Goal: Task Accomplishment & Management: Use online tool/utility

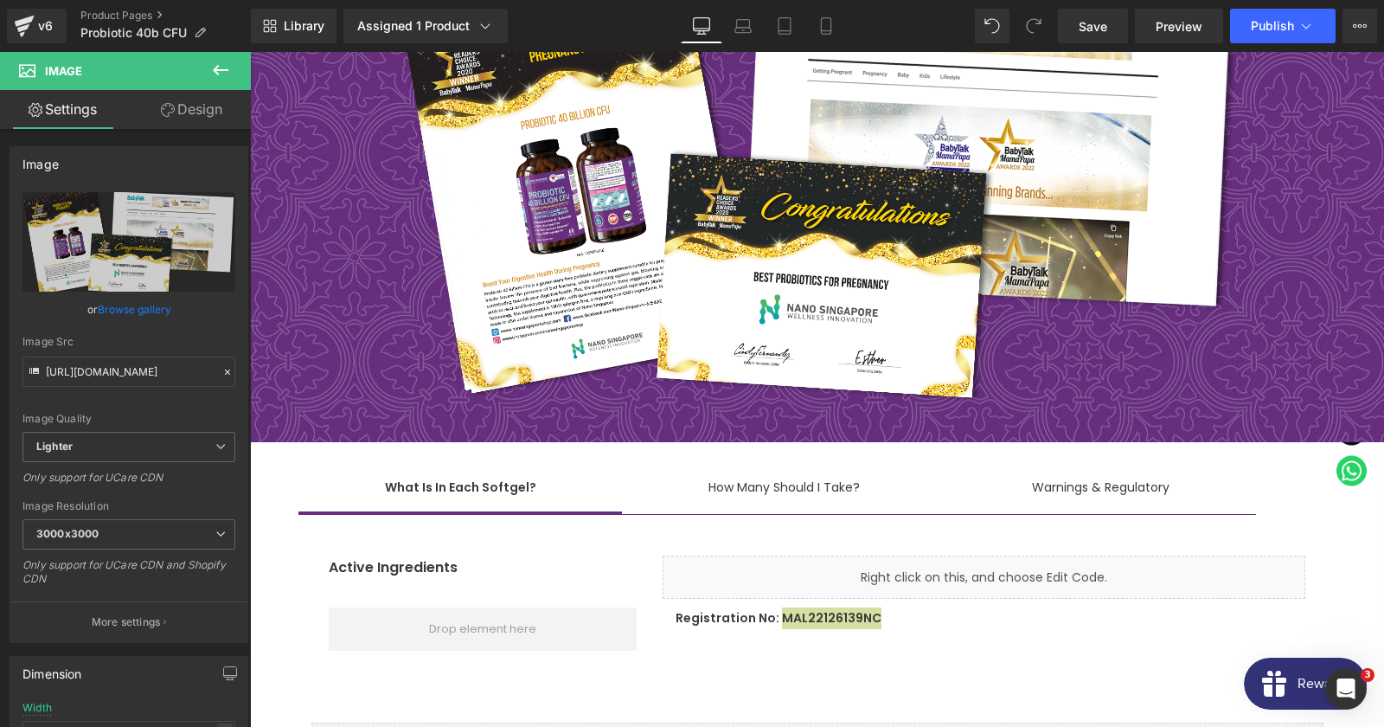
scroll to position [10592, 0]
click at [93, 21] on link "Product Pages" at bounding box center [165, 16] width 170 height 14
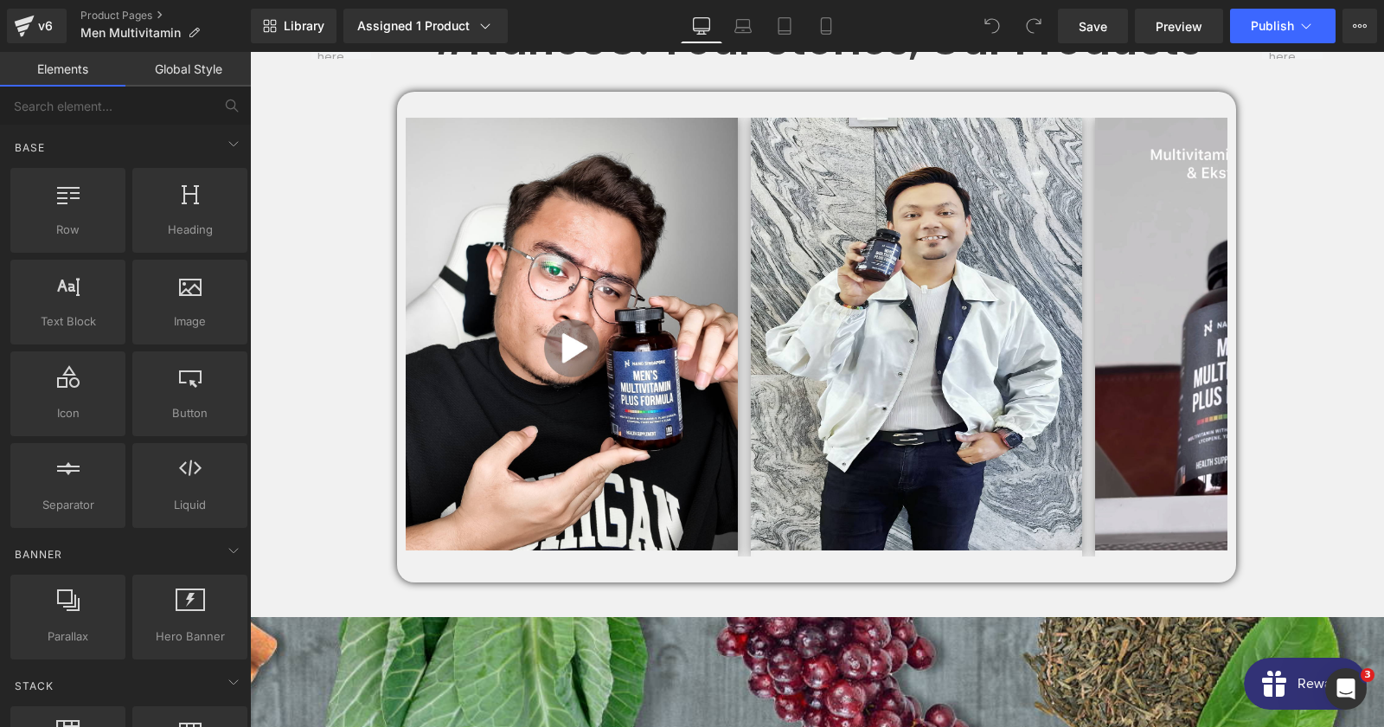
scroll to position [1308, 0]
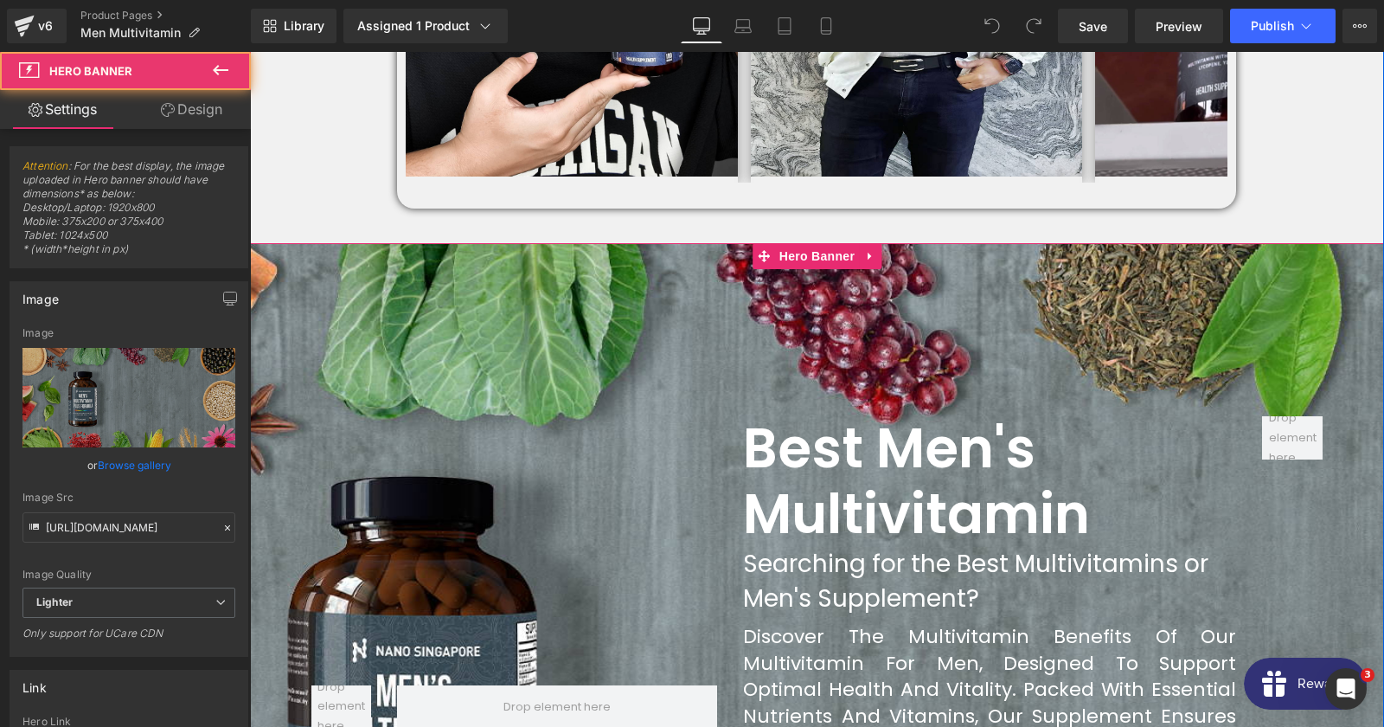
click at [415, 298] on div at bounding box center [817, 706] width 1134 height 926
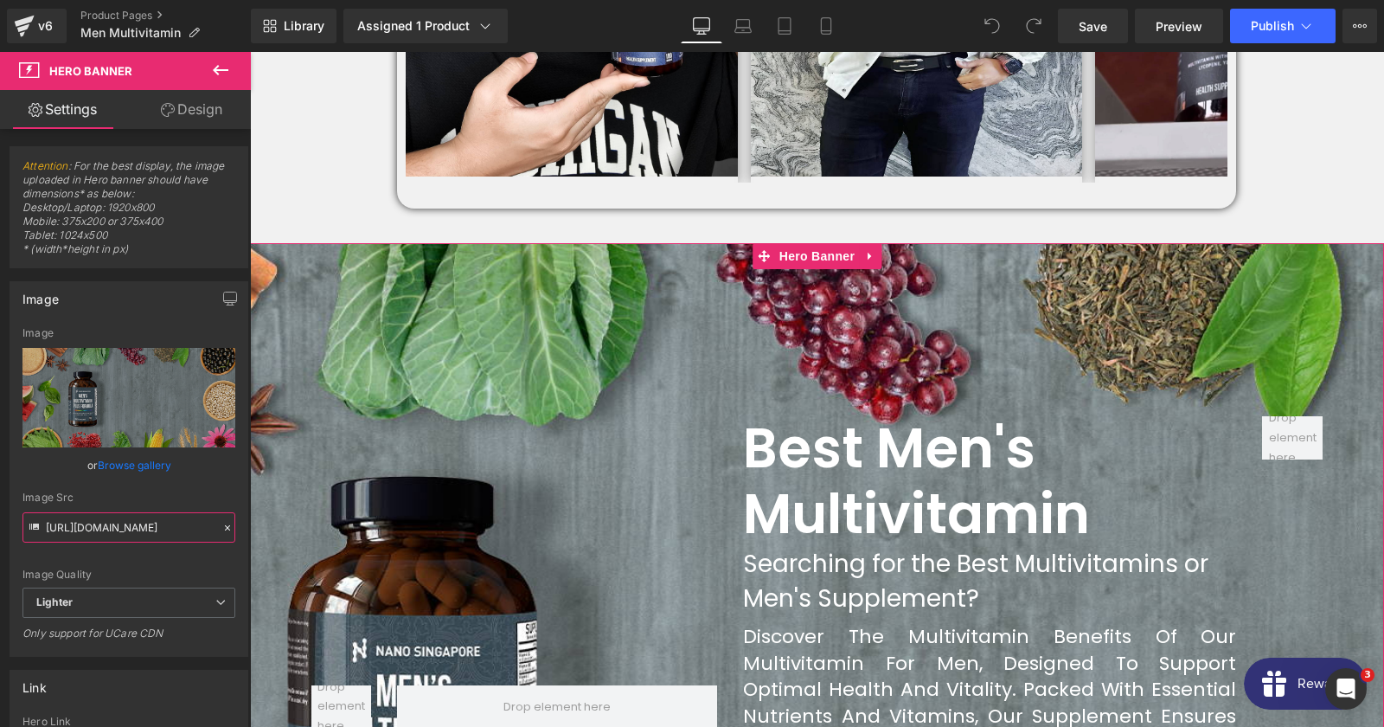
click at [99, 530] on input "https://ucarecdn.com/f2912503-1a1d-499b-9829-8a47915f6844/-/format/auto/-/previ…" at bounding box center [128, 527] width 213 height 30
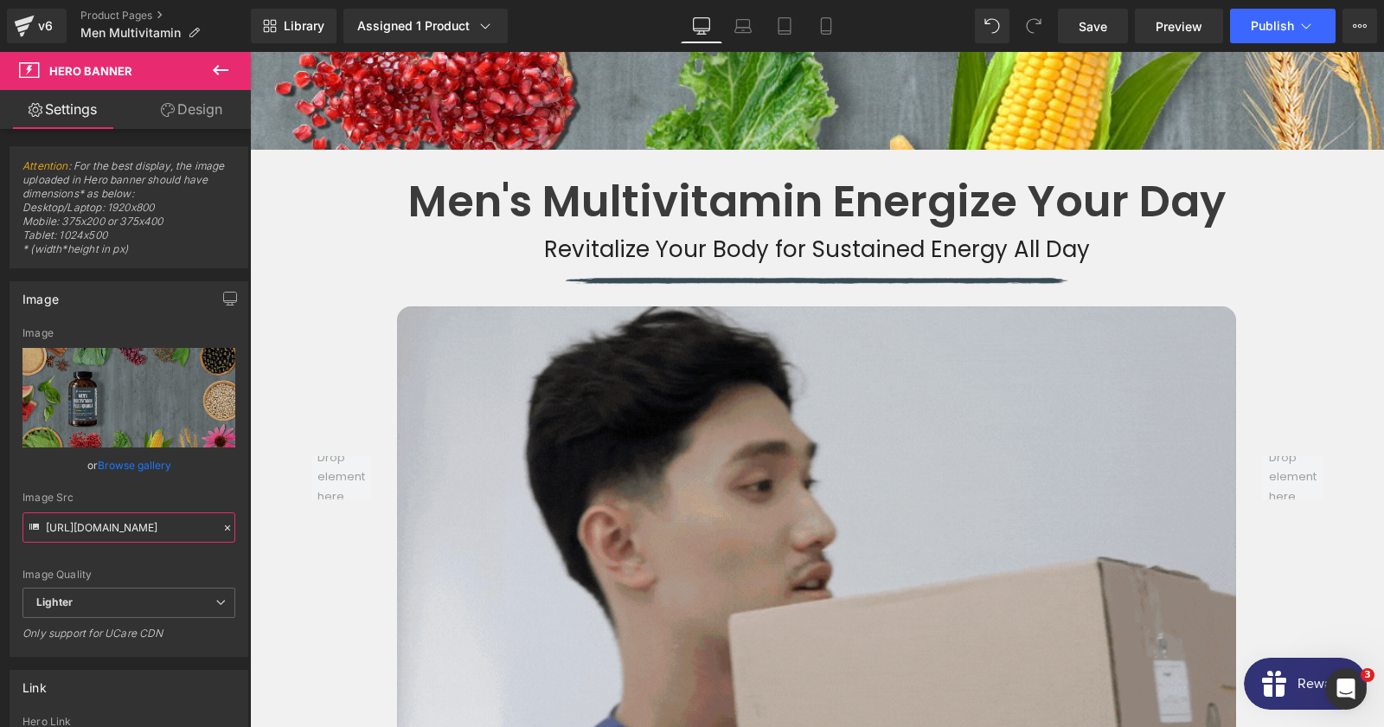
scroll to position [2336, 0]
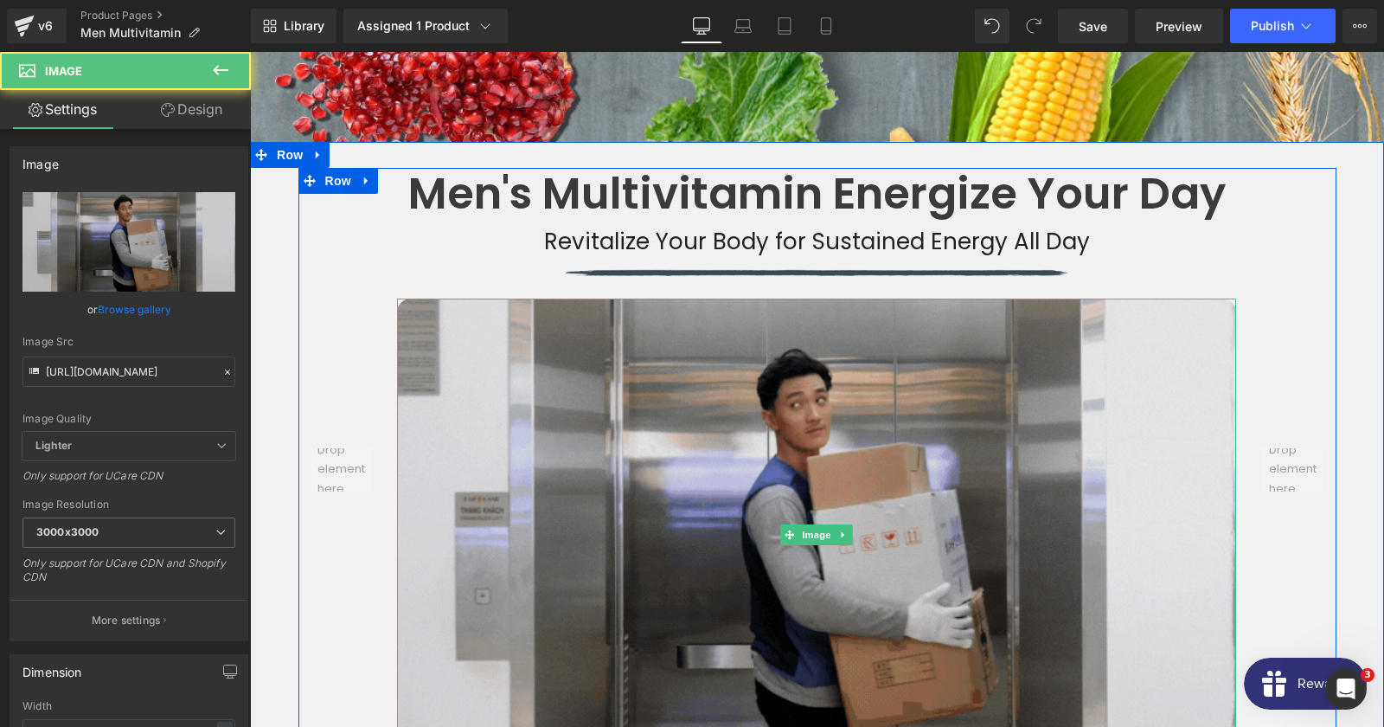
click at [544, 436] on img at bounding box center [816, 534] width 839 height 472
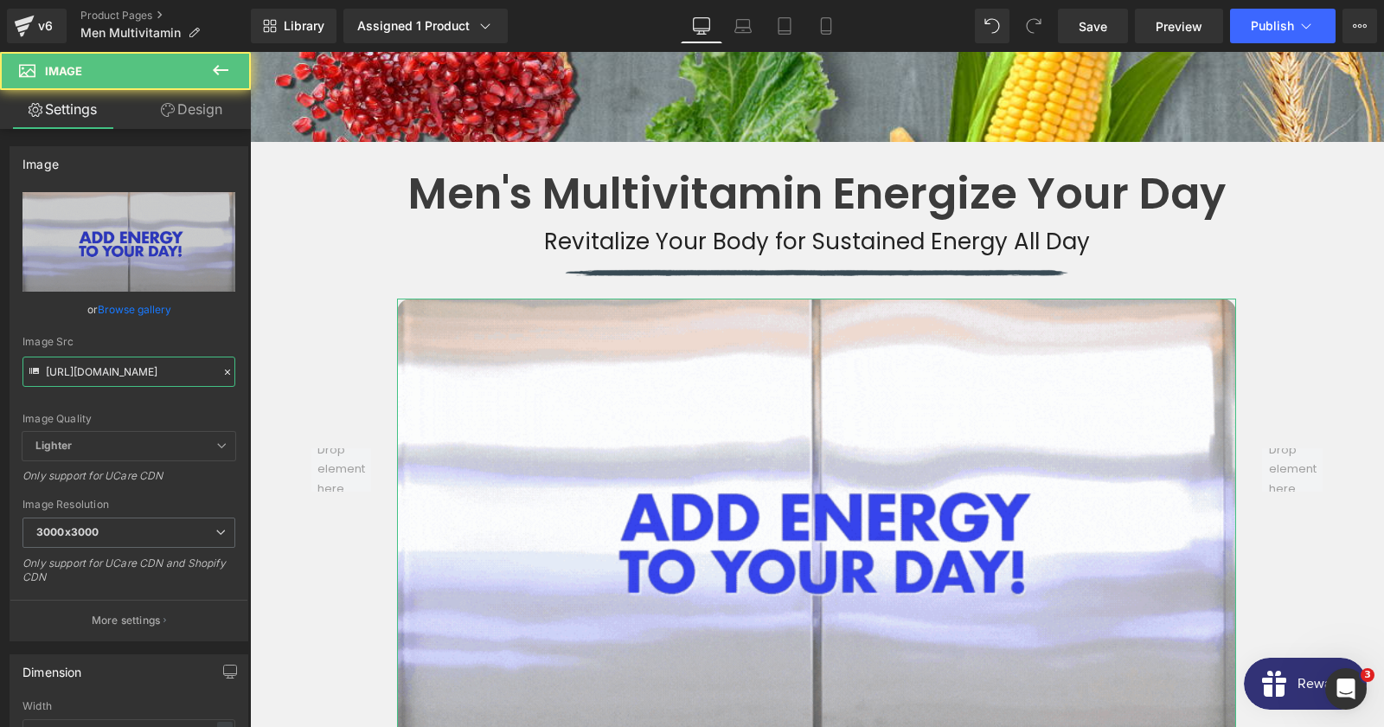
click at [108, 368] on input "https://cdn.shopify.com/s/files/1/0100/2677/8681/files/Mens_Vitality_GIF_3000x3…" at bounding box center [128, 371] width 213 height 30
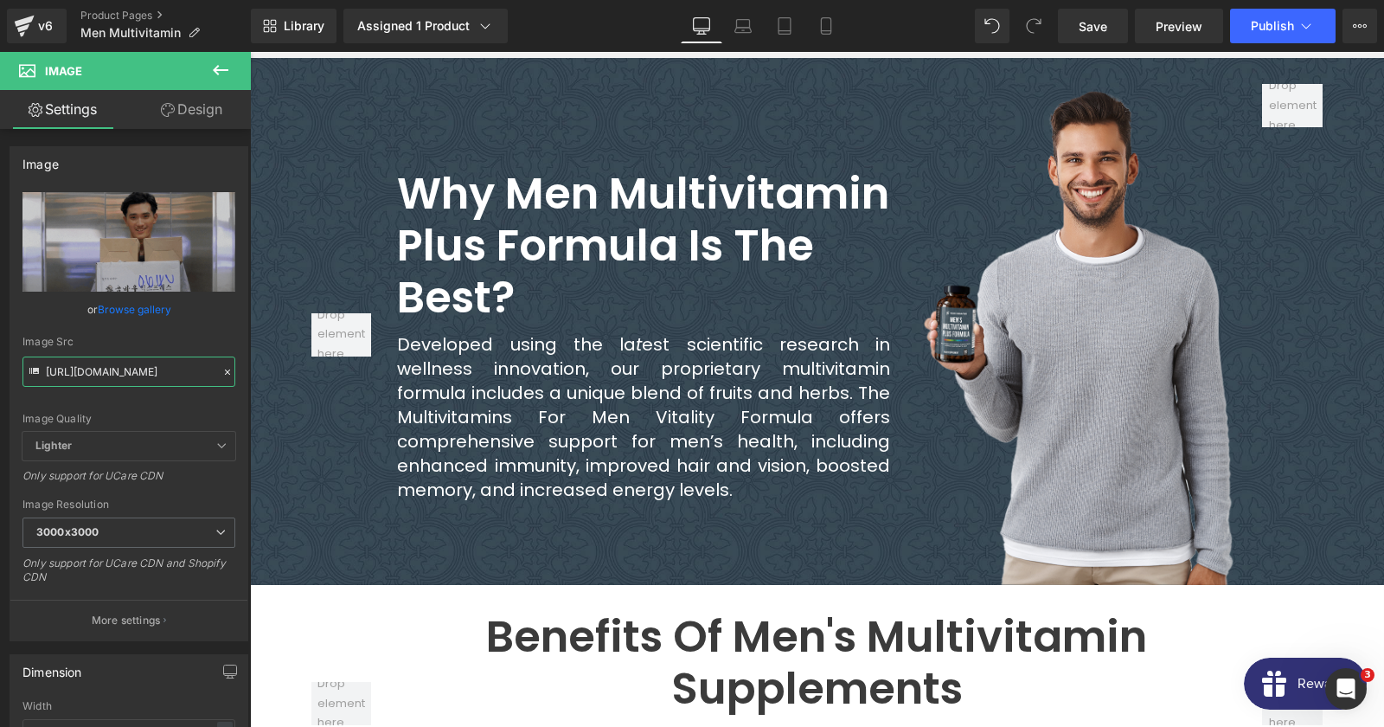
scroll to position [2709, 0]
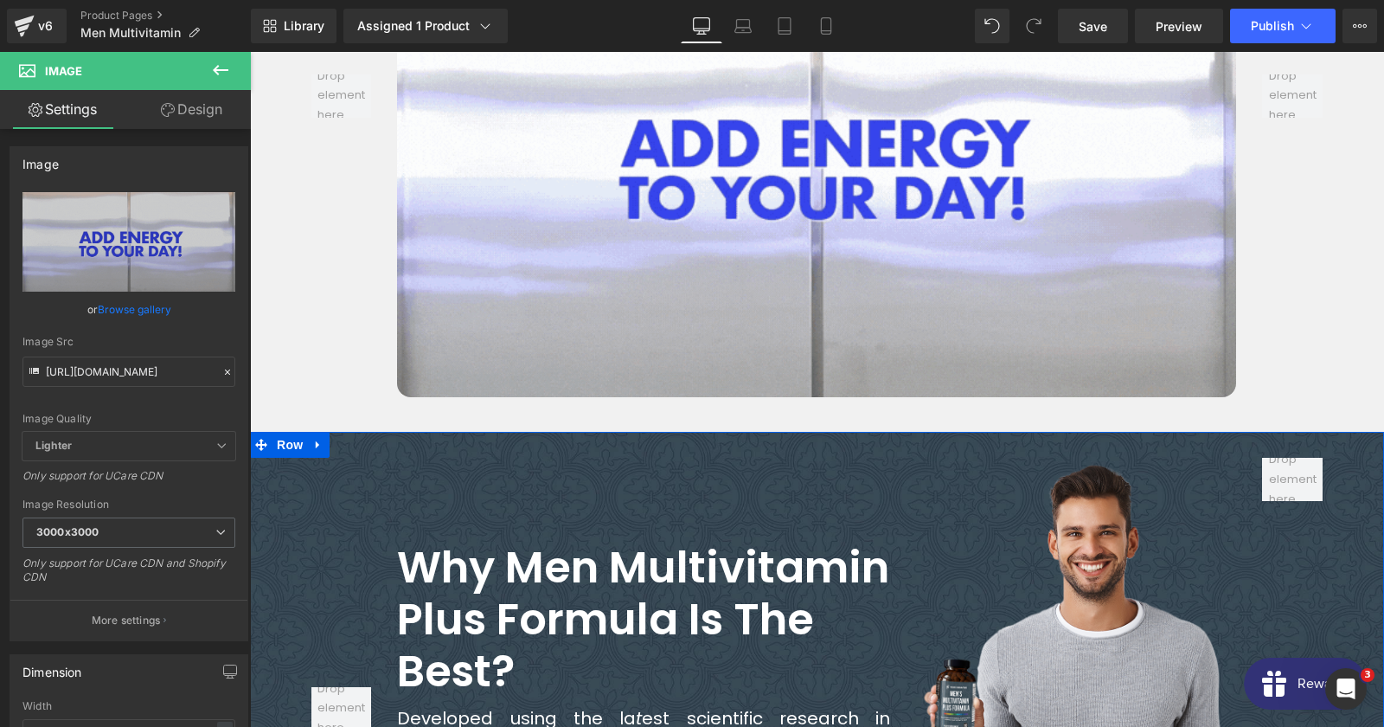
click at [272, 458] on div "Why Men Multivitamin Plus Formula Is The Best? Heading Developed using the la t…" at bounding box center [817, 708] width 1134 height 501
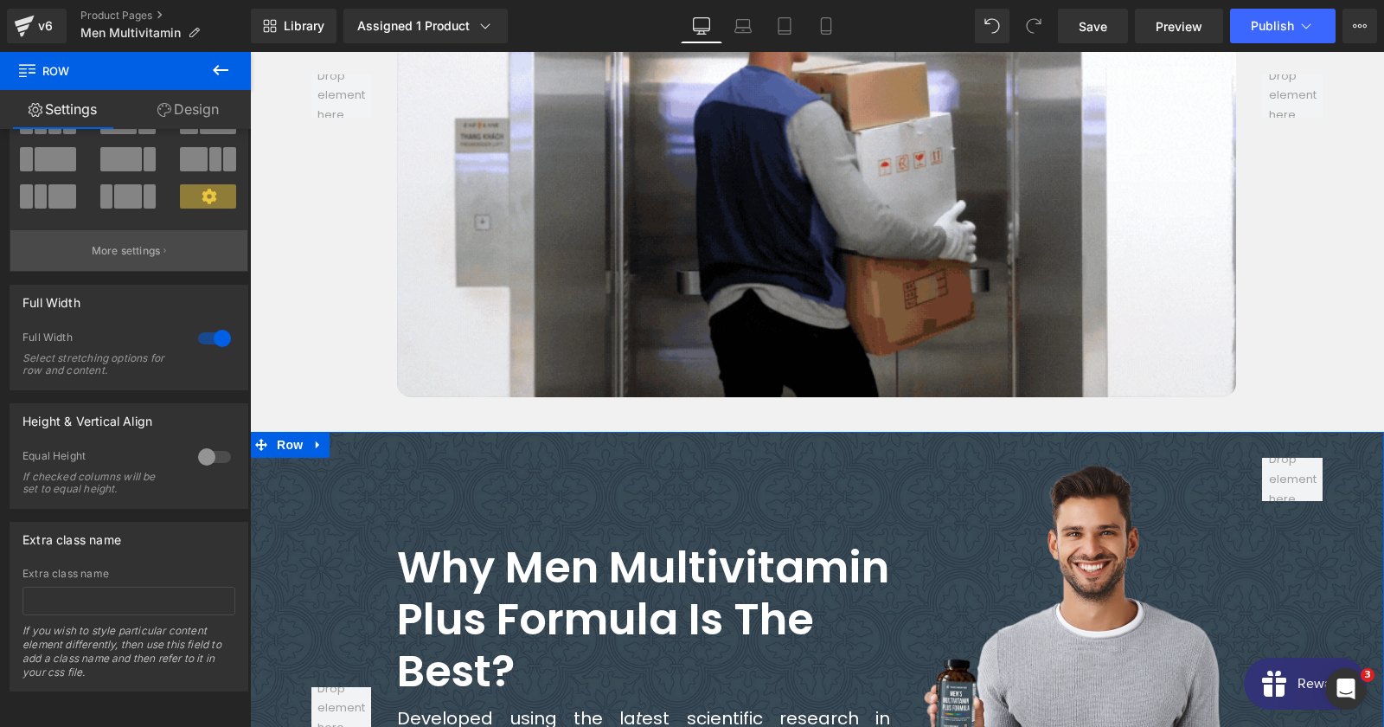
scroll to position [0, 0]
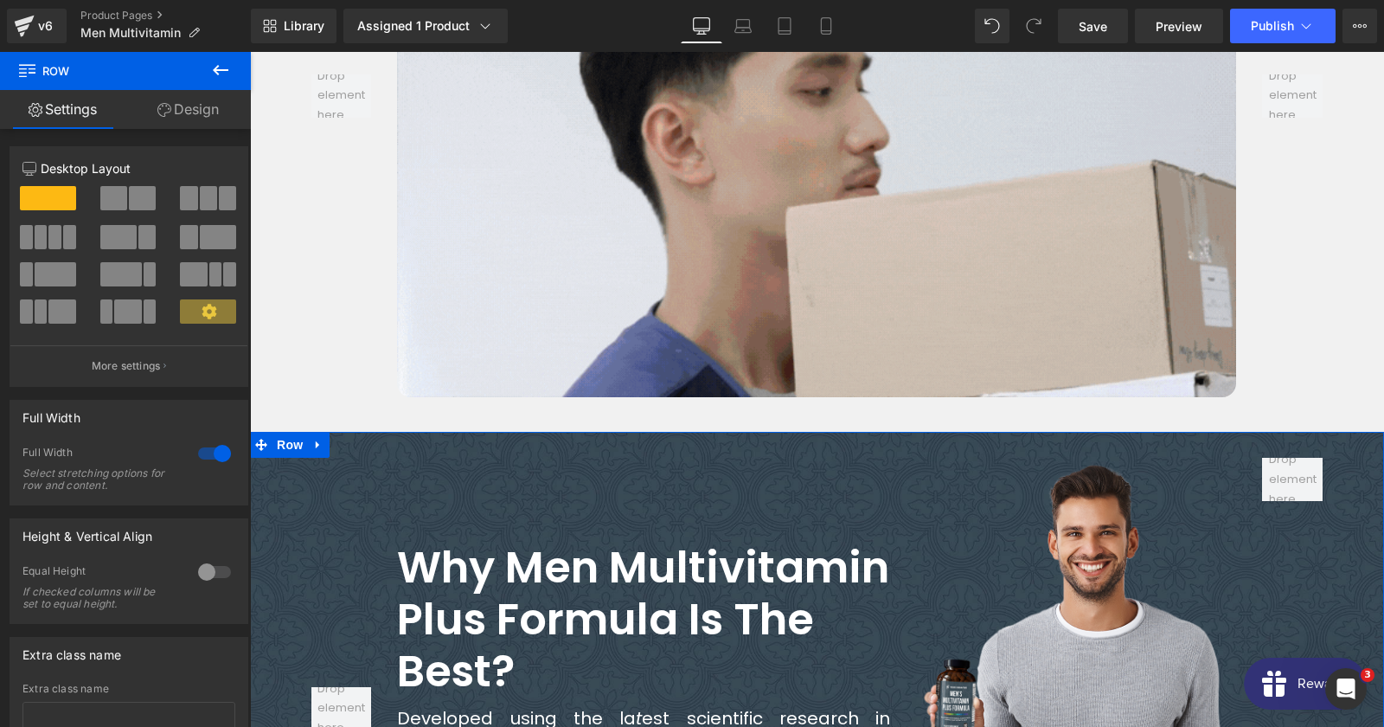
click at [172, 108] on link "Design" at bounding box center [187, 109] width 125 height 39
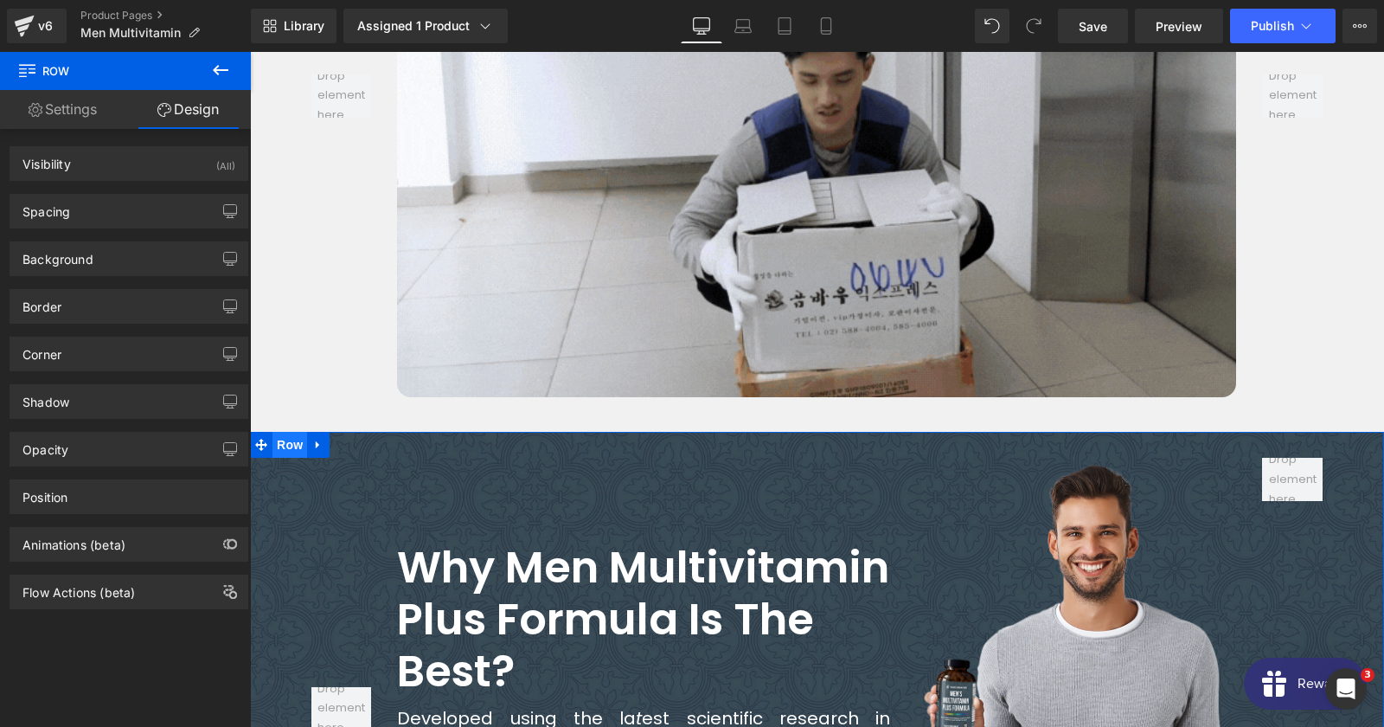
click at [274, 432] on span "Row" at bounding box center [289, 445] width 35 height 26
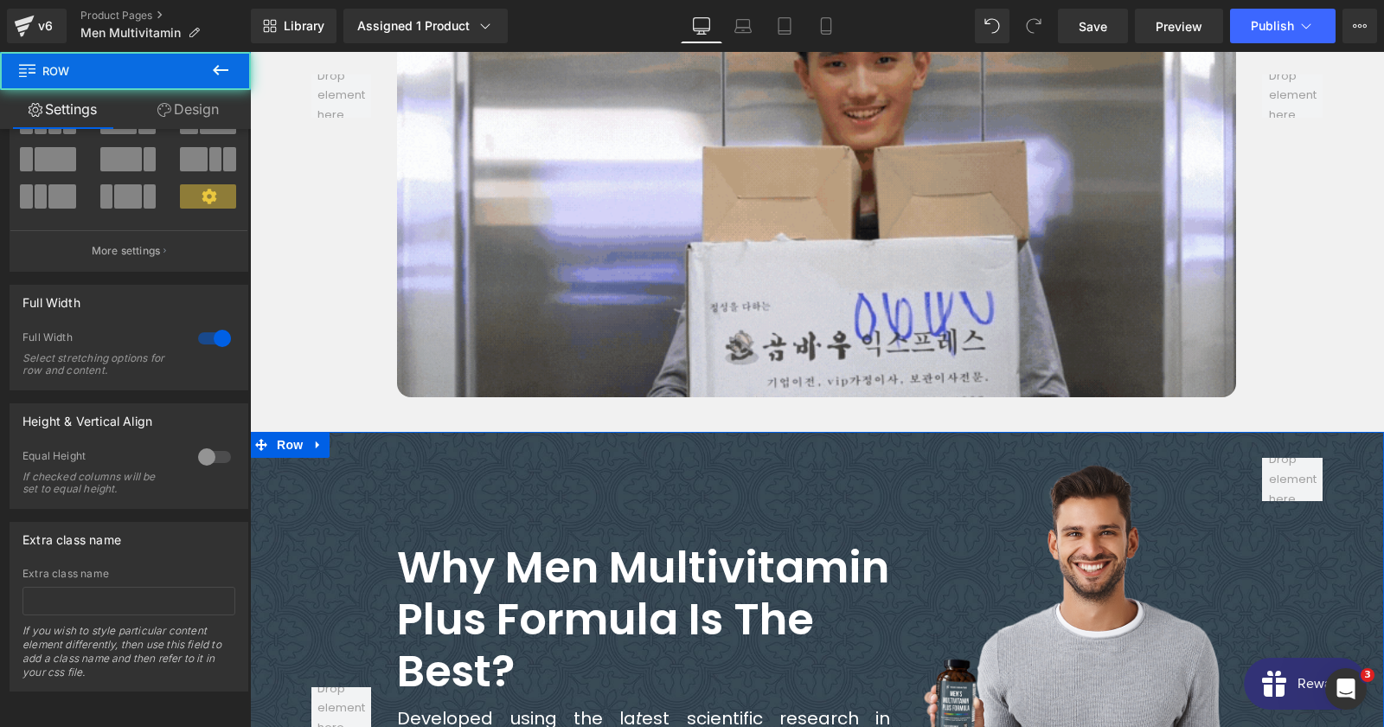
scroll to position [116, 0]
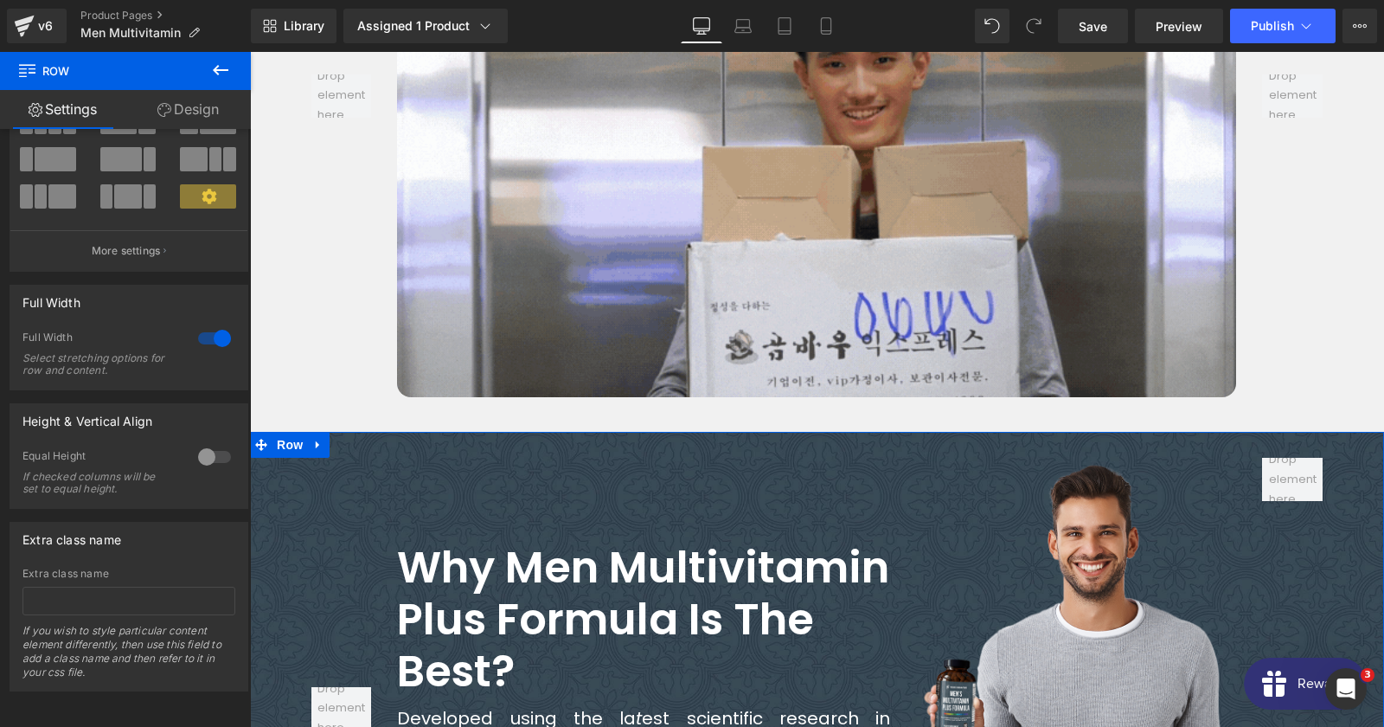
click at [186, 108] on link "Design" at bounding box center [187, 109] width 125 height 39
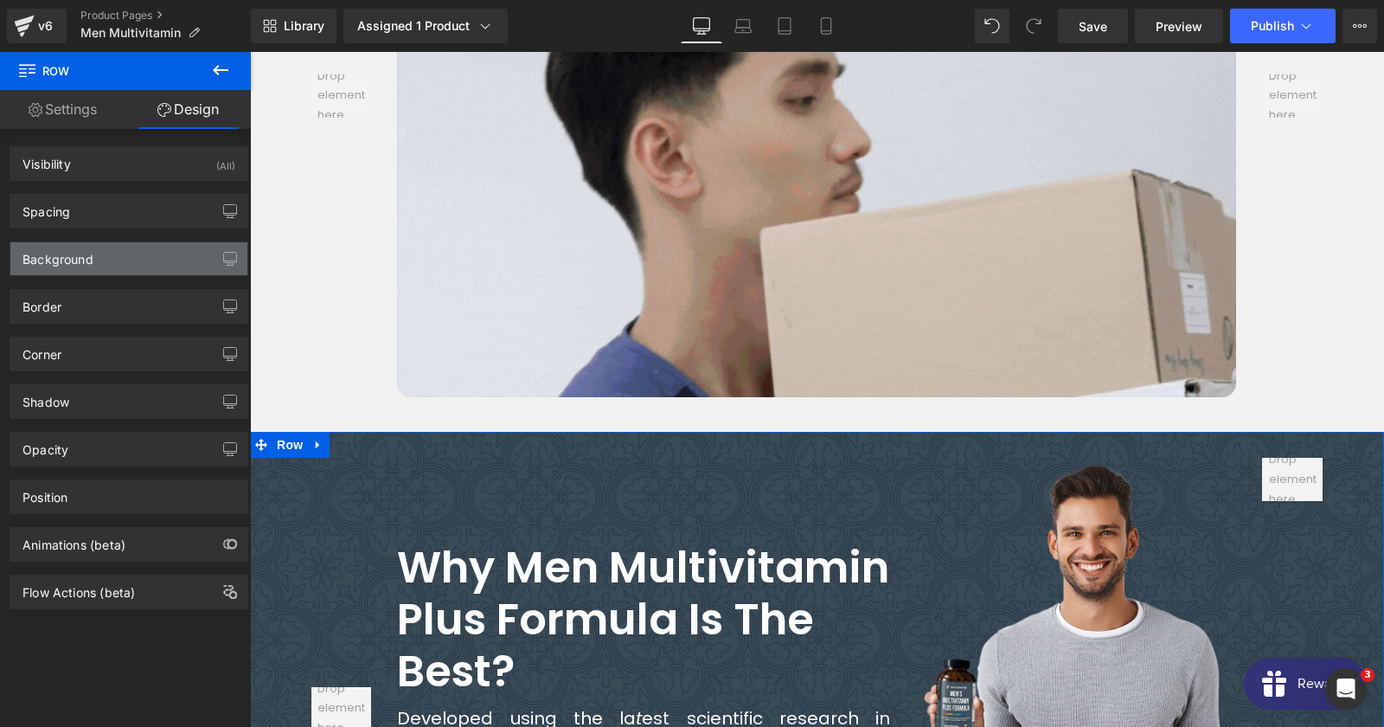
click at [94, 253] on div "Background" at bounding box center [128, 258] width 237 height 33
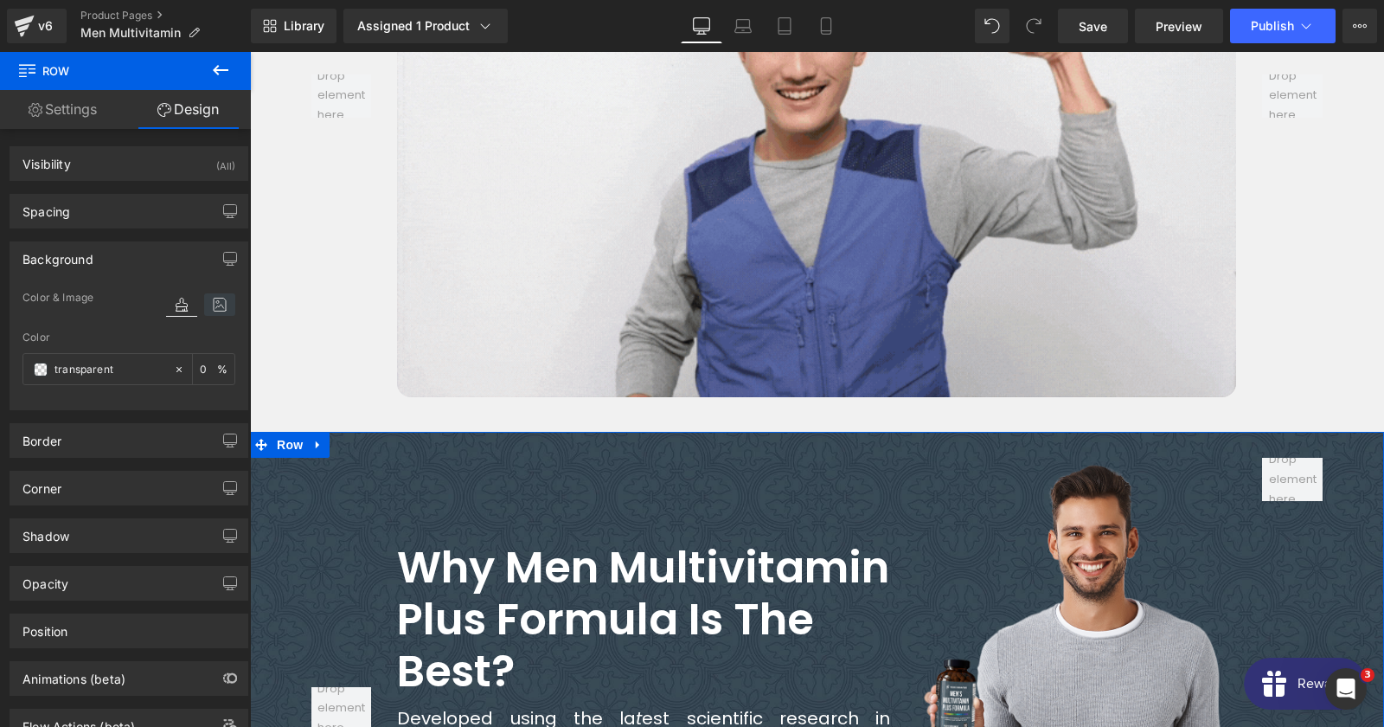
click at [221, 312] on icon at bounding box center [219, 304] width 31 height 22
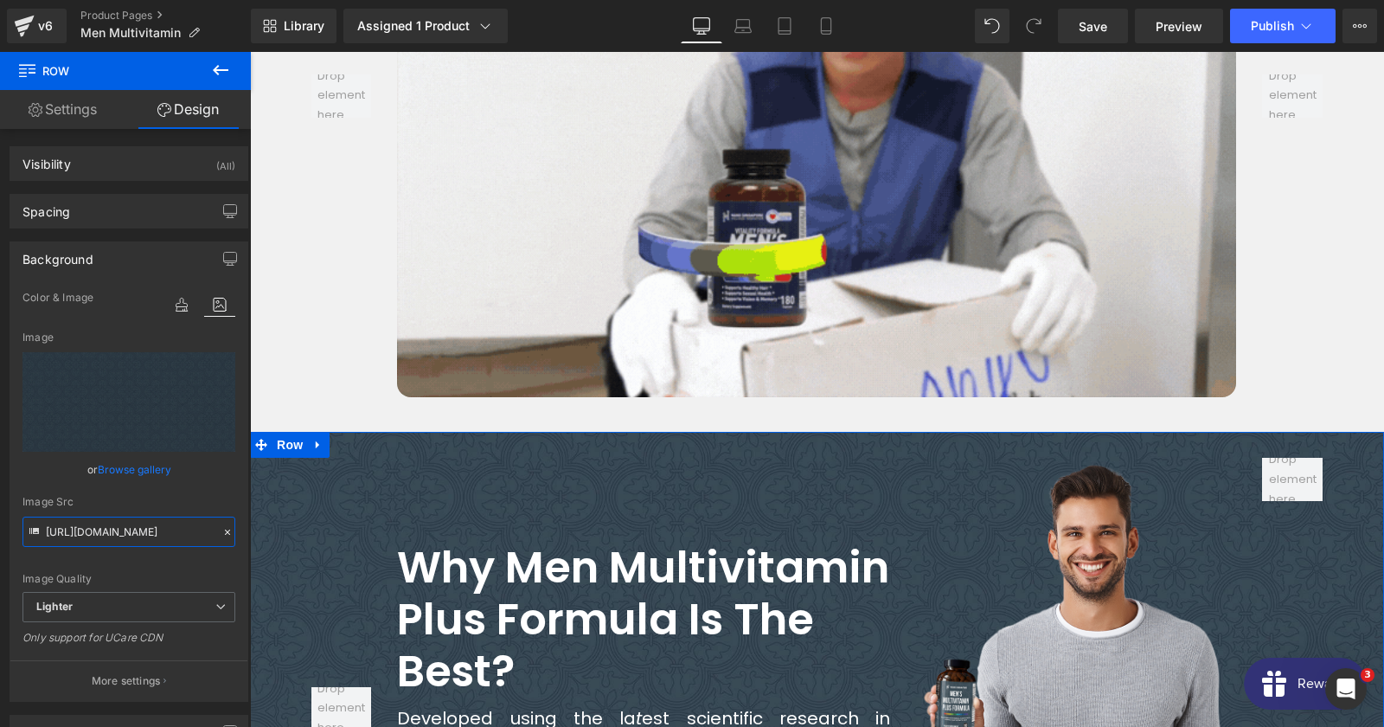
click at [112, 531] on input "https://ucarecdn.com/17763157-480a-4b8e-9e1d-84fb519cdd4d/-/format/auto/-/previ…" at bounding box center [128, 531] width 213 height 30
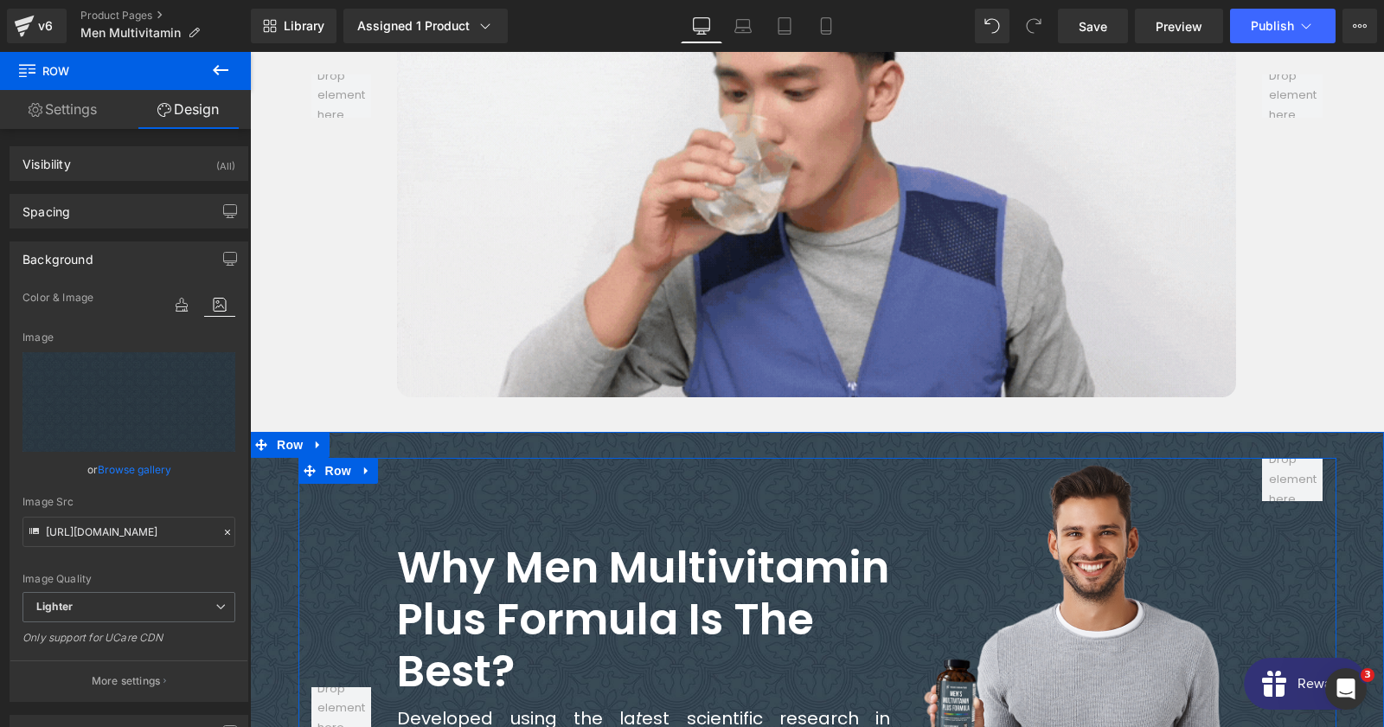
click at [486, 458] on div "Why Men Multivitamin Plus Formula Is The Best? Heading Developed using the la t…" at bounding box center [643, 708] width 519 height 501
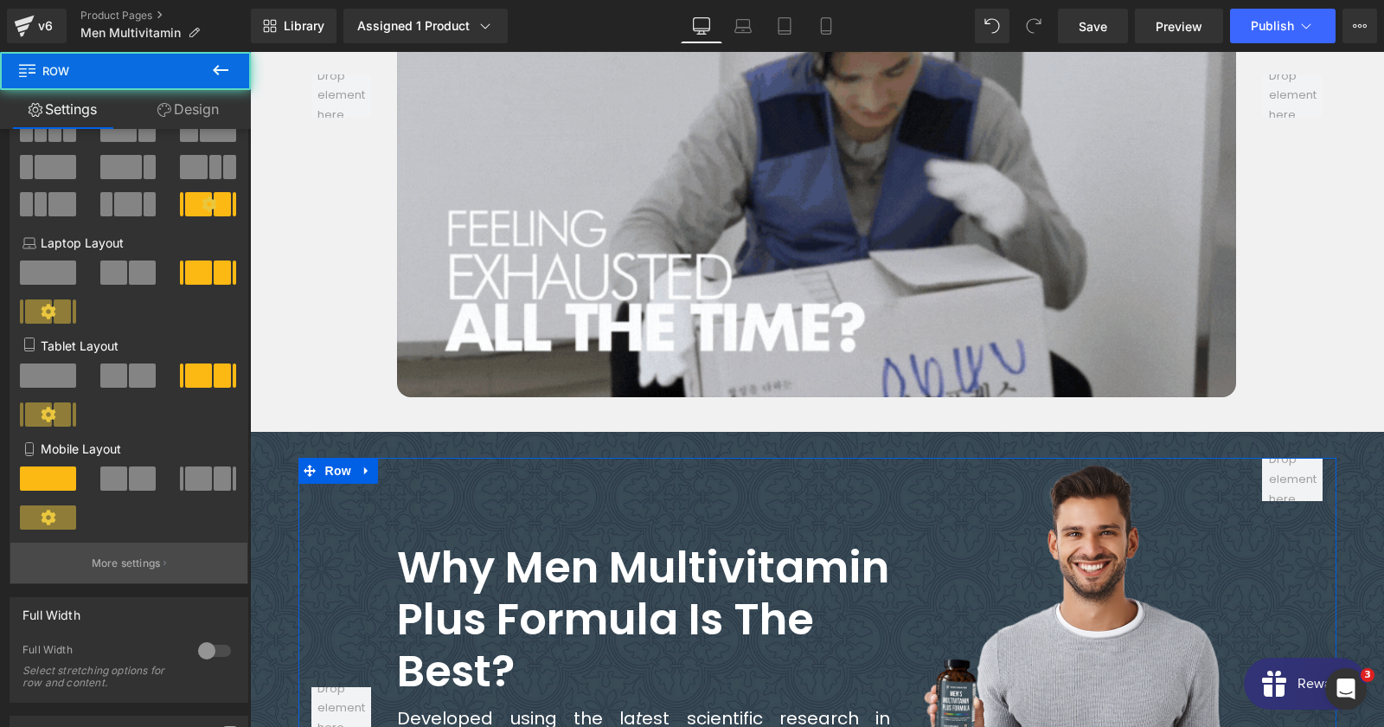
scroll to position [109, 0]
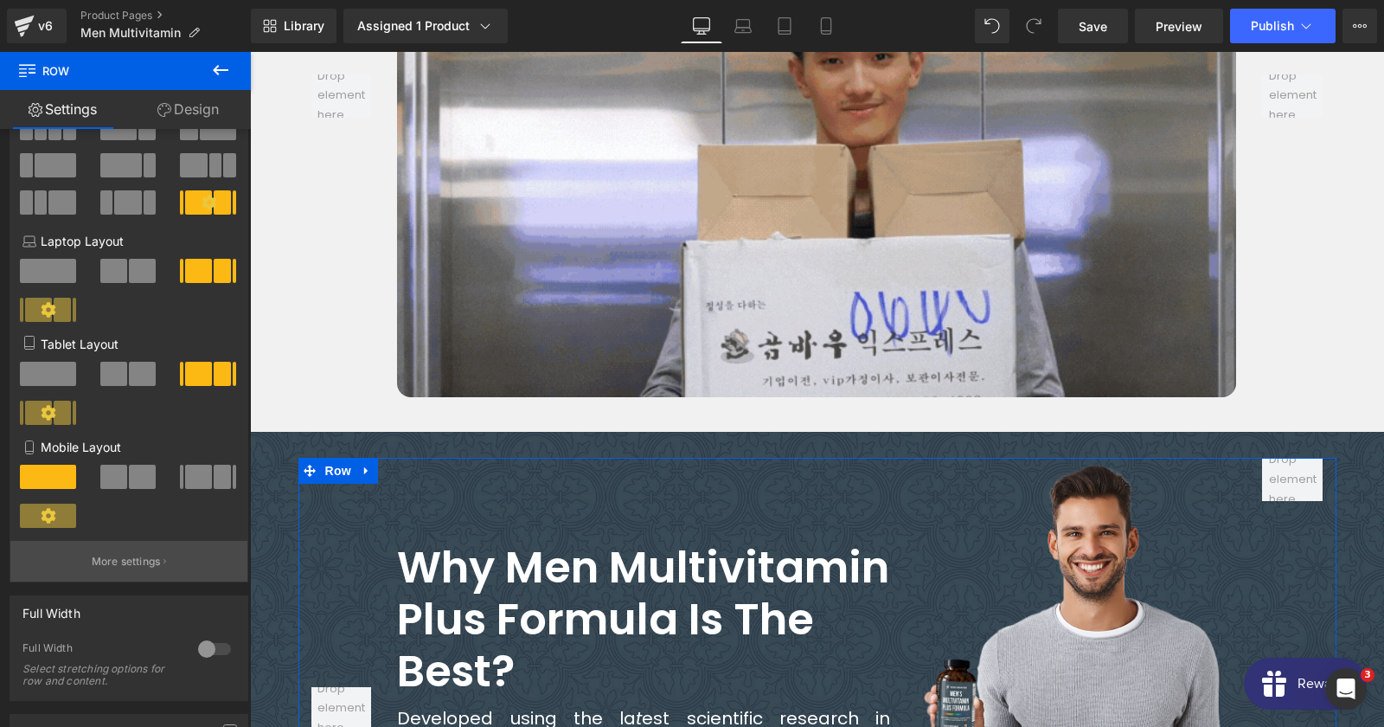
click at [134, 561] on p "More settings" at bounding box center [126, 562] width 69 height 16
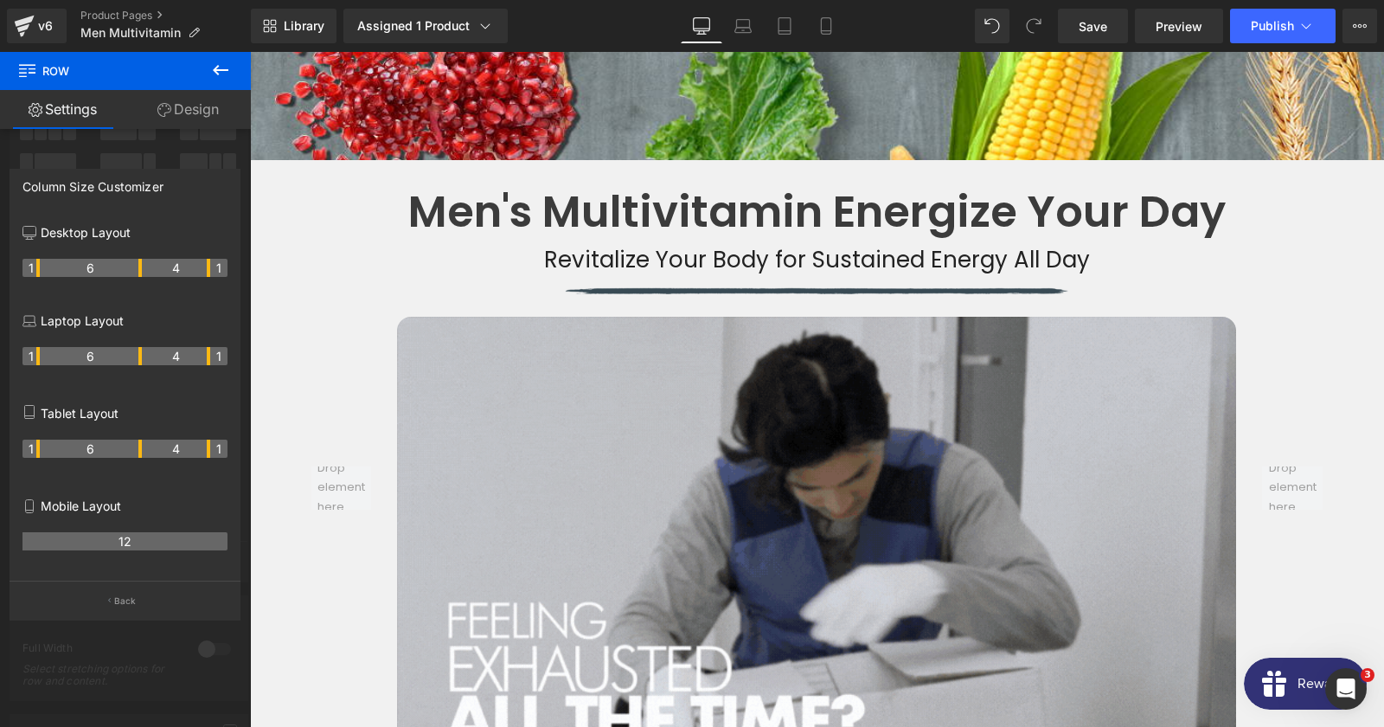
scroll to position [2242, 0]
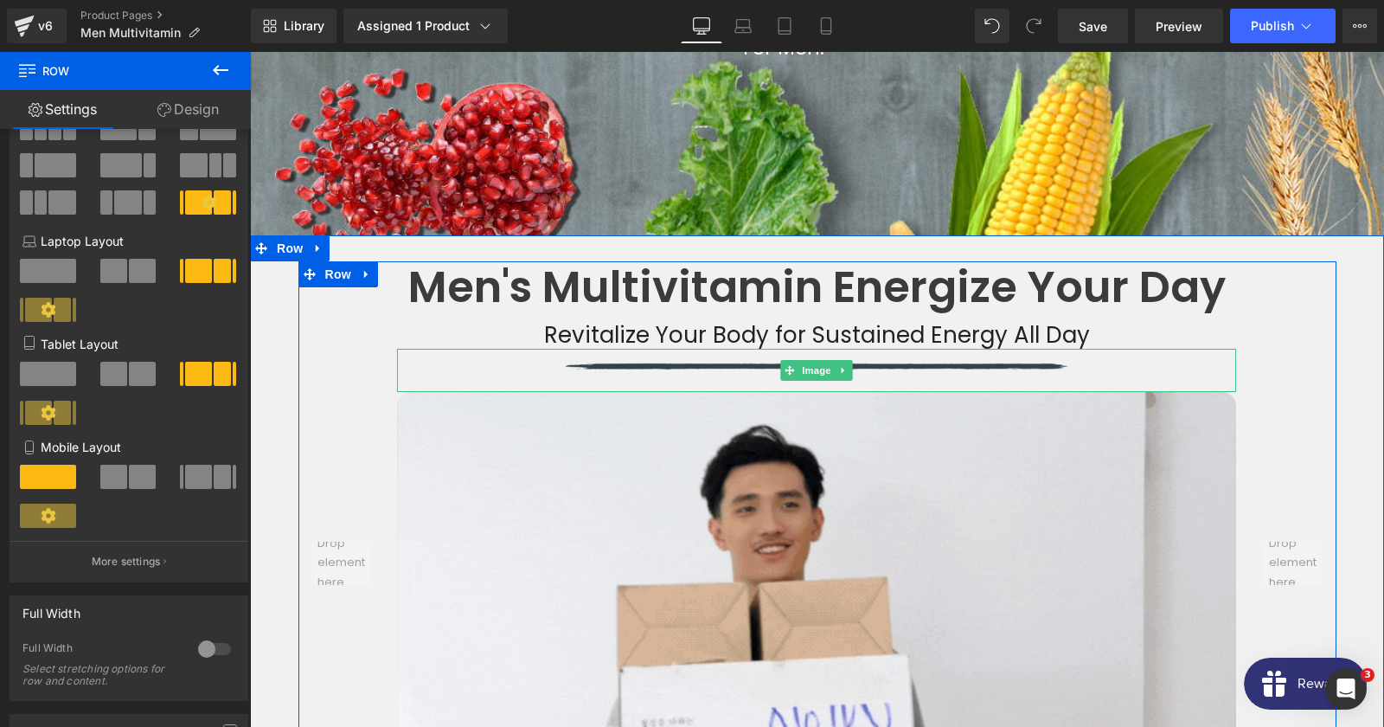
click at [622, 349] on img at bounding box center [816, 370] width 503 height 43
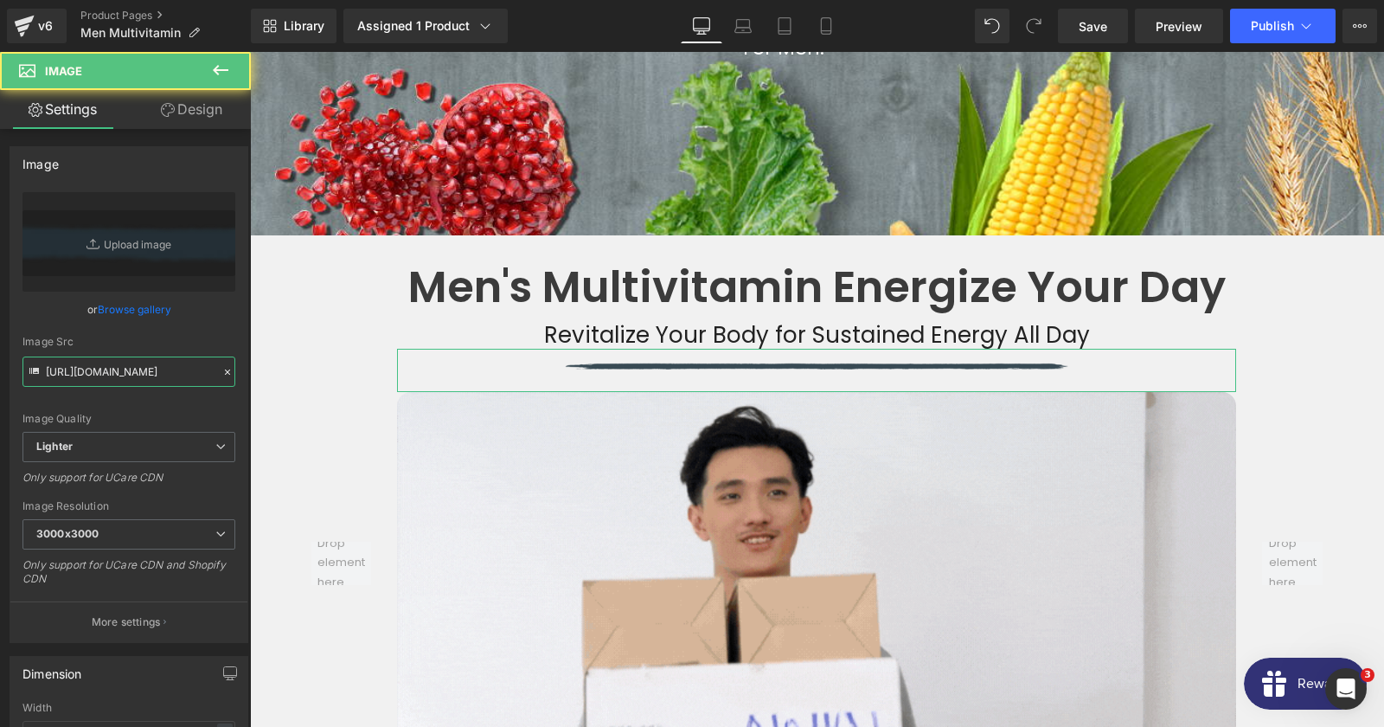
click at [122, 377] on input "https://ucarecdn.com/c13d14a4-997b-47ff-ab72-86acc2352ff5/-/format/auto/-/previ…" at bounding box center [128, 371] width 213 height 30
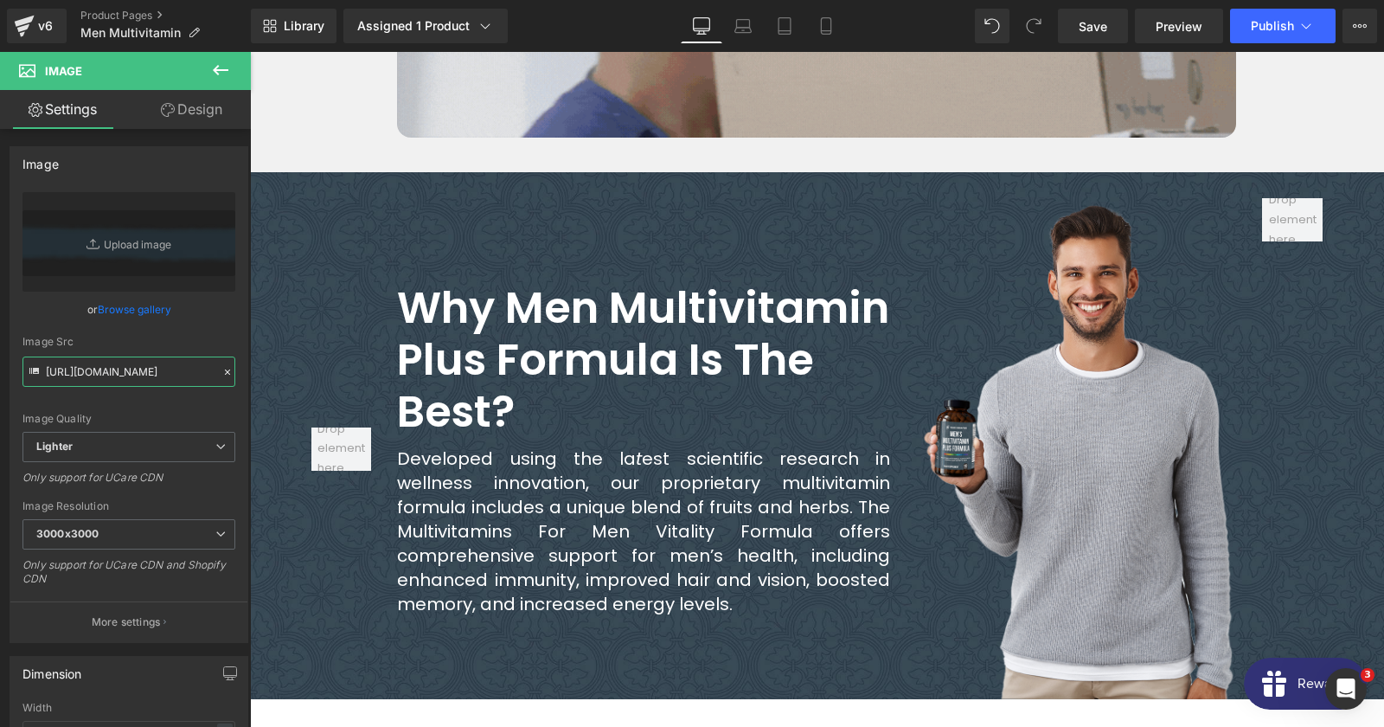
scroll to position [2990, 0]
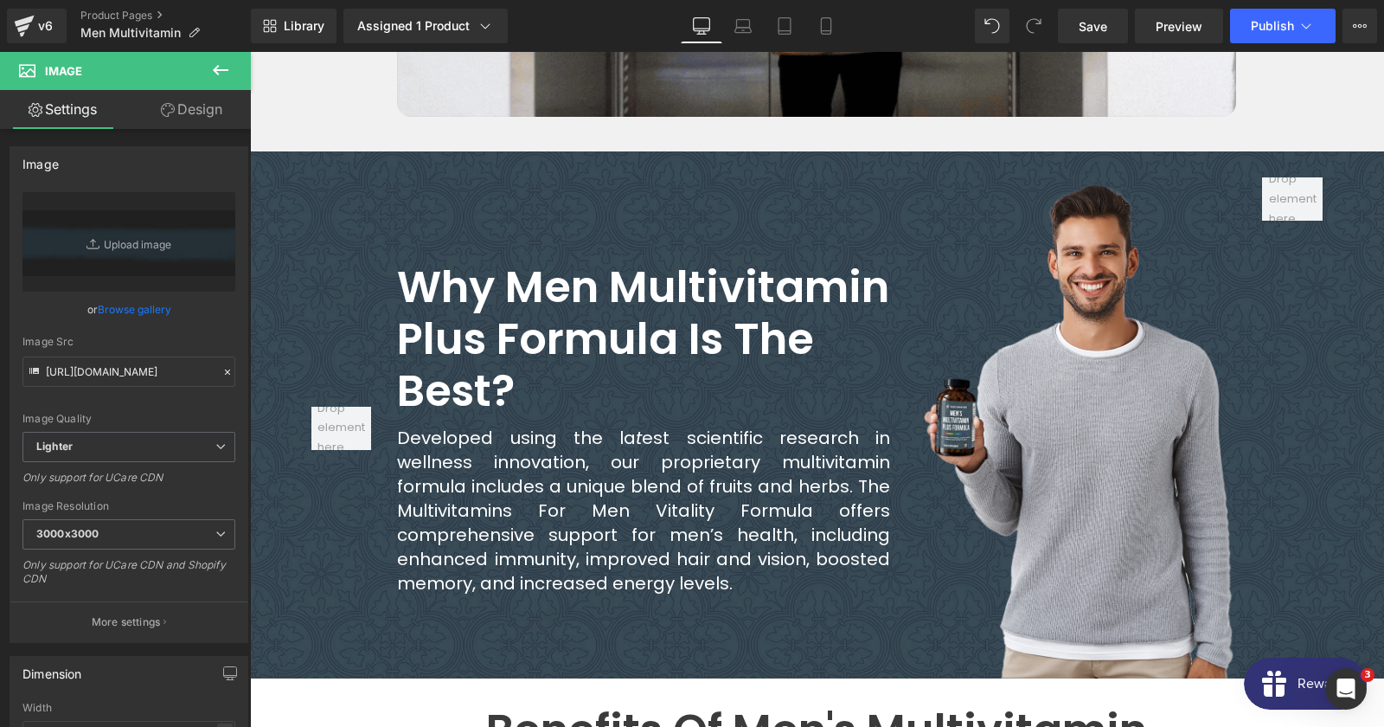
click at [307, 263] on div at bounding box center [341, 427] width 87 height 501
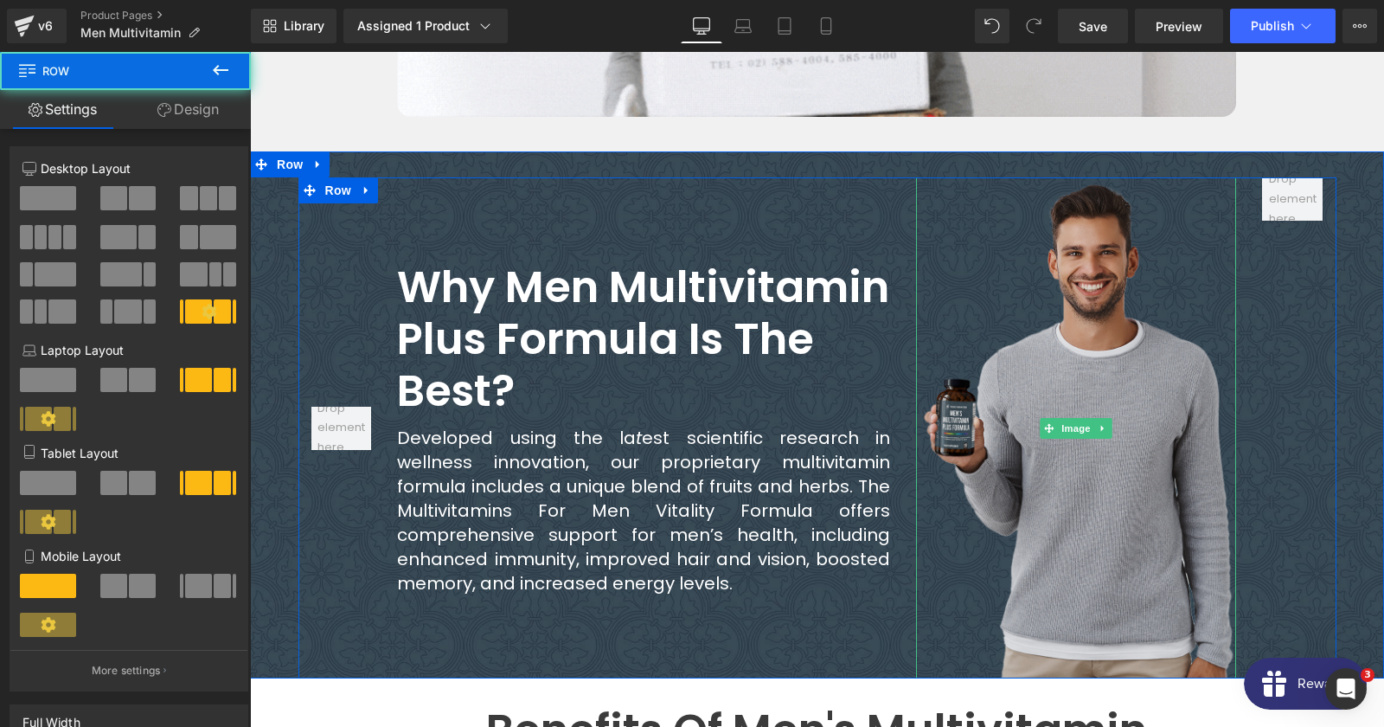
click at [1040, 336] on img at bounding box center [1076, 427] width 320 height 501
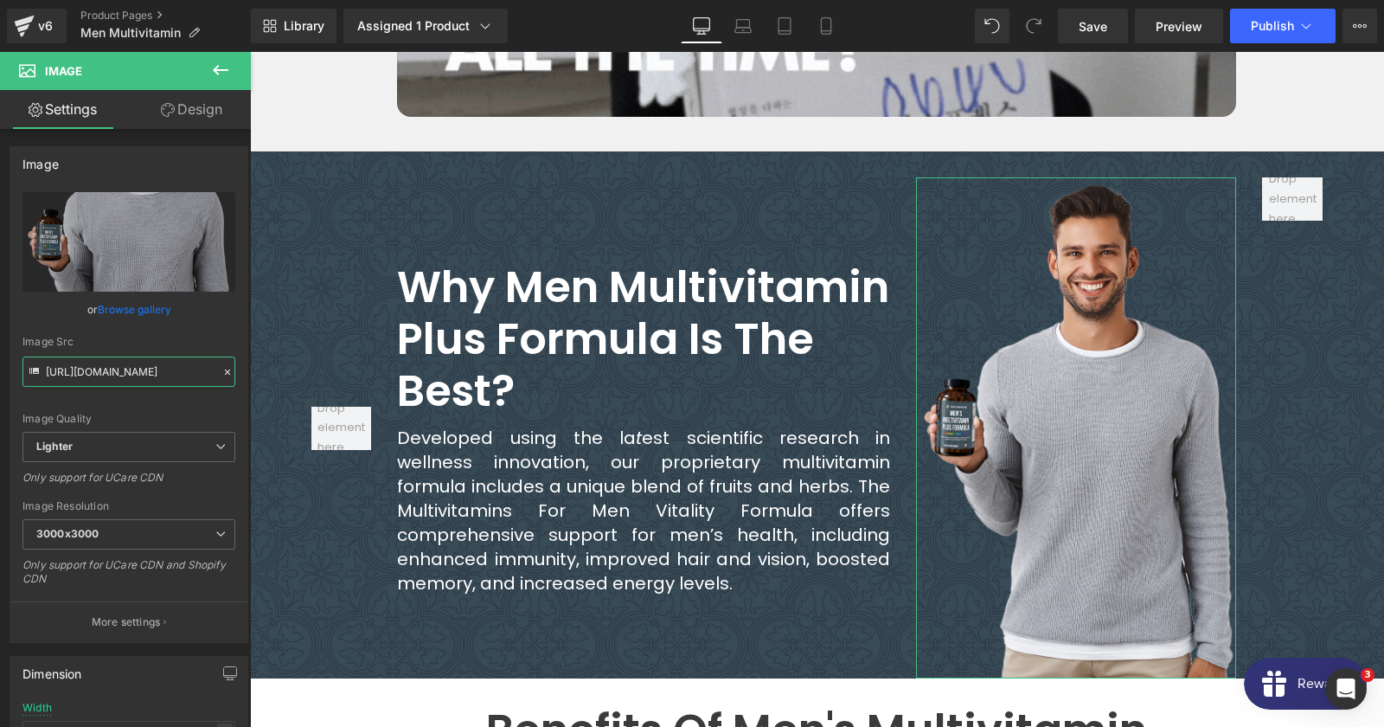
click at [142, 367] on input "https://ucarecdn.com/b3c1a79c-4a3b-462a-b17d-7fa735376cf7/-/format/auto/-/previ…" at bounding box center [128, 371] width 213 height 30
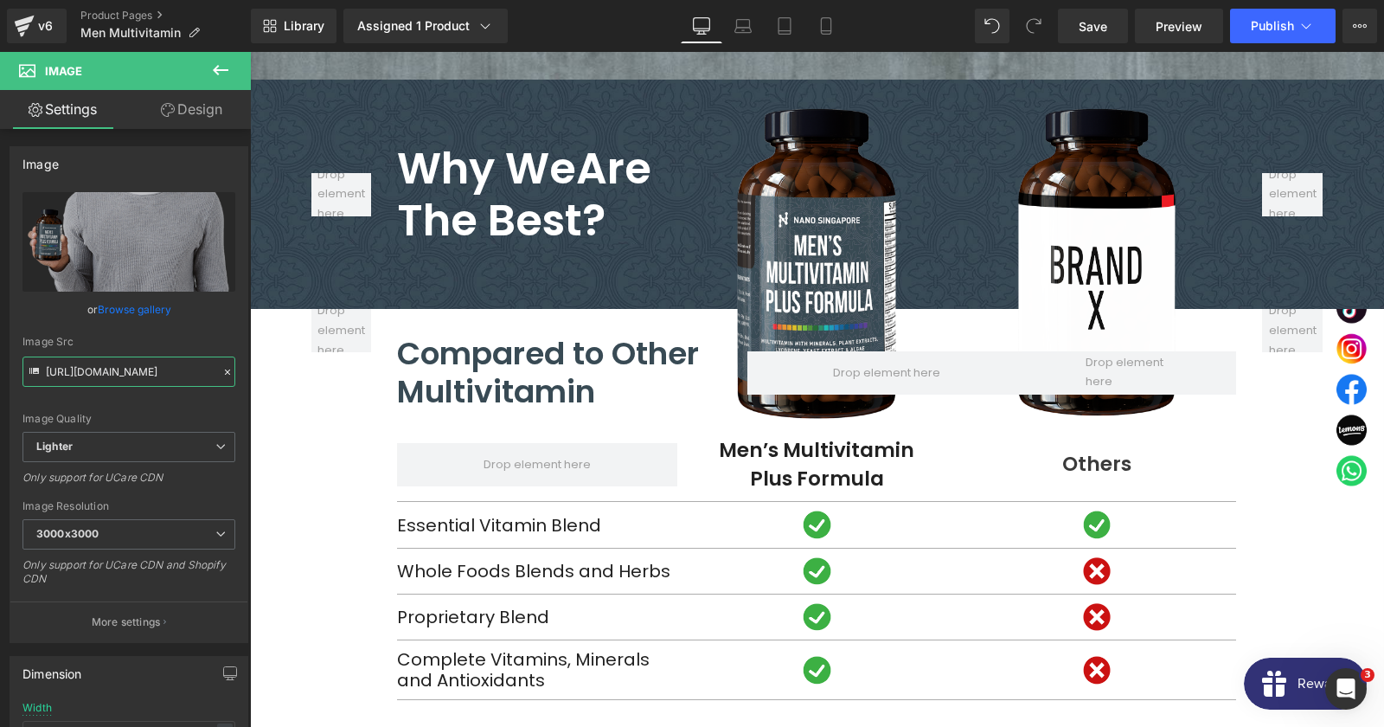
scroll to position [9996, 0]
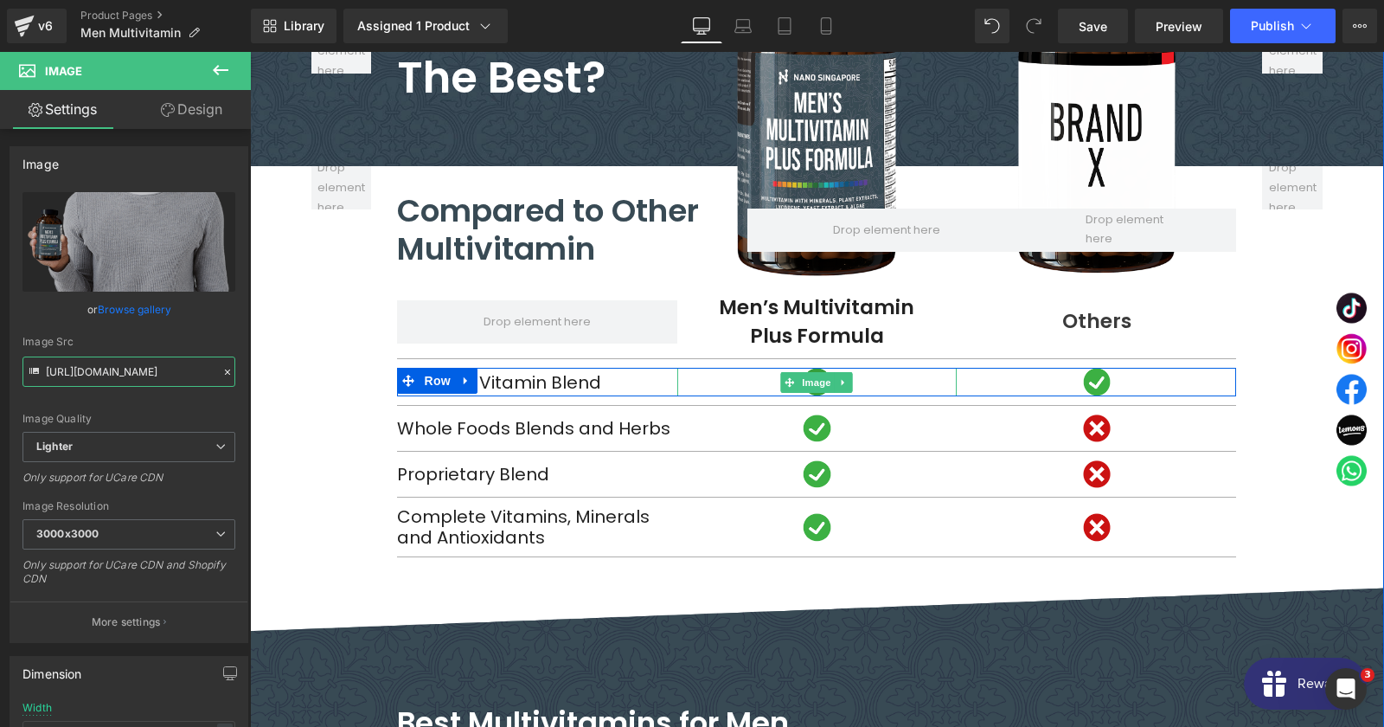
click at [813, 372] on span "Image" at bounding box center [817, 382] width 36 height 21
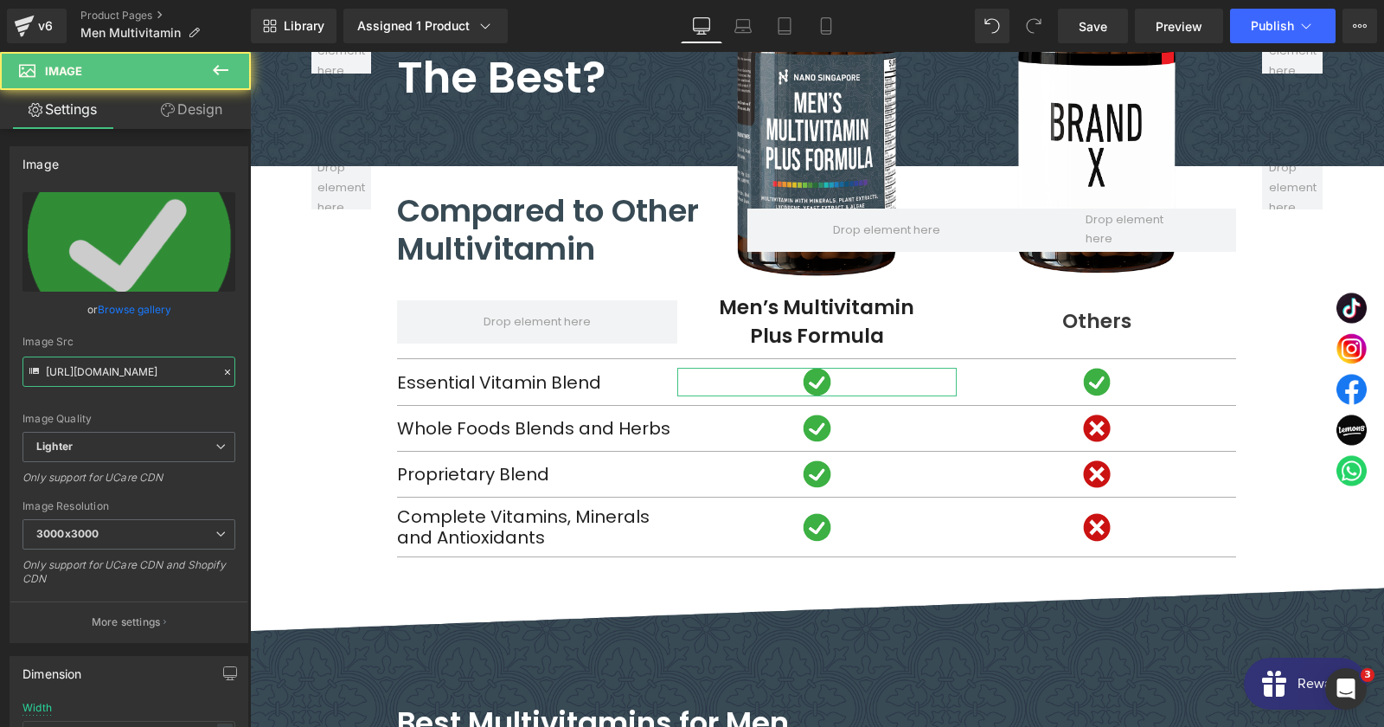
click at [98, 375] on input "https://ucarecdn.com/f37866c5-8121-4804-96fd-6179bda2426b/-/format/auto/-/previ…" at bounding box center [128, 371] width 213 height 30
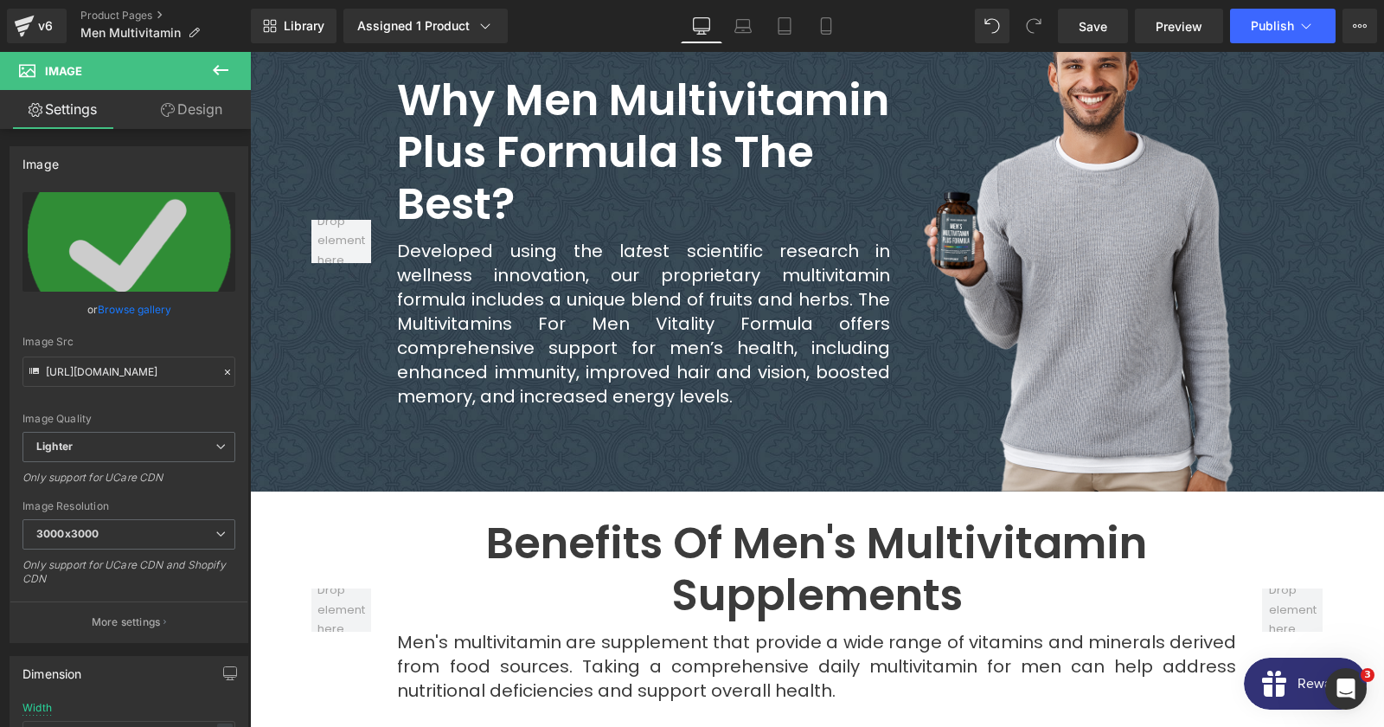
scroll to position [3550, 0]
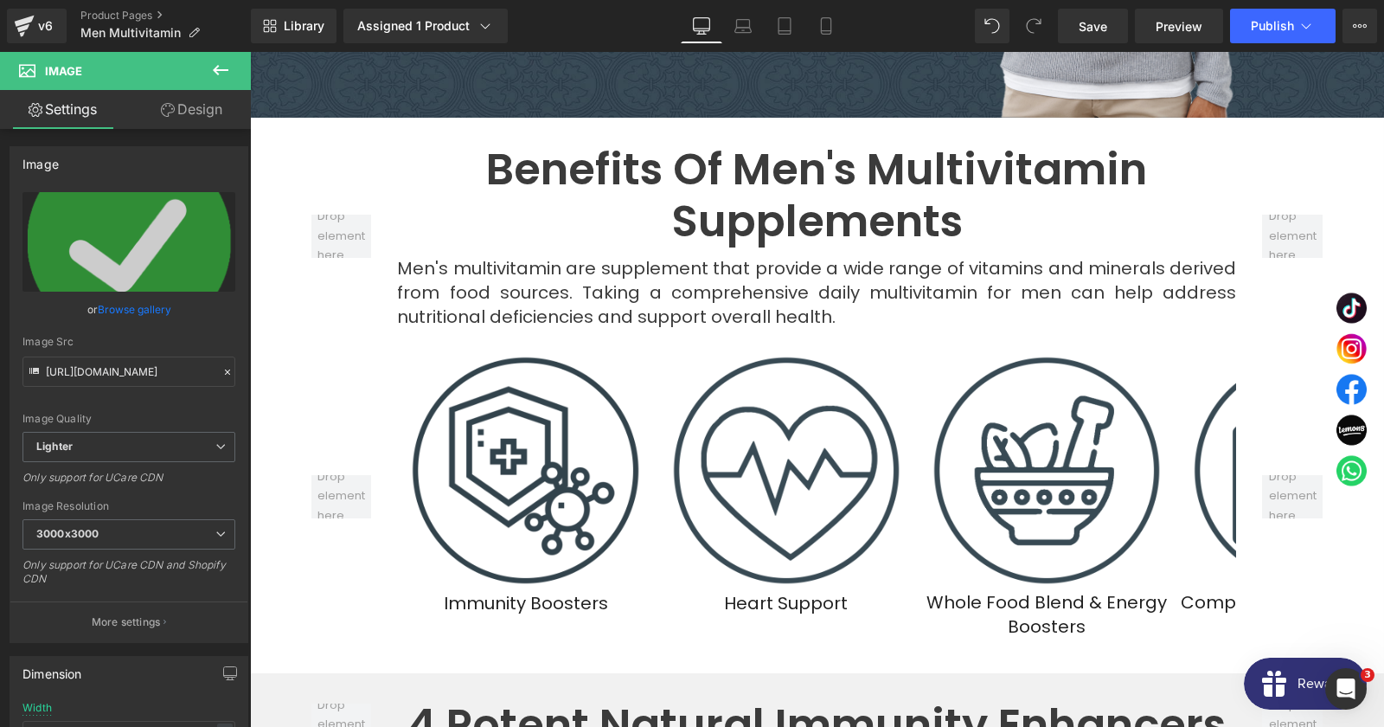
click at [597, 441] on img at bounding box center [525, 470] width 231 height 231
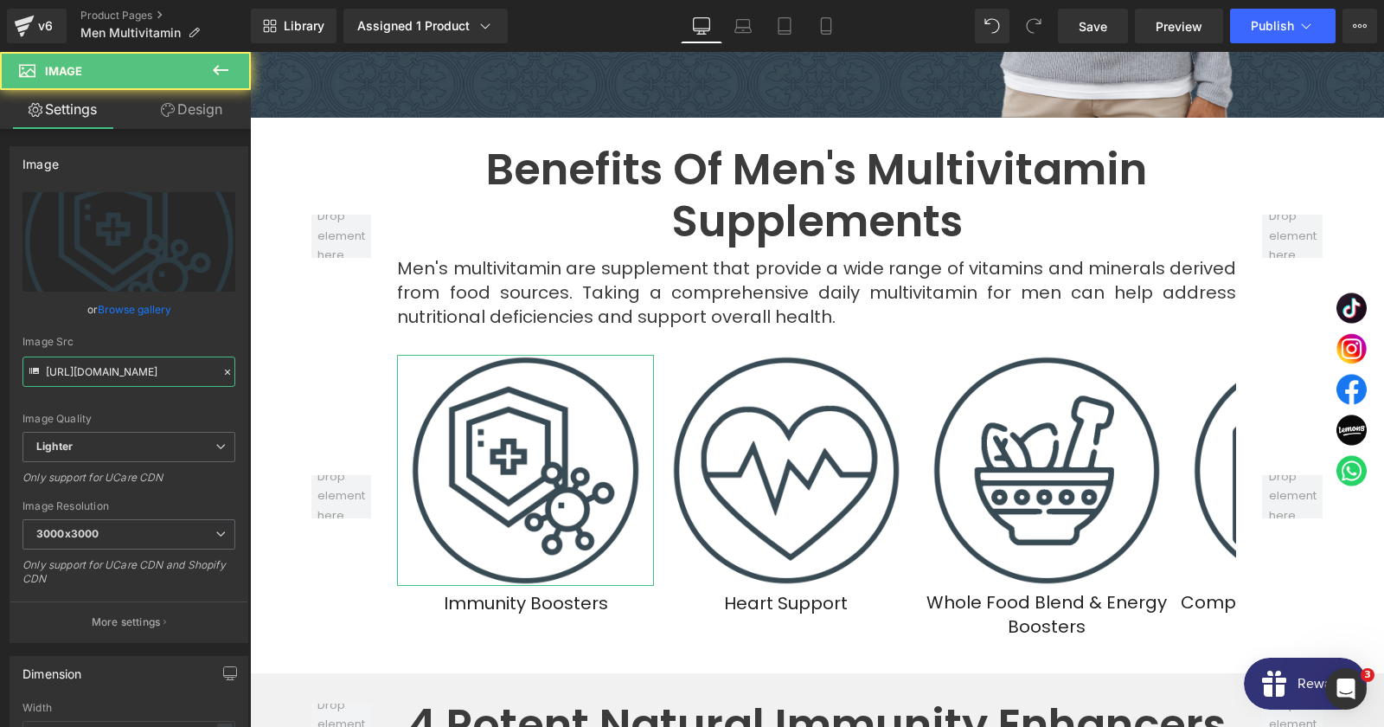
click at [127, 372] on input "https://ucarecdn.com/a9fc683f-7222-4f2c-a862-51d896fce59e/-/format/auto/-/previ…" at bounding box center [128, 371] width 213 height 30
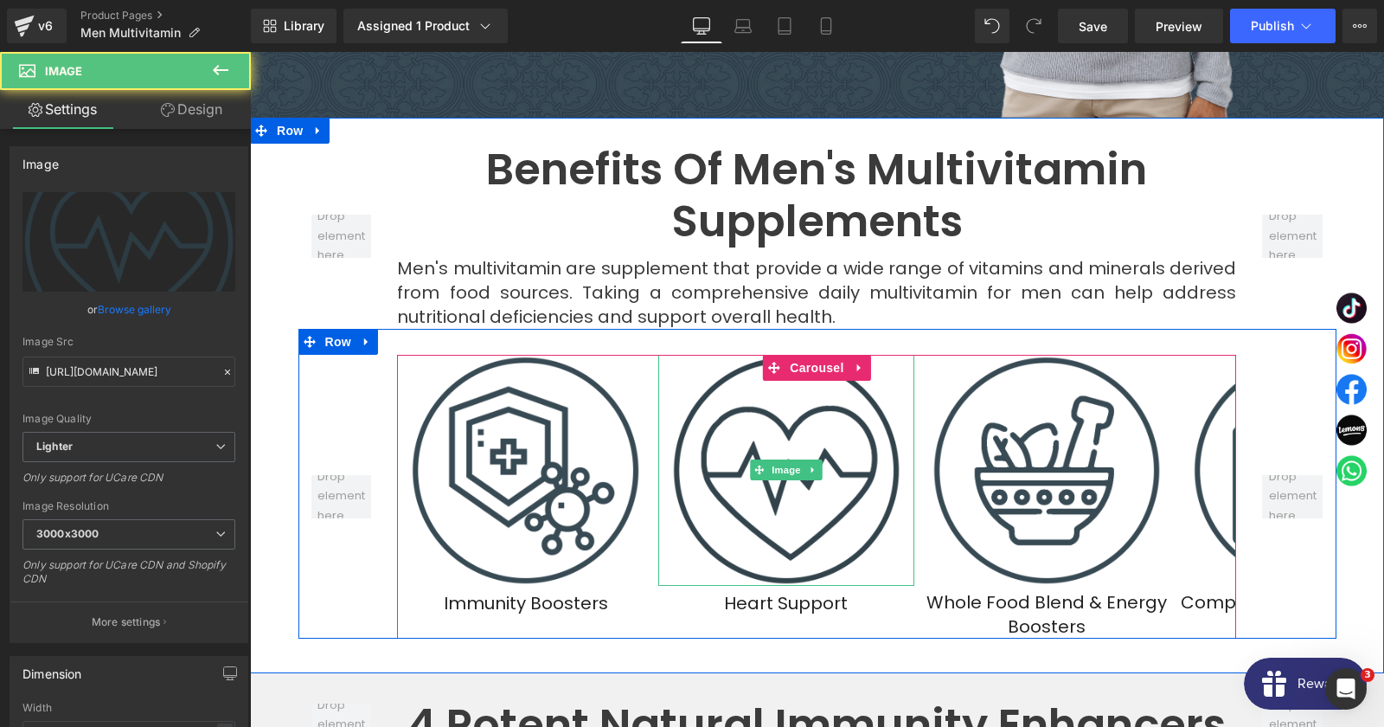
click at [824, 431] on img at bounding box center [786, 470] width 231 height 231
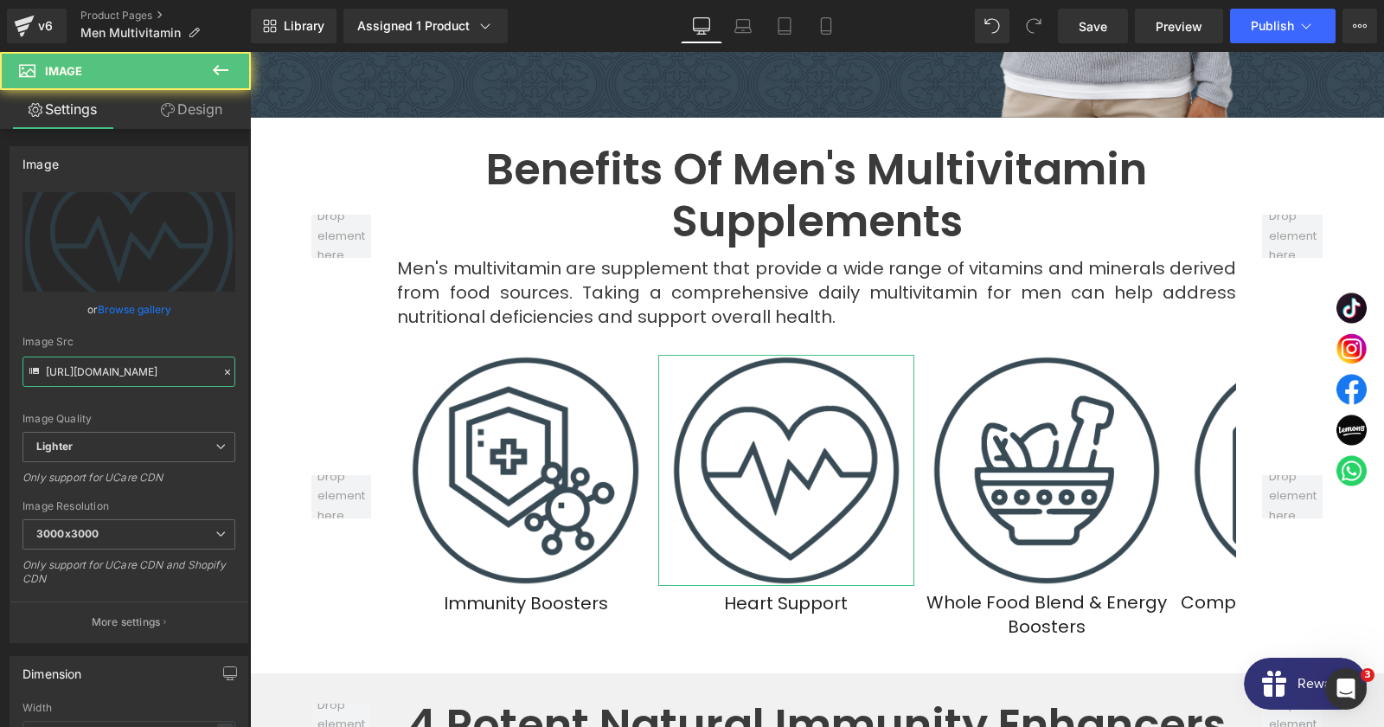
click at [114, 368] on input "https://ucarecdn.com/fc958220-1c05-400d-9abd-35b39fcc892c/-/format/auto/-/previ…" at bounding box center [128, 371] width 213 height 30
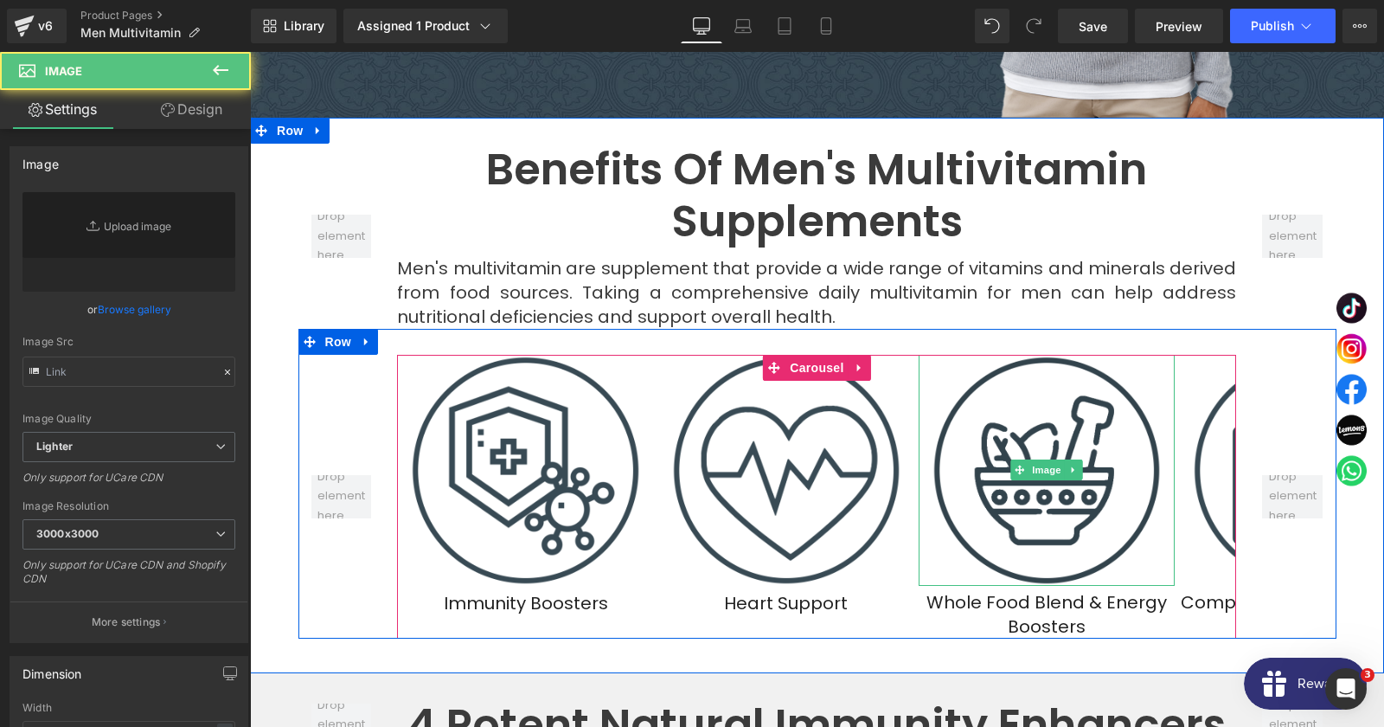
click at [952, 388] on img at bounding box center [1047, 470] width 231 height 231
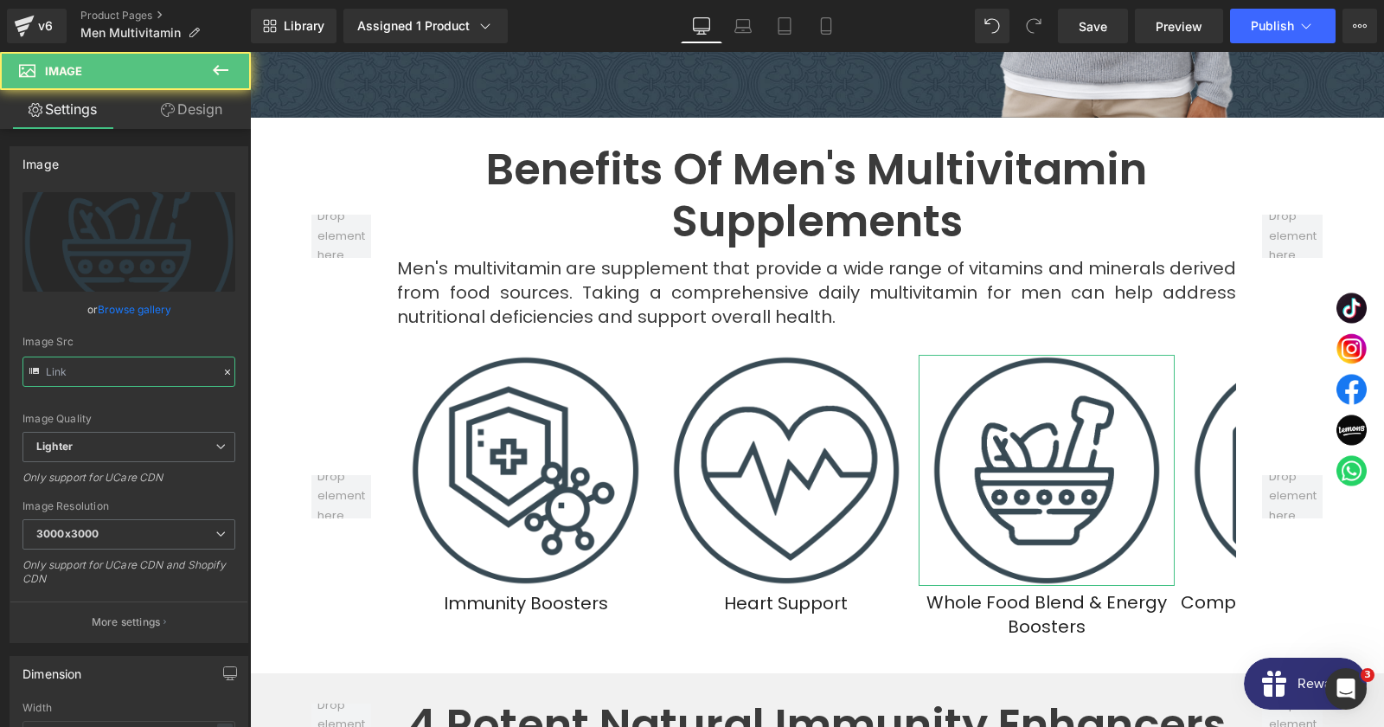
click at [106, 375] on input "text" at bounding box center [128, 371] width 213 height 30
type input "https://ucarecdn.com/ce83027a-4ec8-4903-a745-553b33c869d5/-/format/auto/-/previ…"
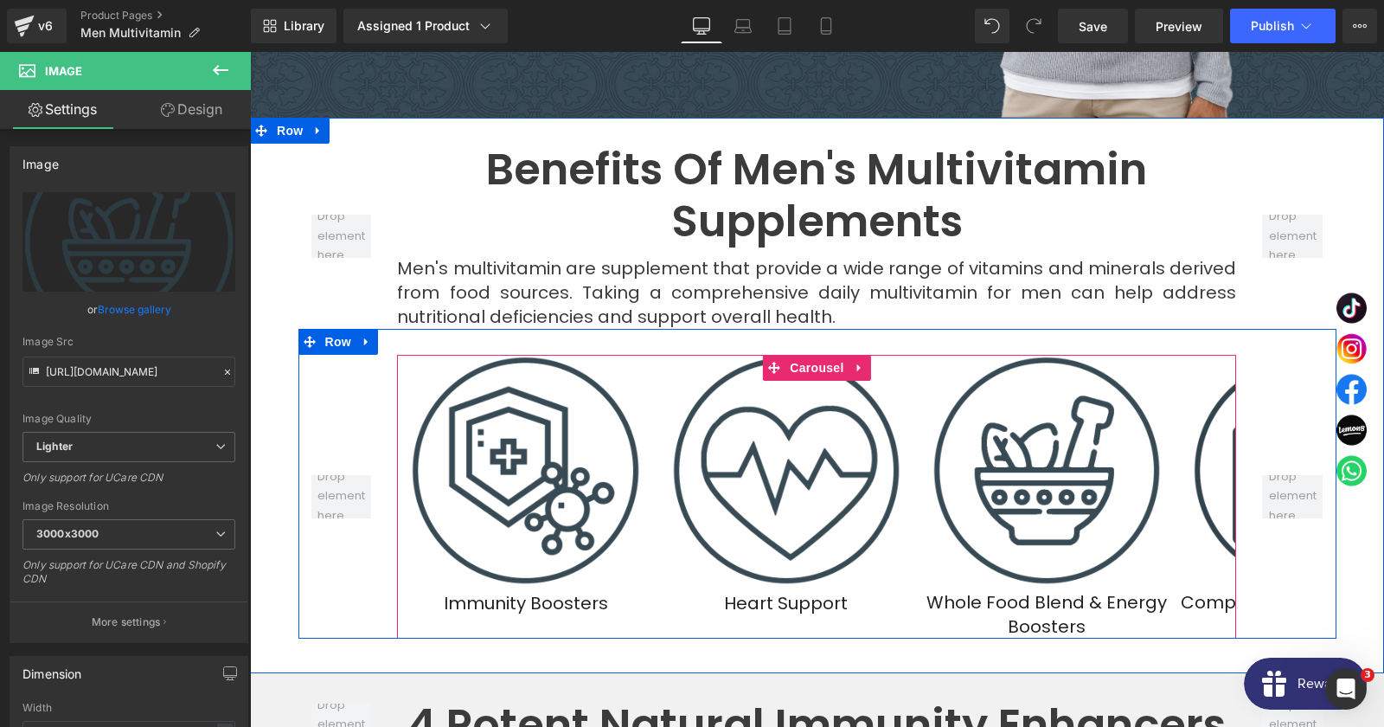
click at [1203, 367] on img at bounding box center [1307, 470] width 231 height 231
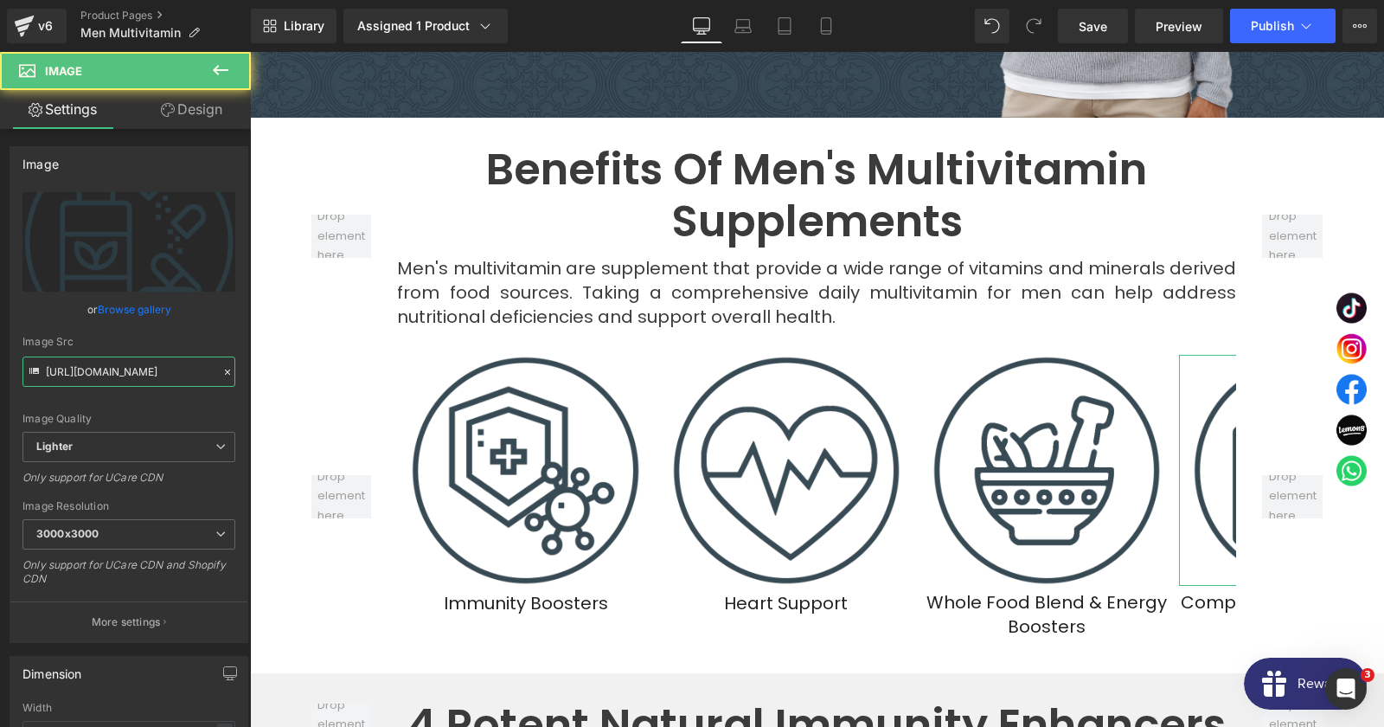
click at [139, 381] on input "https://ucarecdn.com/8cf54e65-df00-4406-a5ca-70b378bf1e33/-/format/auto/-/previ…" at bounding box center [128, 371] width 213 height 30
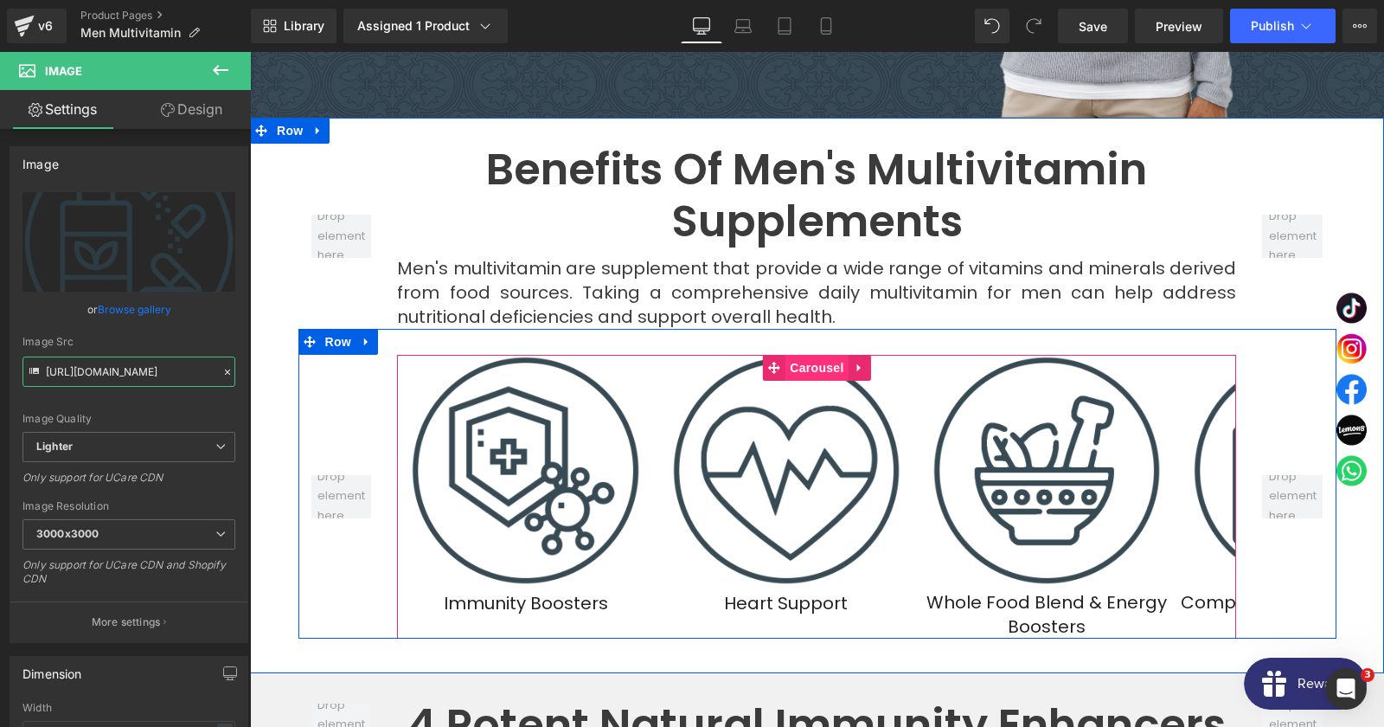
click at [804, 355] on span "Carousel" at bounding box center [816, 368] width 62 height 26
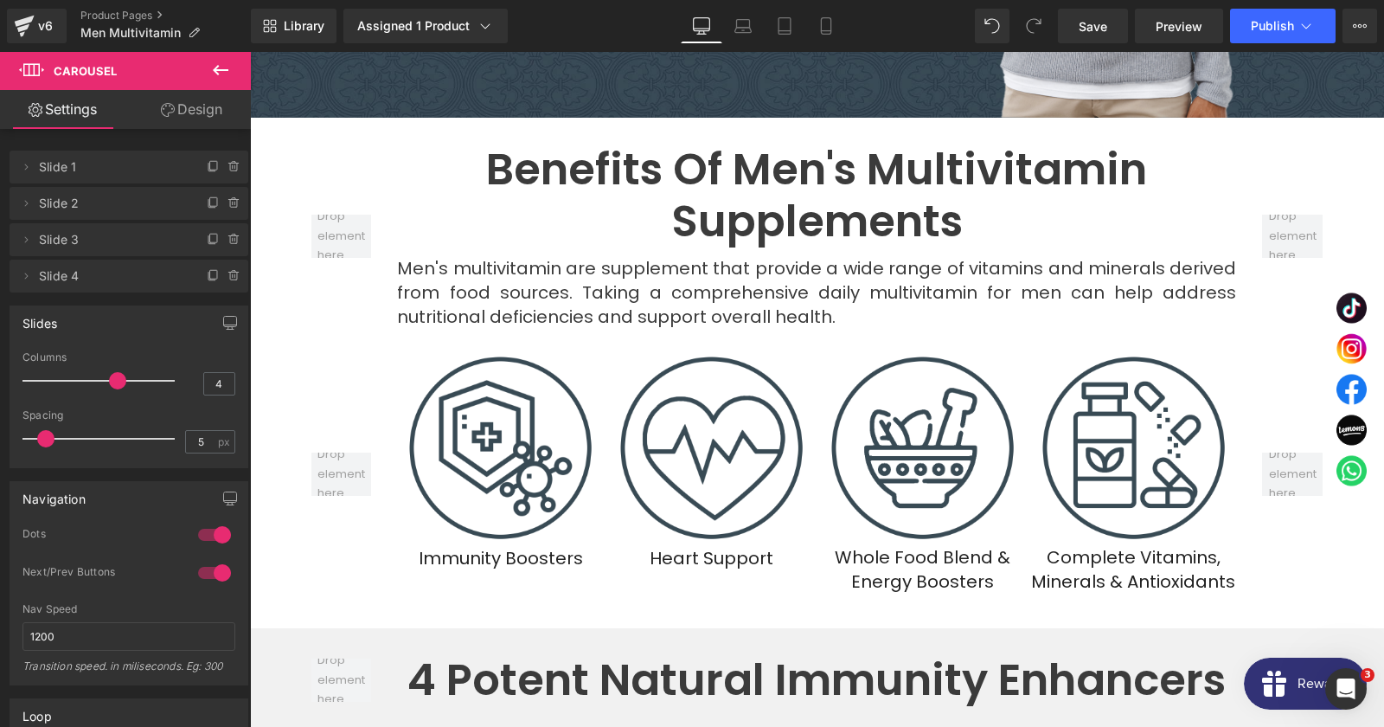
drag, startPoint x: 107, startPoint y: 375, endPoint x: 119, endPoint y: 375, distance: 12.1
click at [119, 375] on div at bounding box center [103, 380] width 144 height 35
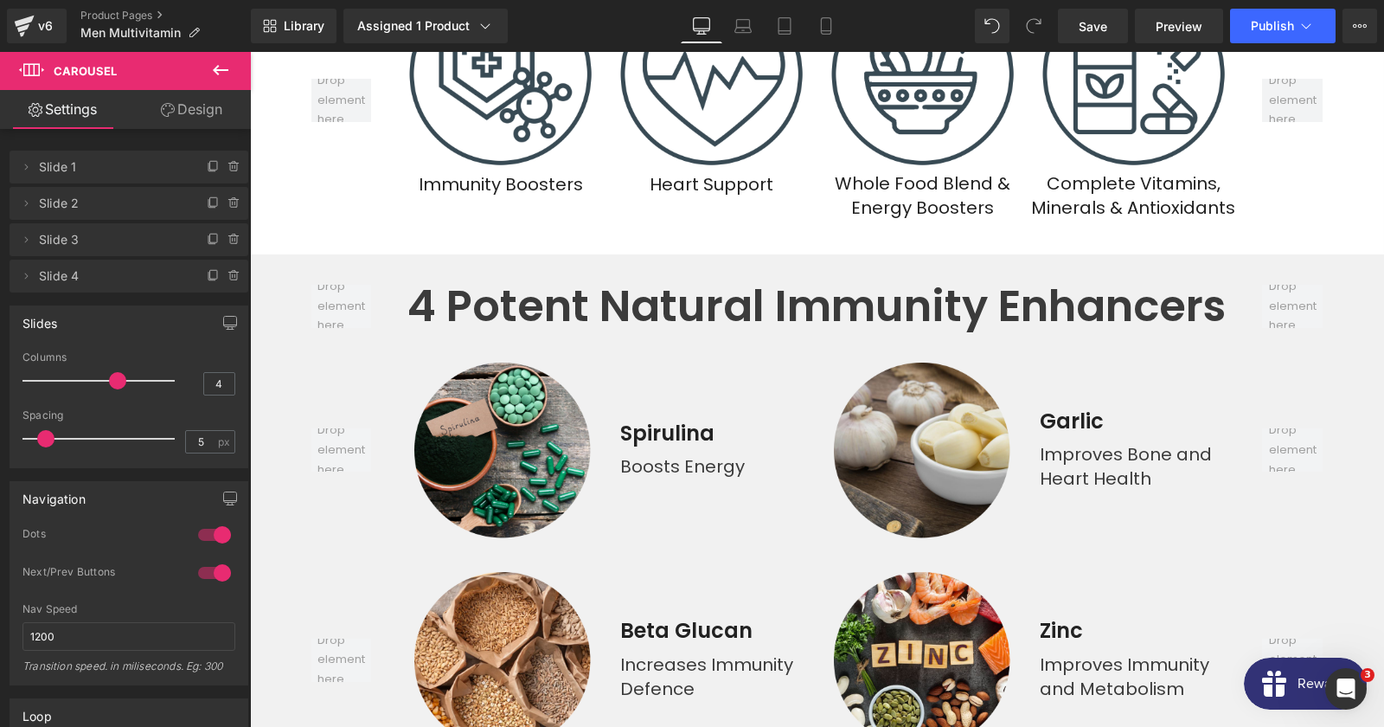
scroll to position [4017, 0]
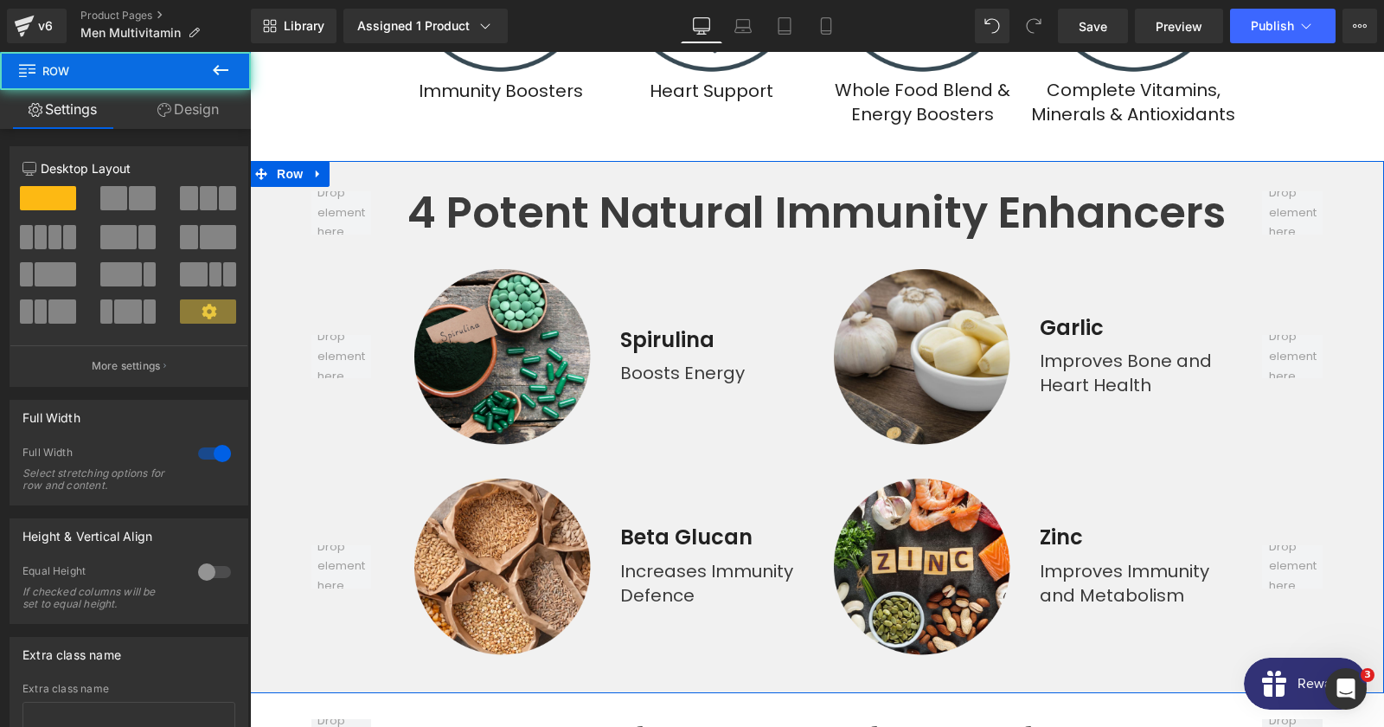
click at [285, 187] on div "4 Potent Natural Immunity Enhancers Heading Row Image Spirulina Heading Boosts …" at bounding box center [817, 422] width 1134 height 471
click at [153, 122] on link "Design" at bounding box center [187, 109] width 125 height 39
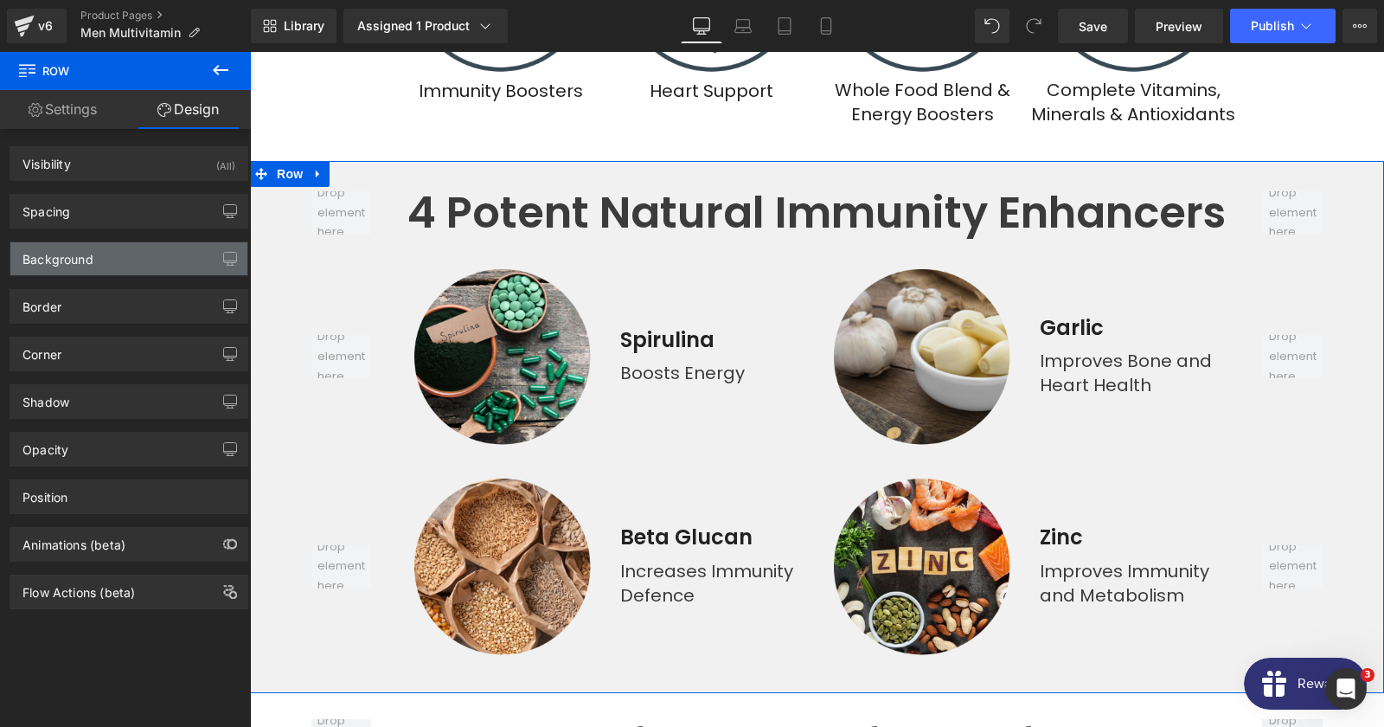
click at [85, 264] on div "Background" at bounding box center [57, 254] width 71 height 24
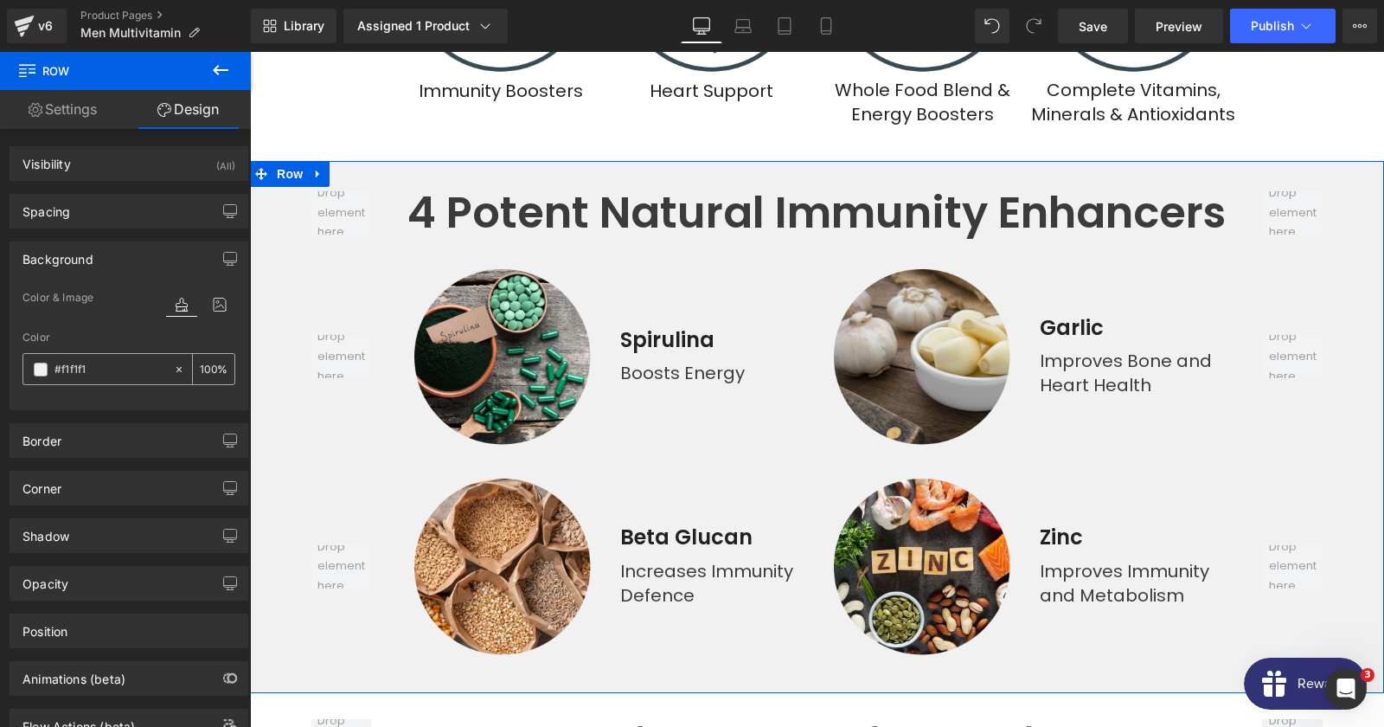
click at [106, 376] on input "text" at bounding box center [109, 369] width 111 height 19
type input "#f1f1f1"
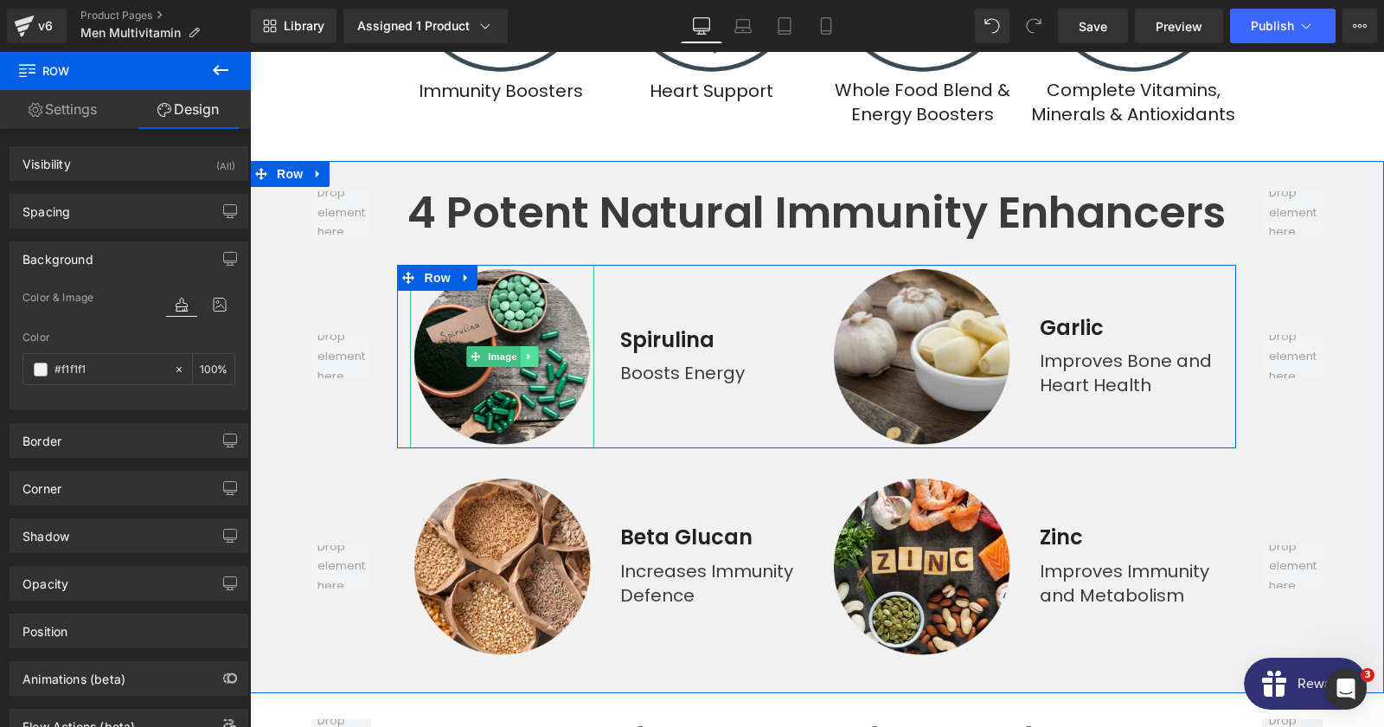
click at [523, 346] on link at bounding box center [530, 356] width 18 height 21
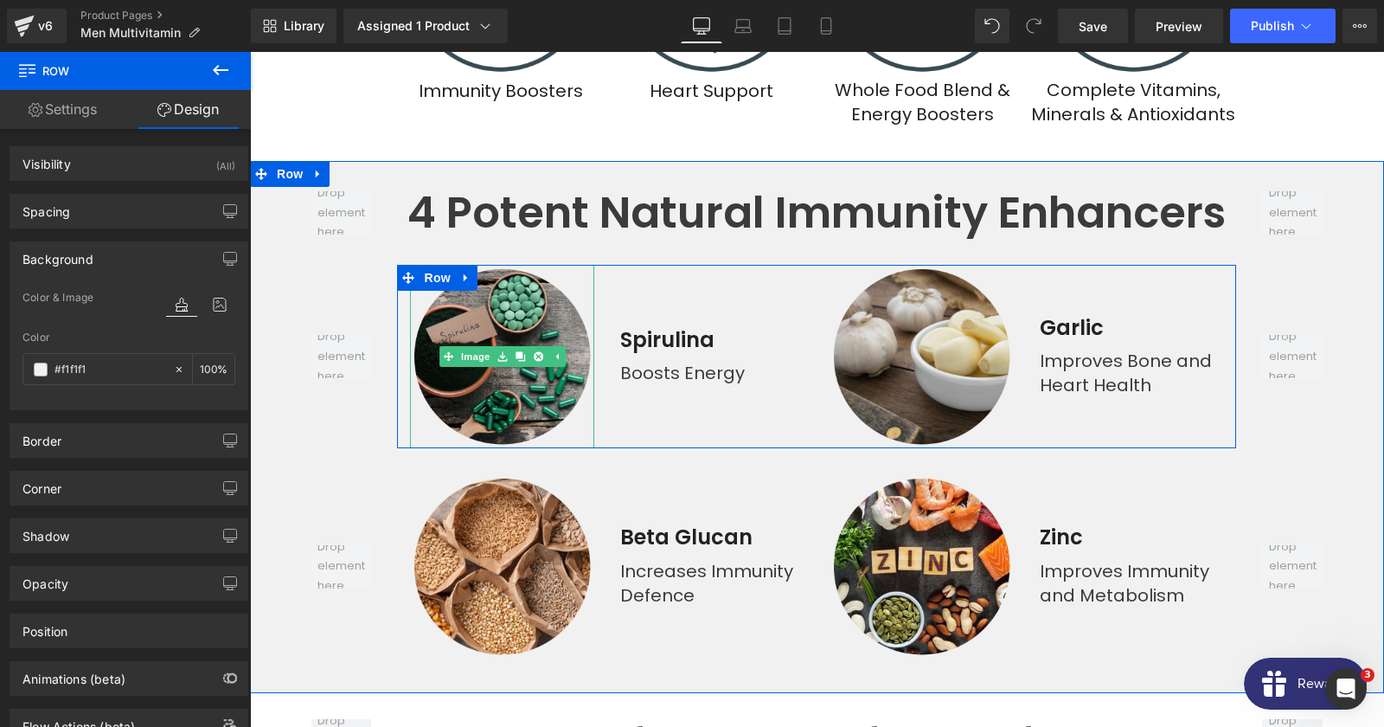
click at [522, 322] on img at bounding box center [501, 356] width 183 height 183
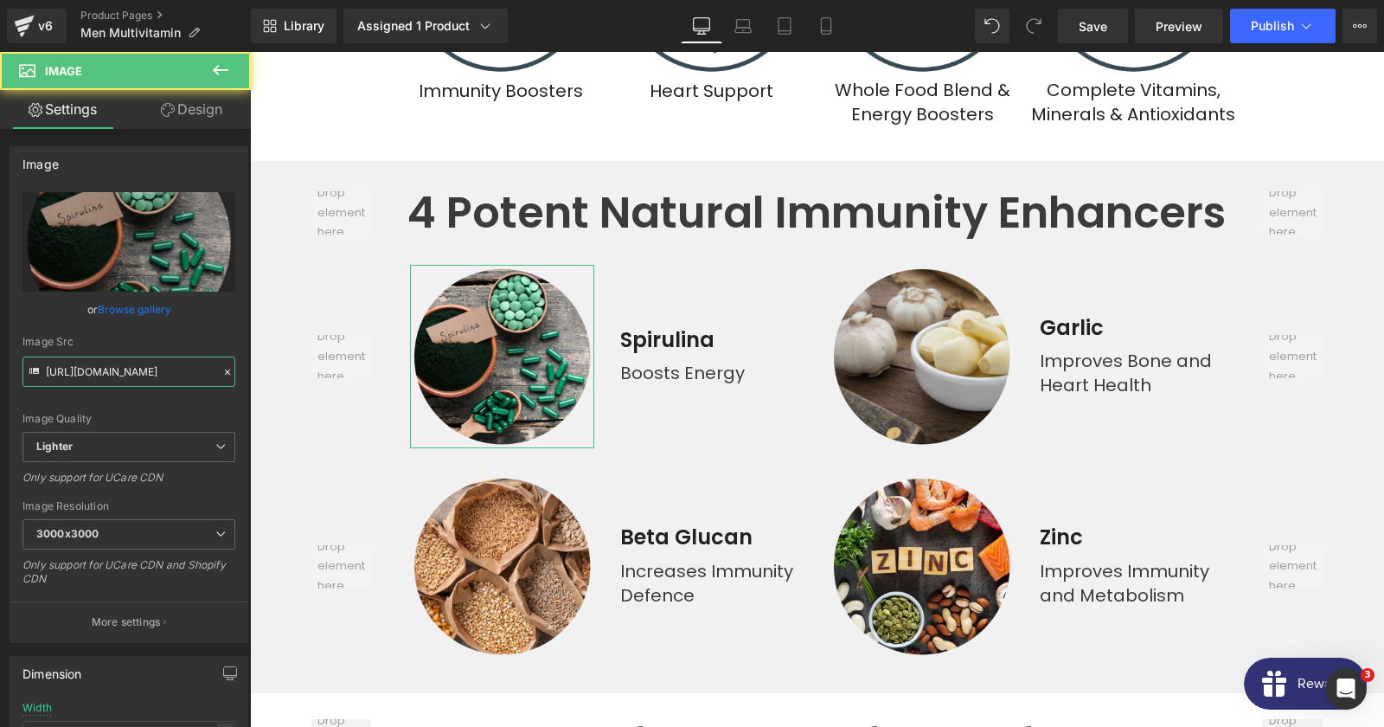
click at [152, 381] on input "https://ucarecdn.com/28f0dcaa-6829-48a4-b7ab-94b56ba37020/-/format/auto/-/previ…" at bounding box center [128, 371] width 213 height 30
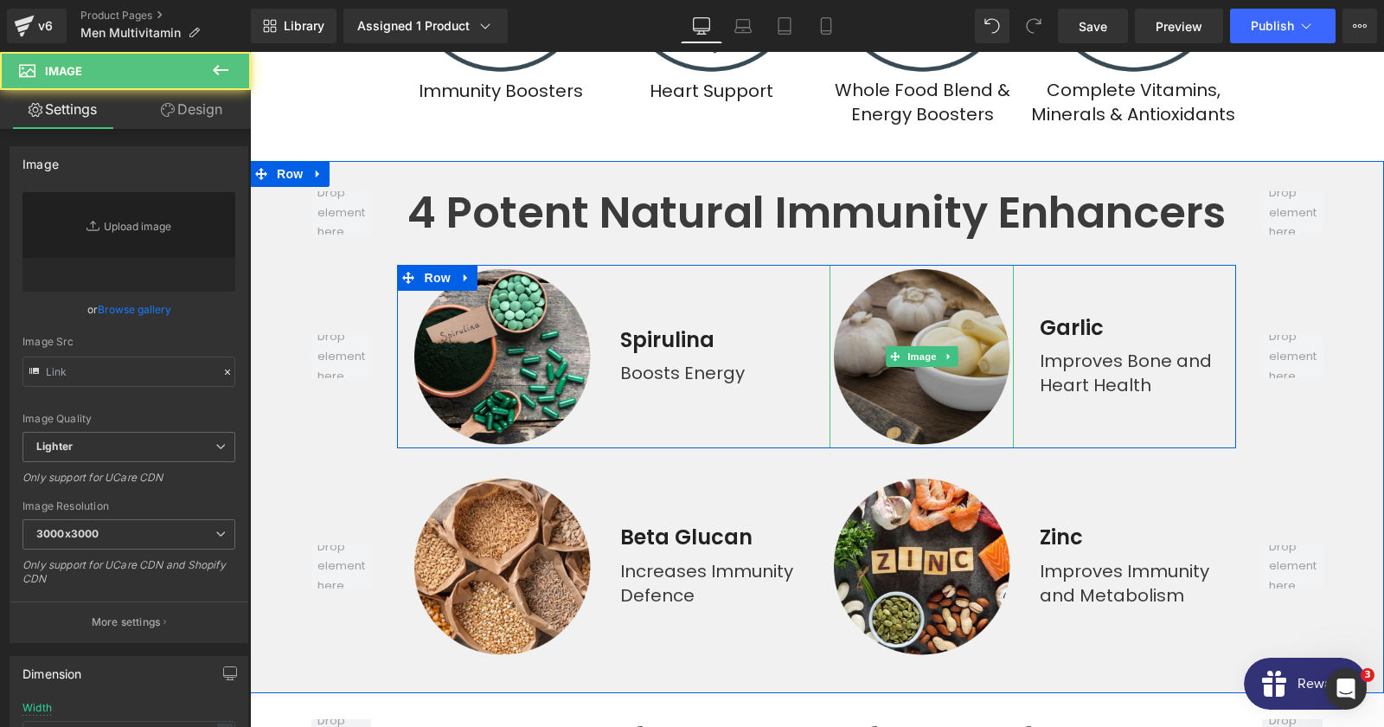
click at [1003, 265] on img at bounding box center [921, 356] width 183 height 183
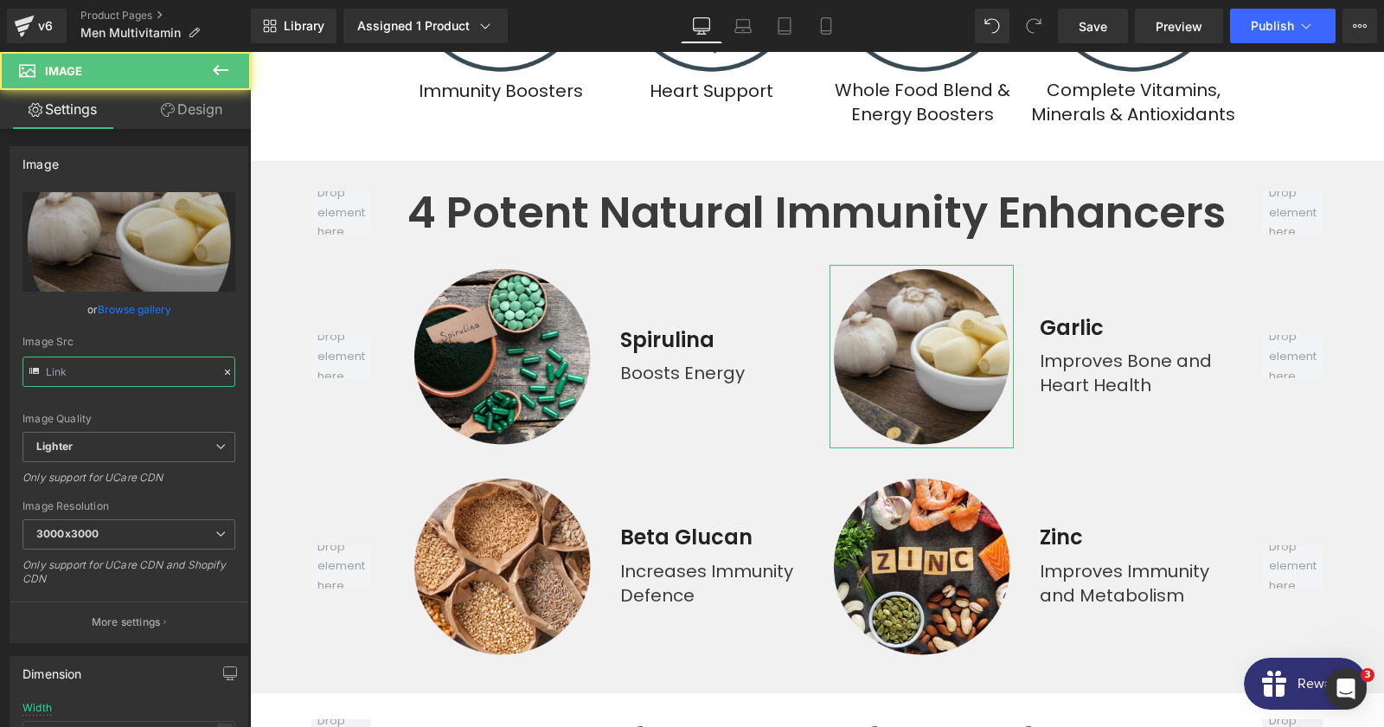
click at [125, 378] on input "text" at bounding box center [128, 371] width 213 height 30
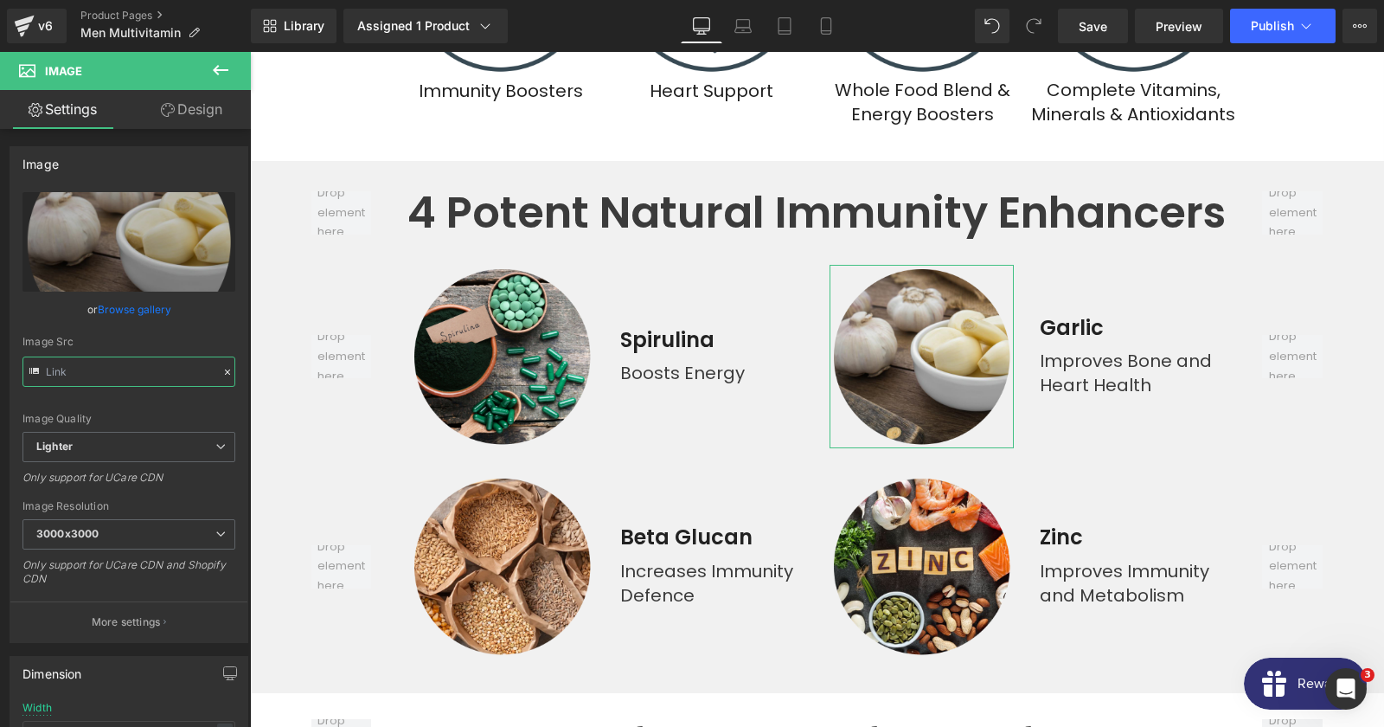
type input "https://ucarecdn.com/9adf07bc-28f8-4b47-86dc-57be3af27f63/-/format/auto/-/previ…"
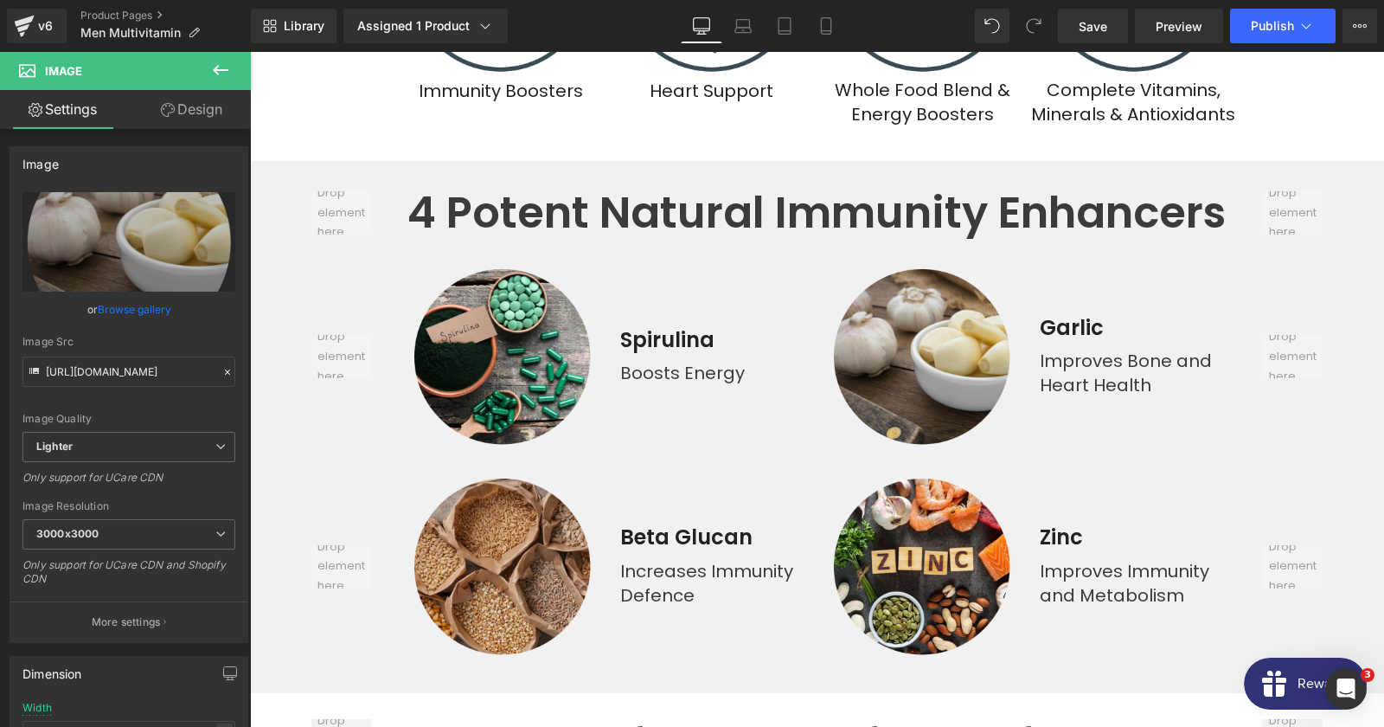
click at [510, 486] on img at bounding box center [501, 565] width 183 height 183
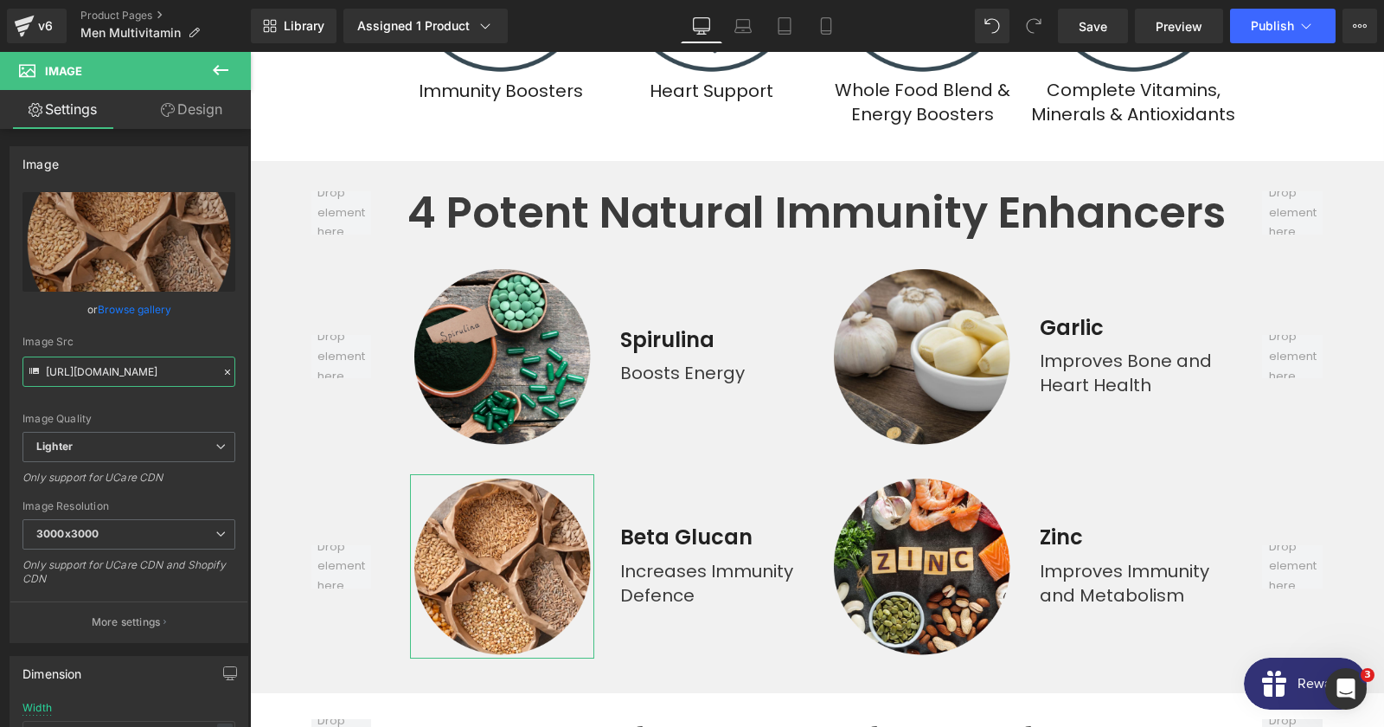
click at [106, 375] on input "https://ucarecdn.com/d0ae9dbc-f1eb-474d-be2f-5e321ec9de22/-/format/auto/-/previ…" at bounding box center [128, 371] width 213 height 30
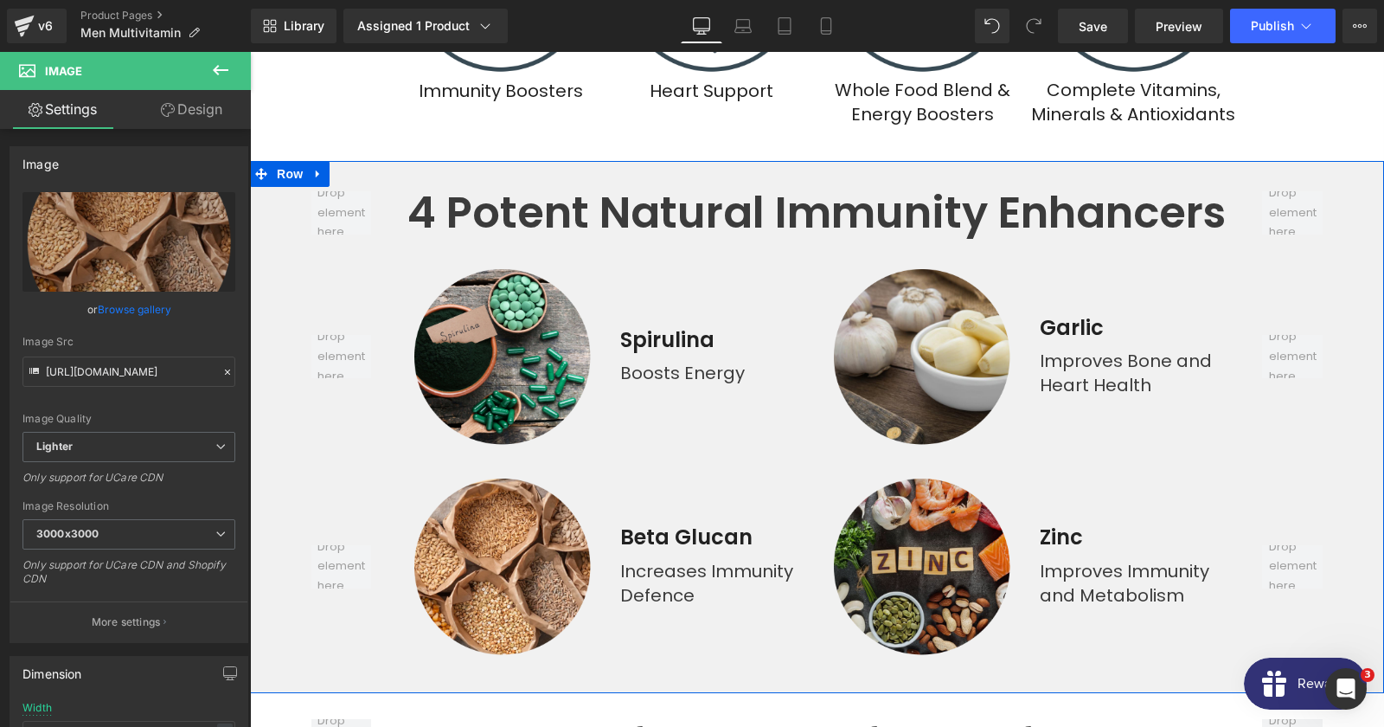
click at [938, 474] on img at bounding box center [921, 565] width 183 height 183
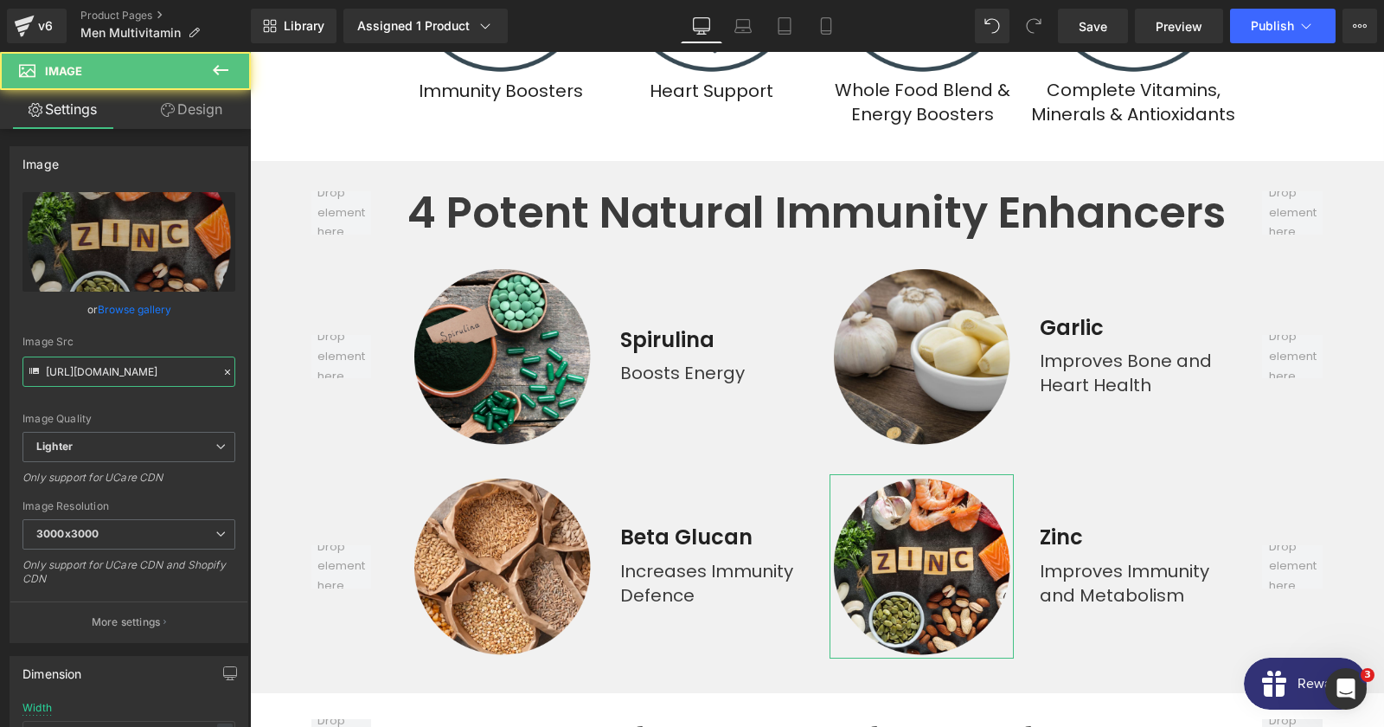
click at [155, 376] on input "https://ucarecdn.com/9284e5b8-261e-41db-9464-5437c8f3c740/-/format/auto/-/previ…" at bounding box center [128, 371] width 213 height 30
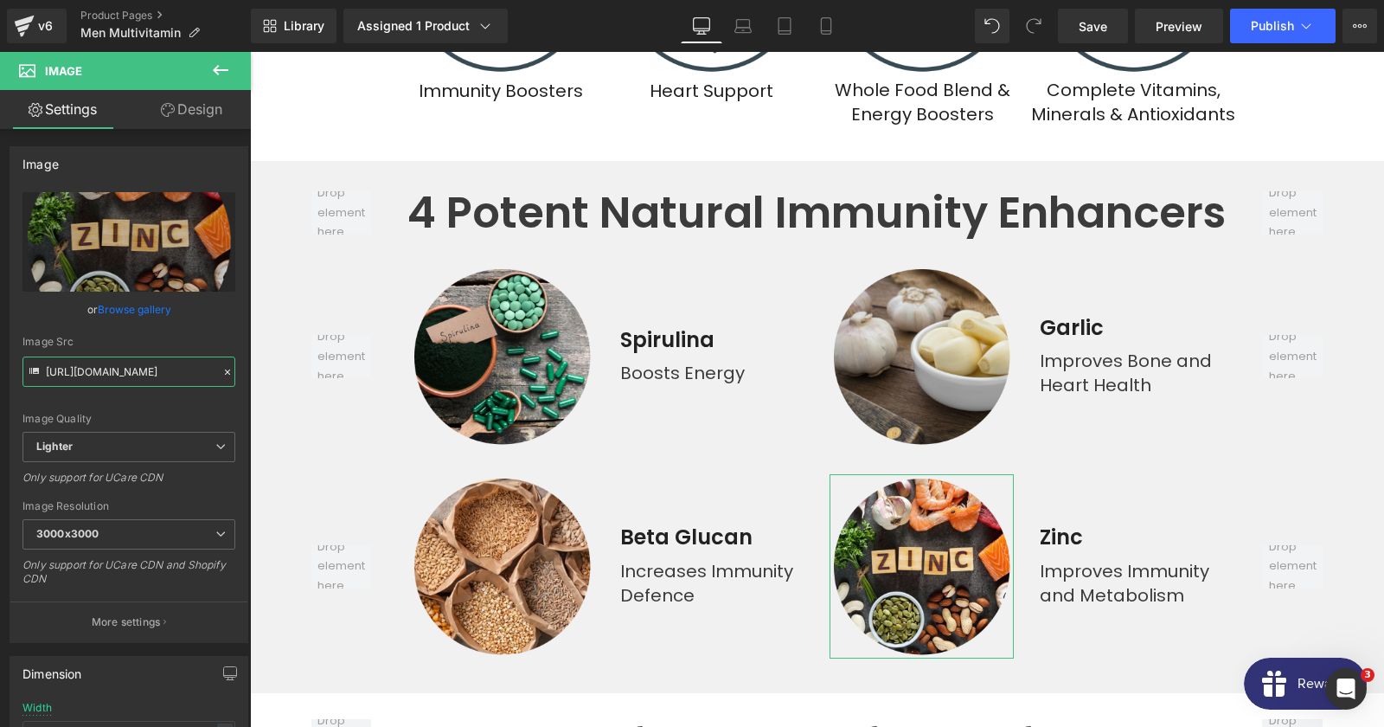
click at [127, 377] on input "https://ucarecdn.com/9284e5b8-261e-41db-9464-5437c8f3c740/-/format/auto/-/previ…" at bounding box center [128, 371] width 213 height 30
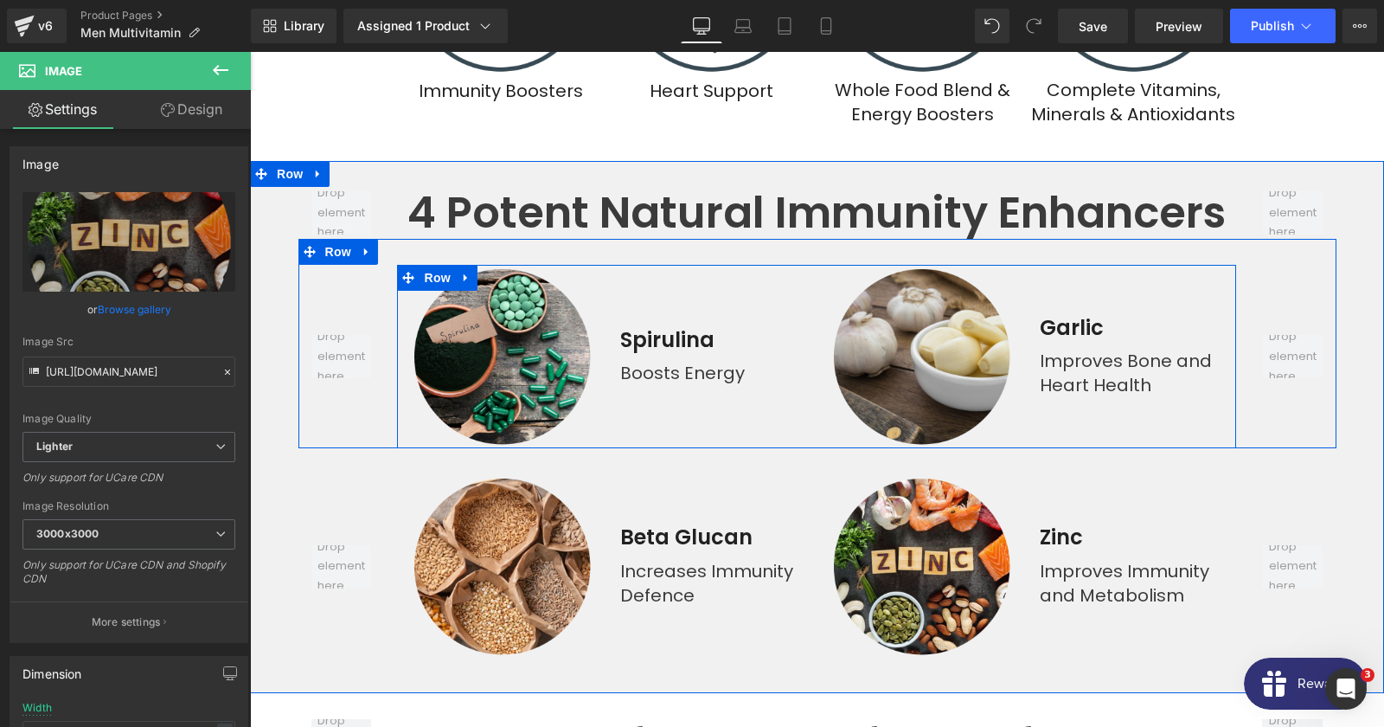
click at [646, 352] on div "Boosts Energy" at bounding box center [711, 368] width 183 height 33
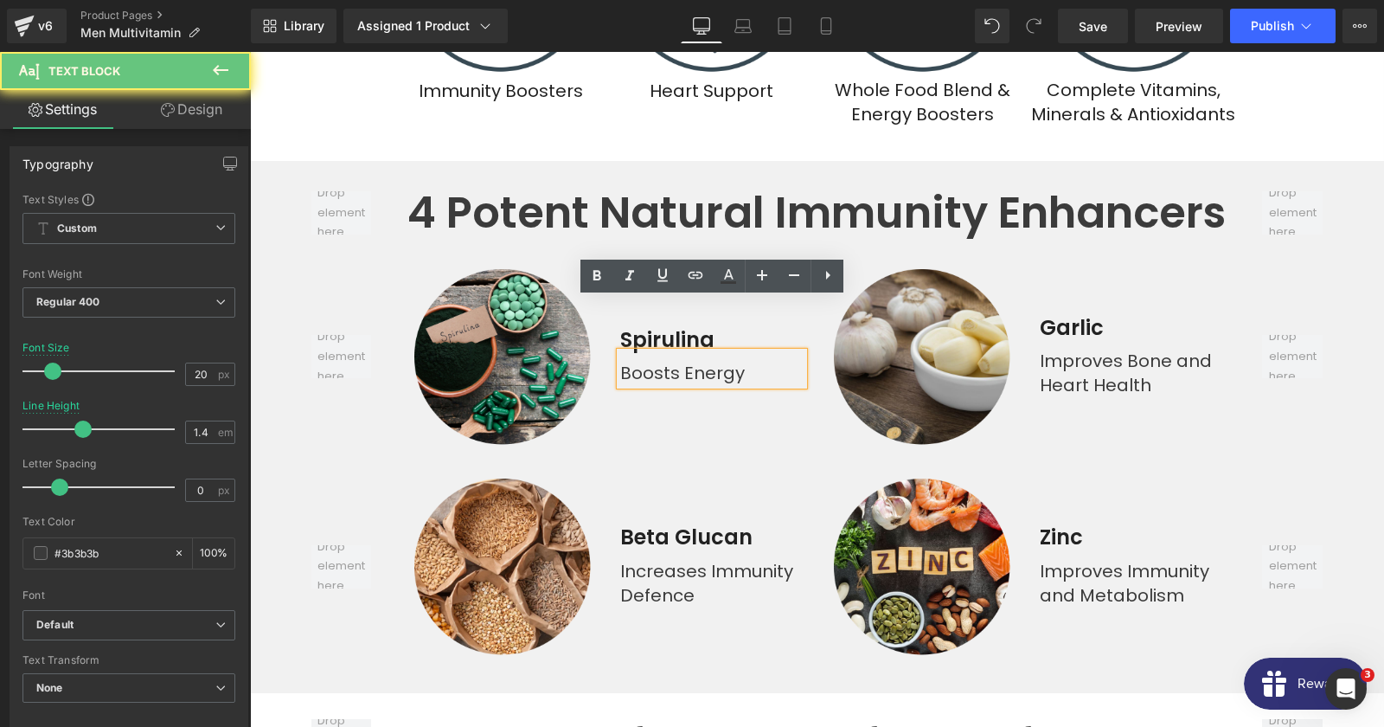
click at [649, 352] on div "Boosts Energy" at bounding box center [711, 368] width 183 height 33
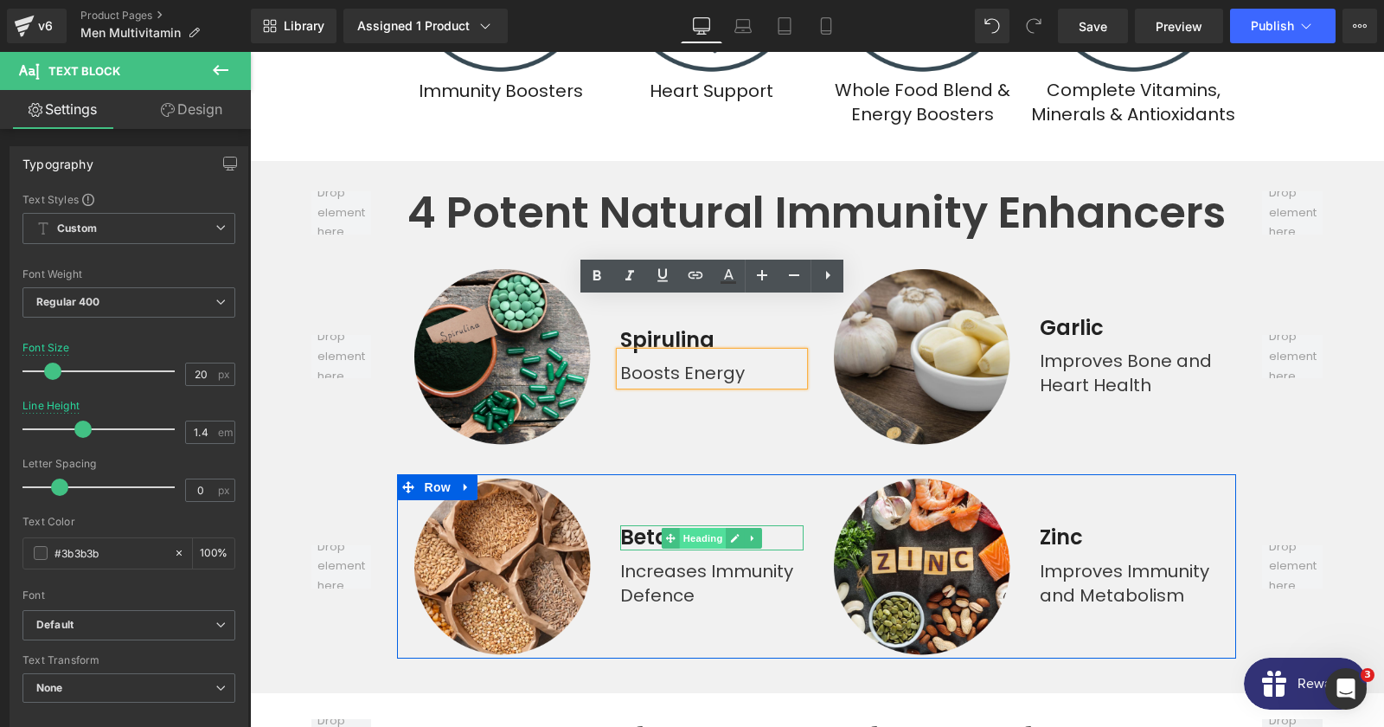
click at [690, 528] on span "Heading" at bounding box center [703, 538] width 47 height 21
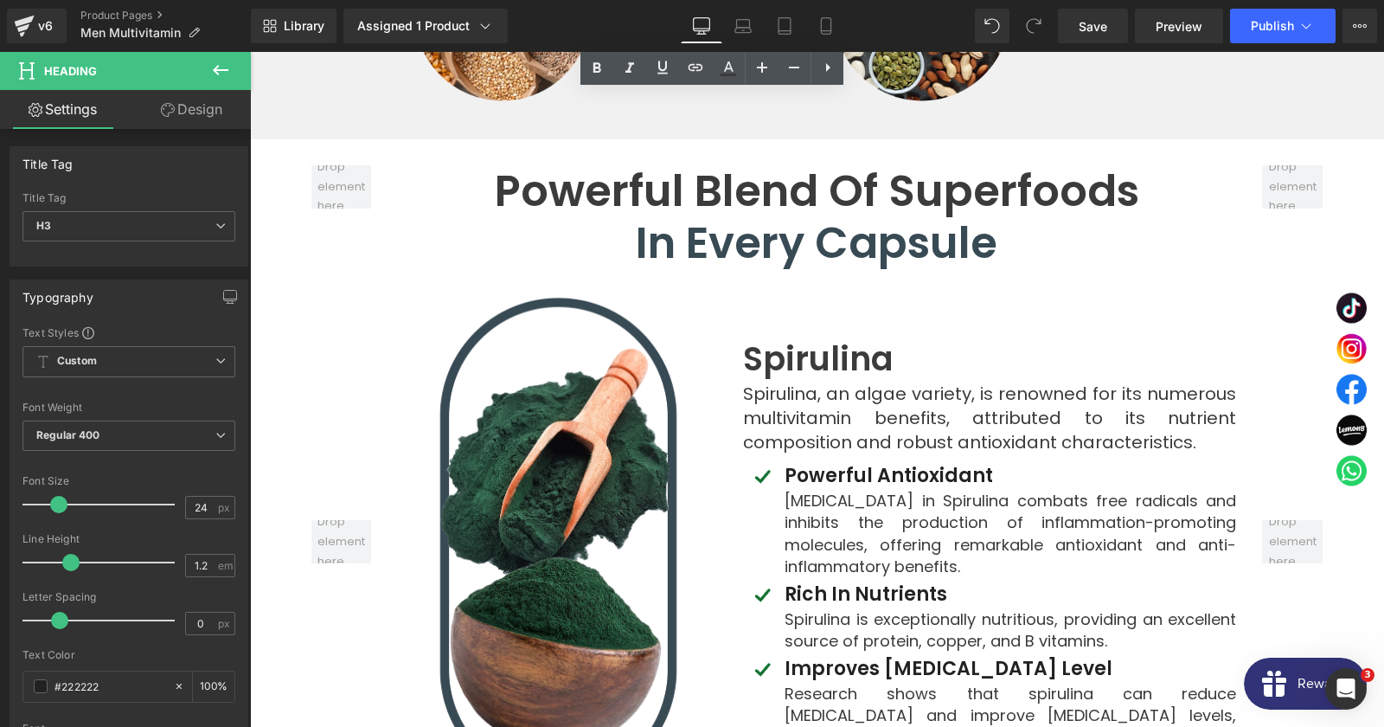
scroll to position [4578, 0]
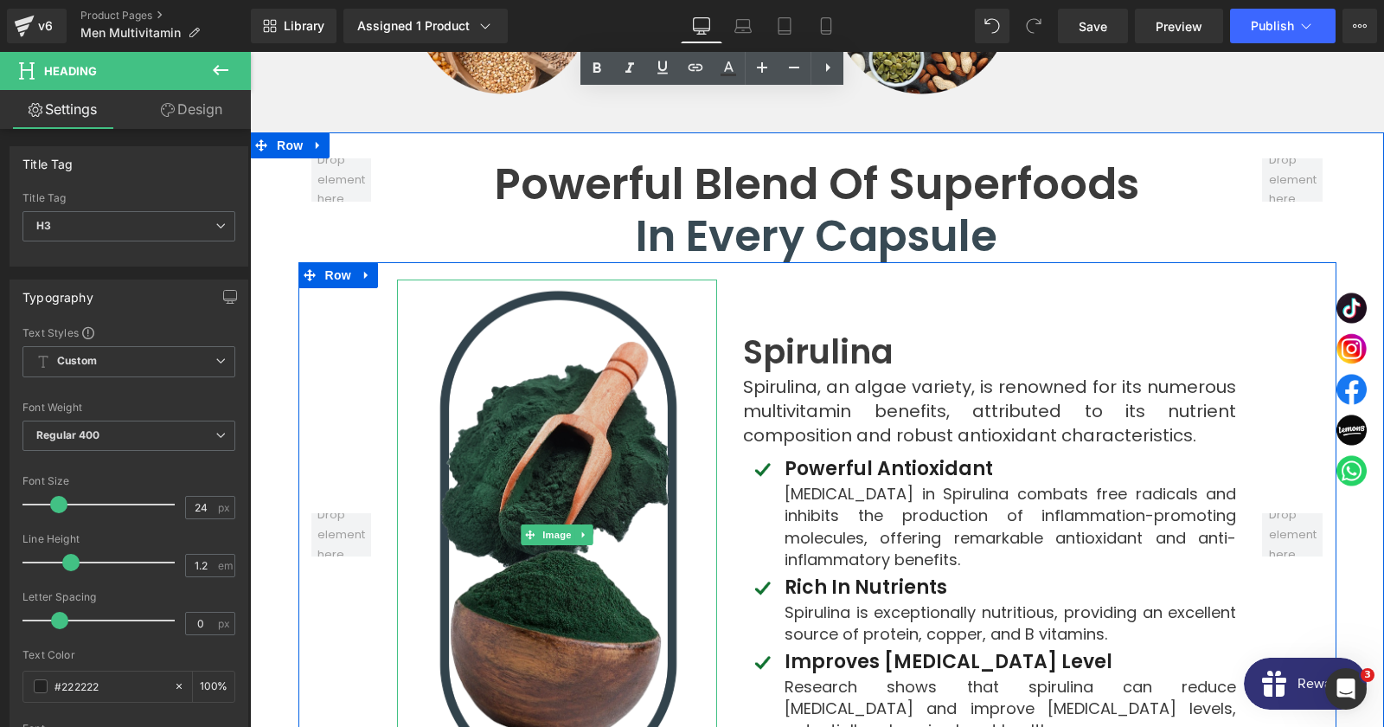
click at [609, 381] on img at bounding box center [557, 534] width 320 height 511
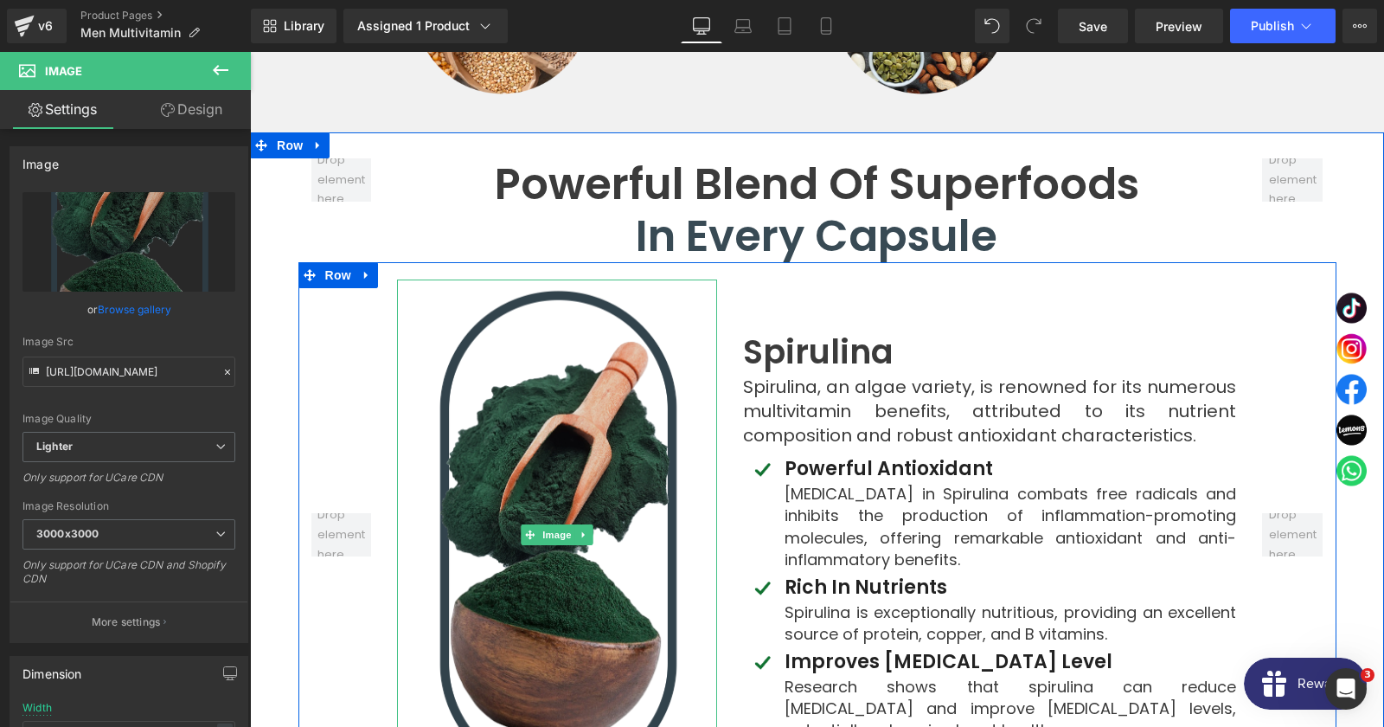
click at [503, 379] on img at bounding box center [557, 534] width 320 height 511
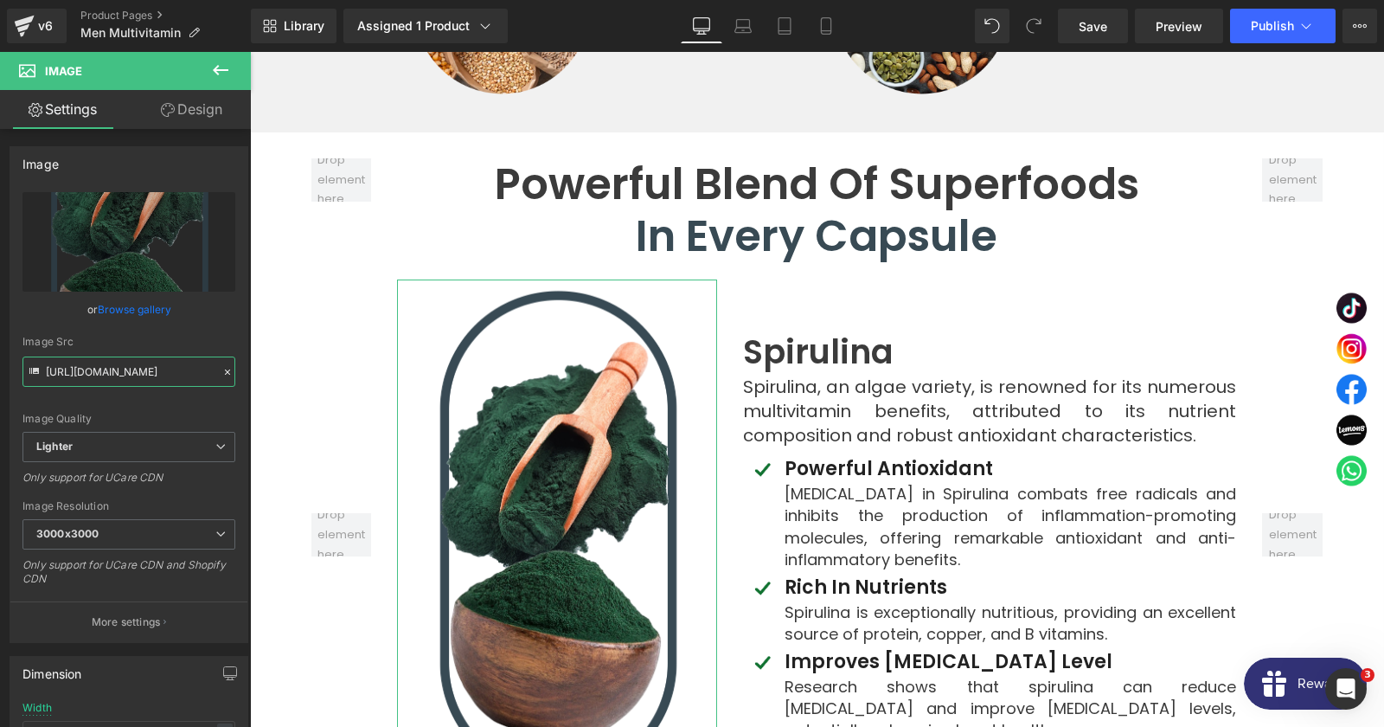
click at [140, 375] on input "https://ucarecdn.com/570717b9-70f8-4d86-a6ea-3a274c6dd4c6/-/format/auto/-/previ…" at bounding box center [128, 371] width 213 height 30
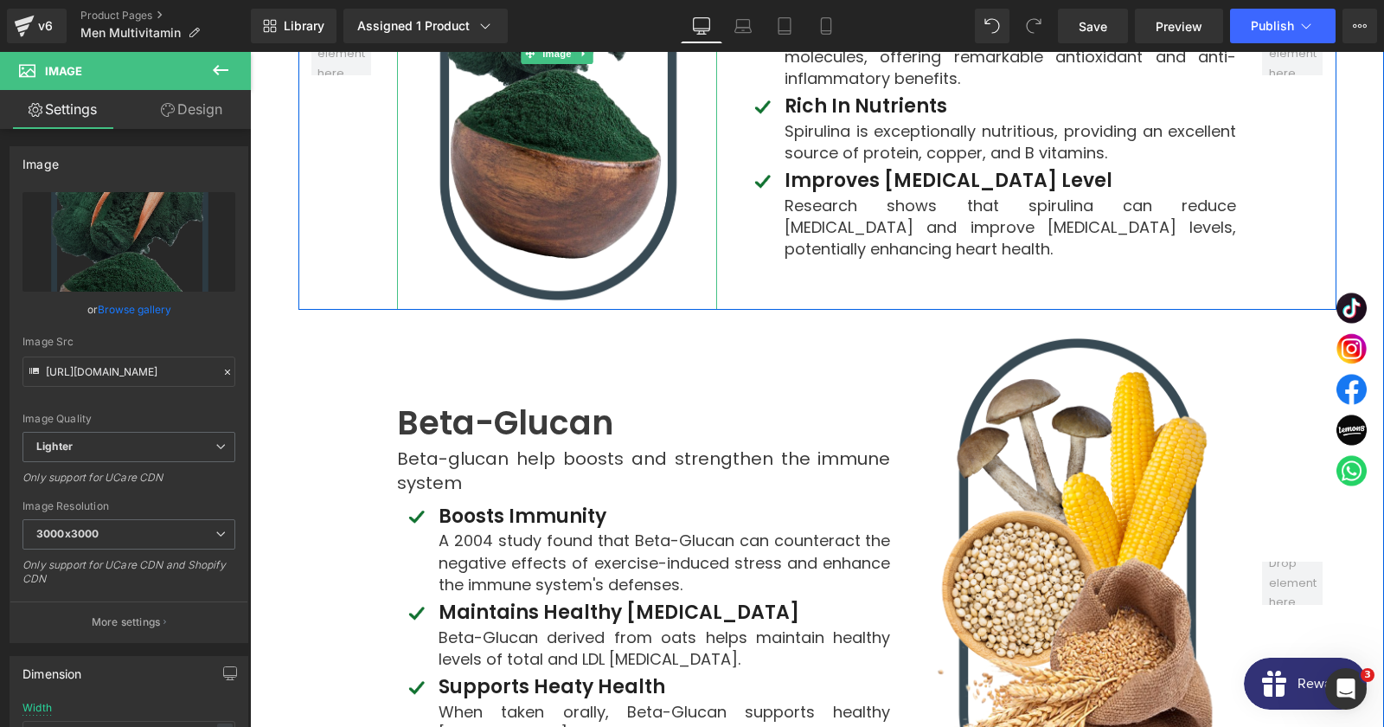
scroll to position [5232, 0]
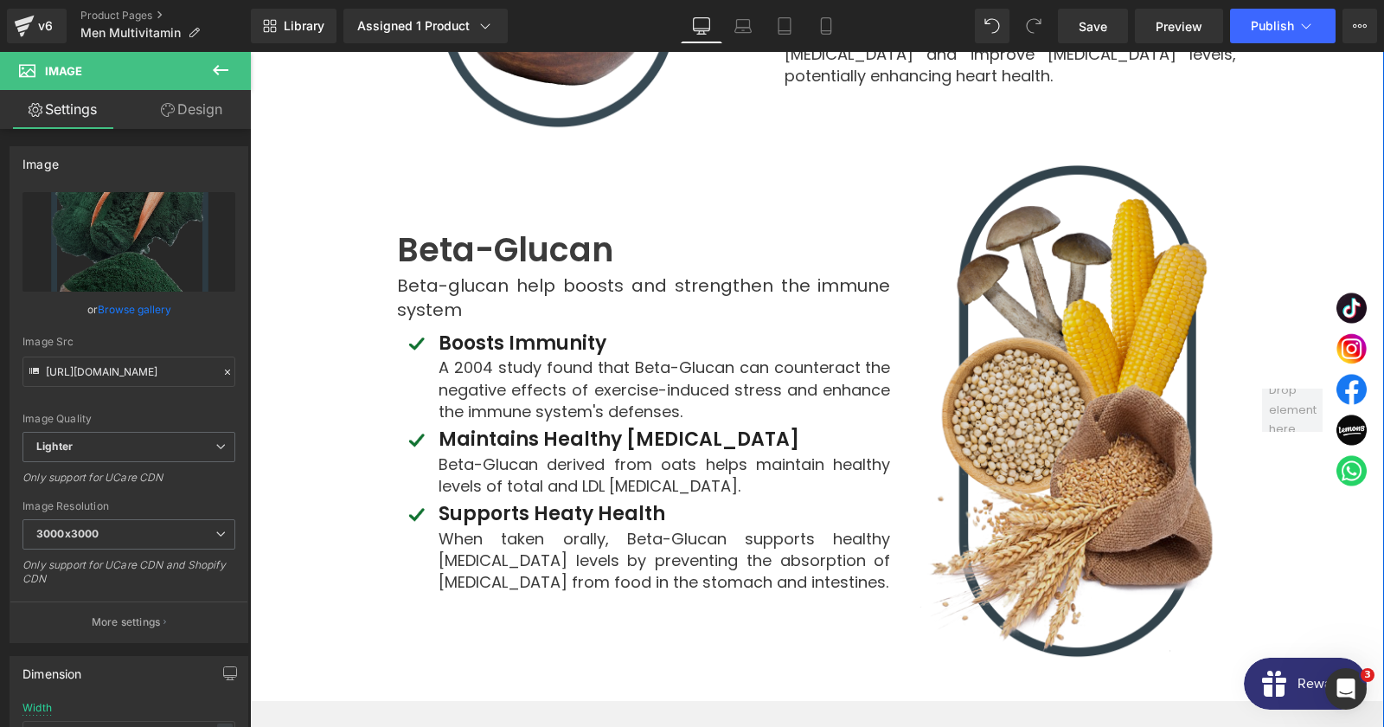
click at [1074, 266] on img at bounding box center [1076, 410] width 320 height 512
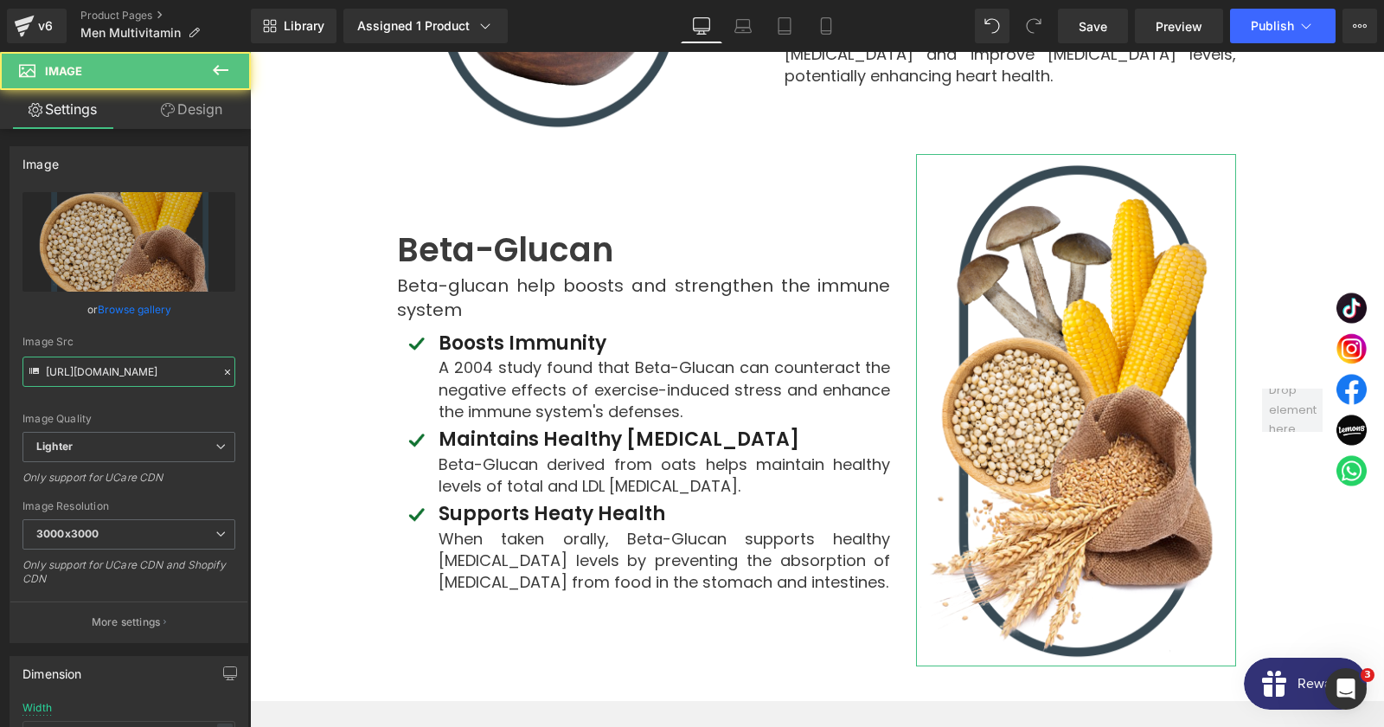
click at [79, 379] on input "https://ucarecdn.com/27179eeb-edee-4bb9-9d3b-d2f68bc00610/-/format/auto/-/previ…" at bounding box center [128, 371] width 213 height 30
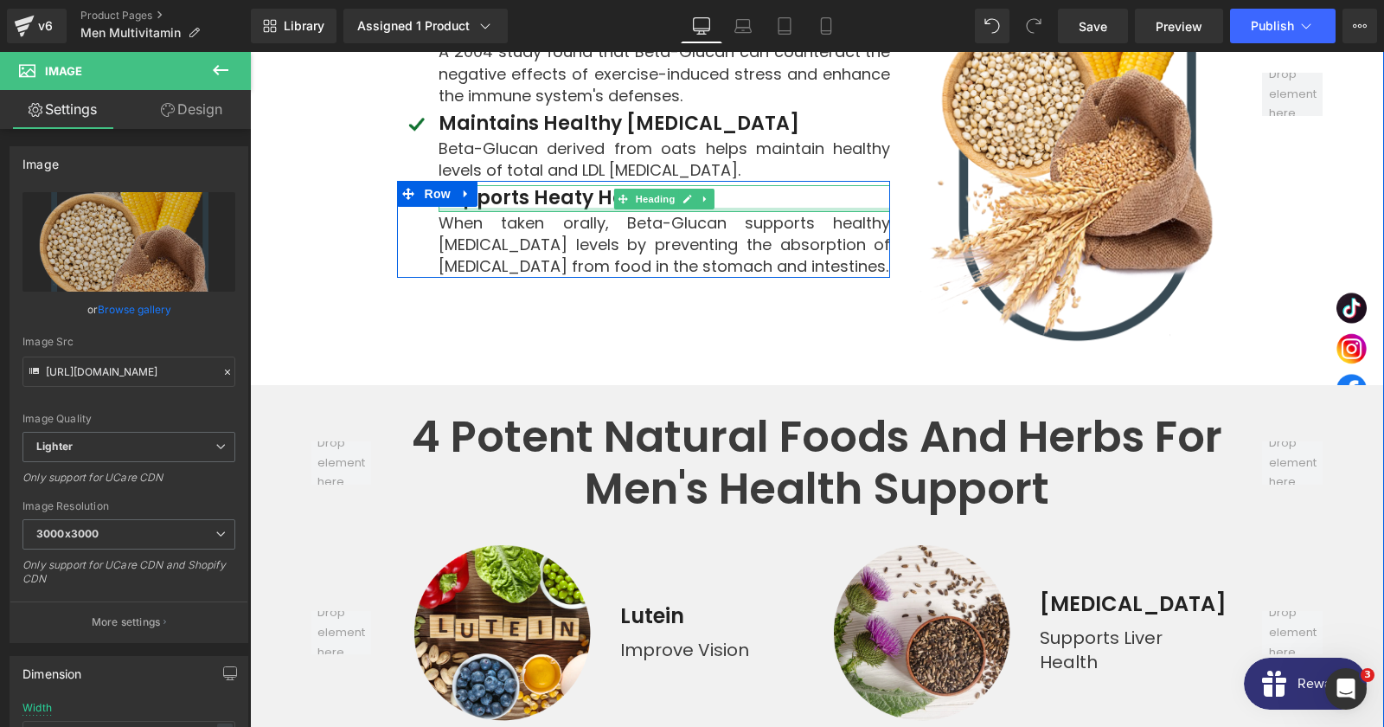
scroll to position [5699, 0]
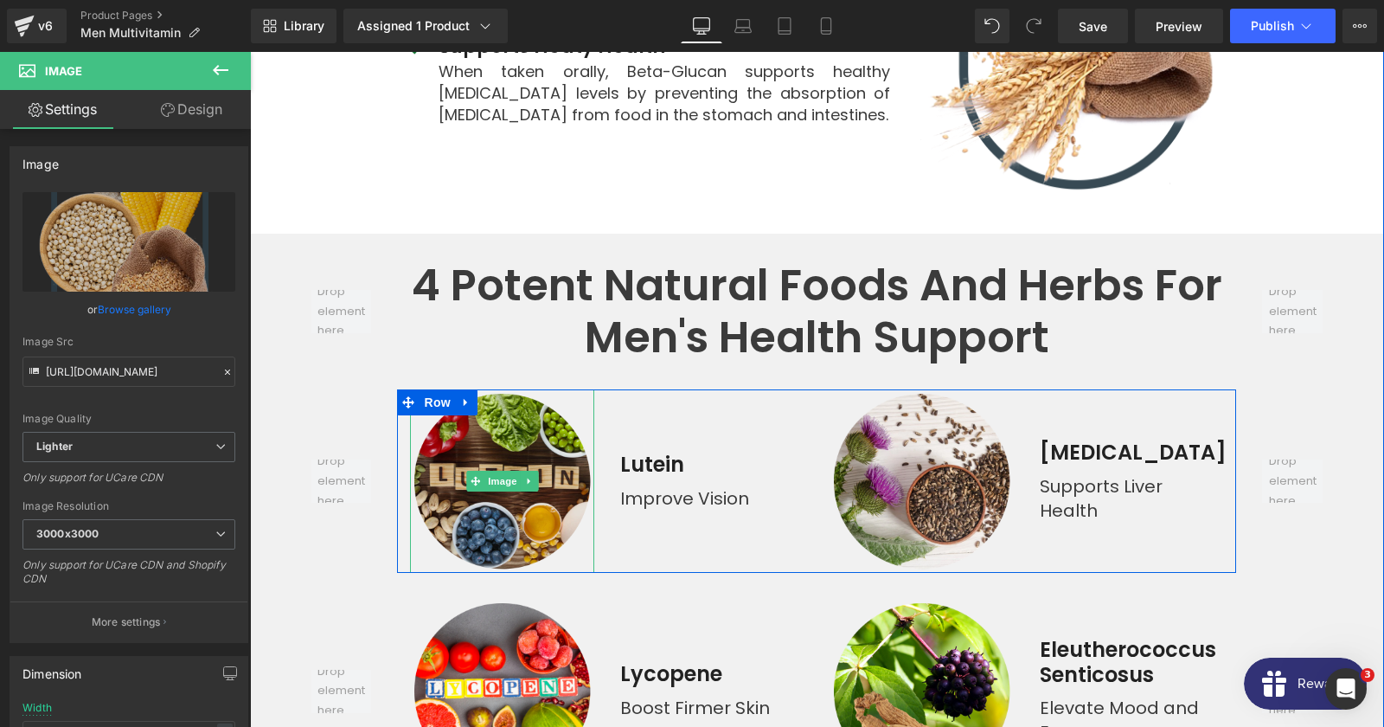
click at [503, 389] on img at bounding box center [501, 480] width 183 height 183
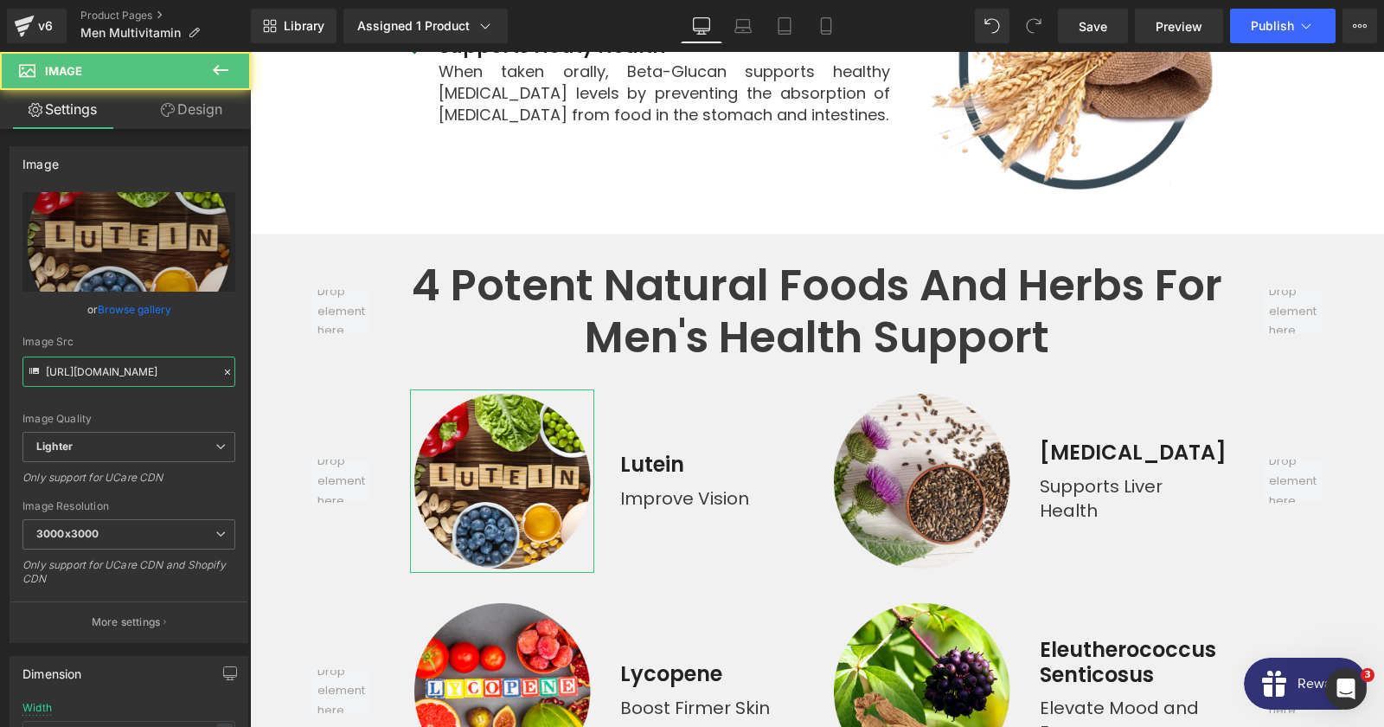
click at [97, 376] on input "https://ucarecdn.com/97a69fe6-93e3-4c4a-8006-3e1b1ffb493a/-/format/auto/-/previ…" at bounding box center [128, 371] width 213 height 30
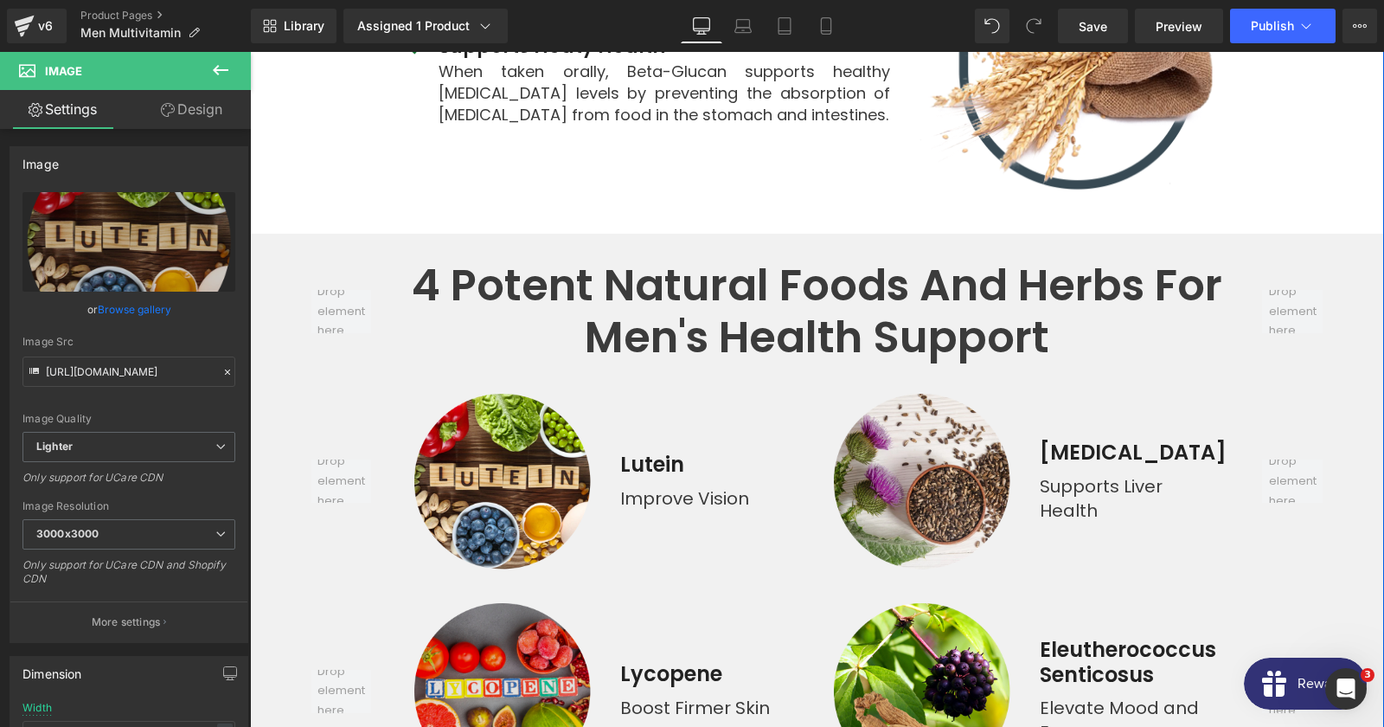
click at [508, 625] on img at bounding box center [501, 690] width 183 height 183
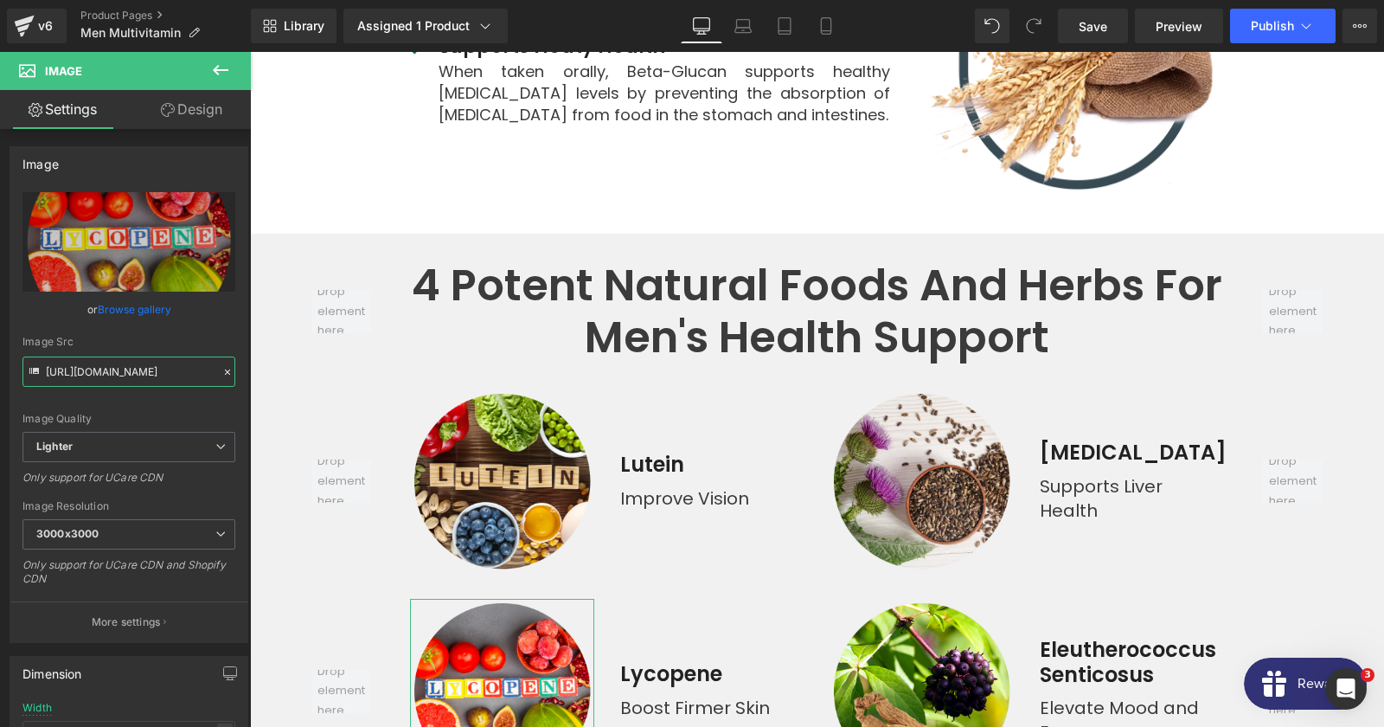
click at [112, 383] on input "https://ucarecdn.com/8a96c6e3-9175-4579-9b1b-6adb271beda1/-/format/auto/-/previ…" at bounding box center [128, 371] width 213 height 30
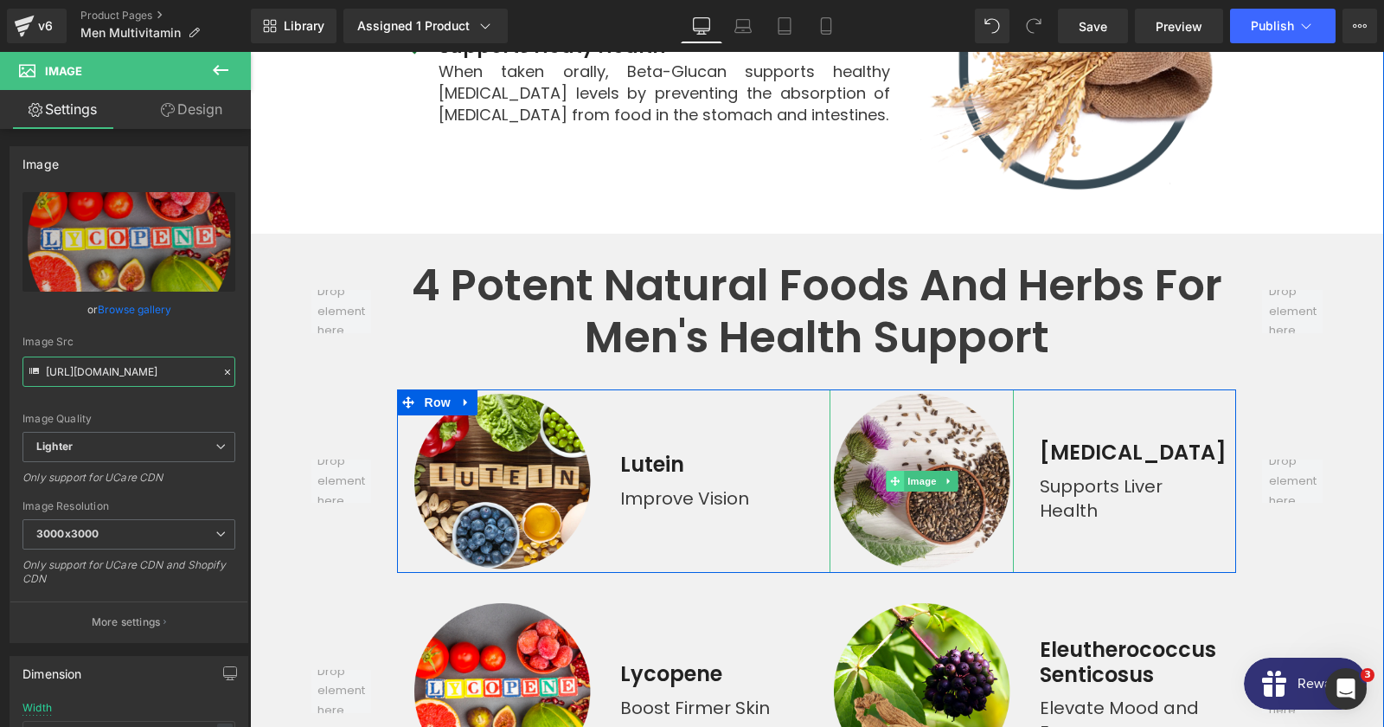
click at [904, 471] on span at bounding box center [895, 481] width 18 height 21
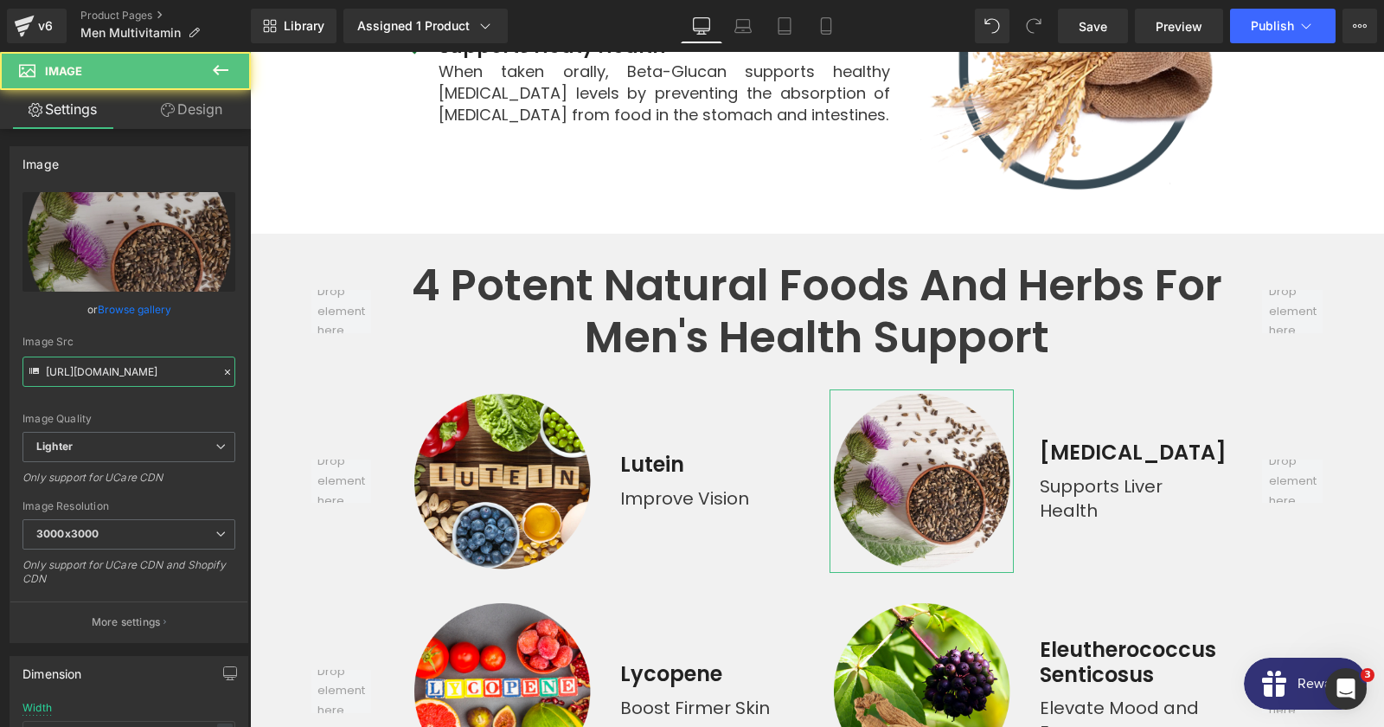
click at [122, 368] on input "https://ucarecdn.com/ab9f04b3-10b2-4cd2-81e9-78eccc78b10d/-/format/auto/-/previ…" at bounding box center [128, 371] width 213 height 30
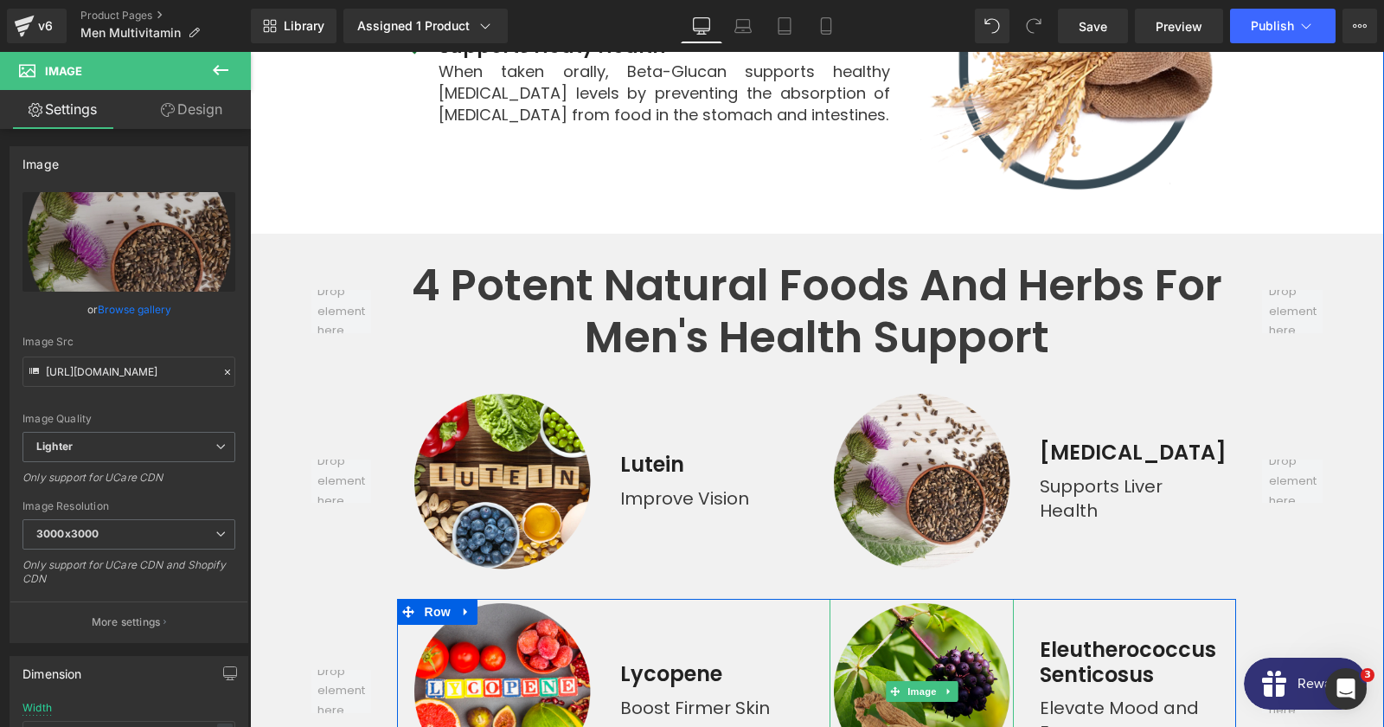
click at [888, 599] on img at bounding box center [921, 690] width 183 height 183
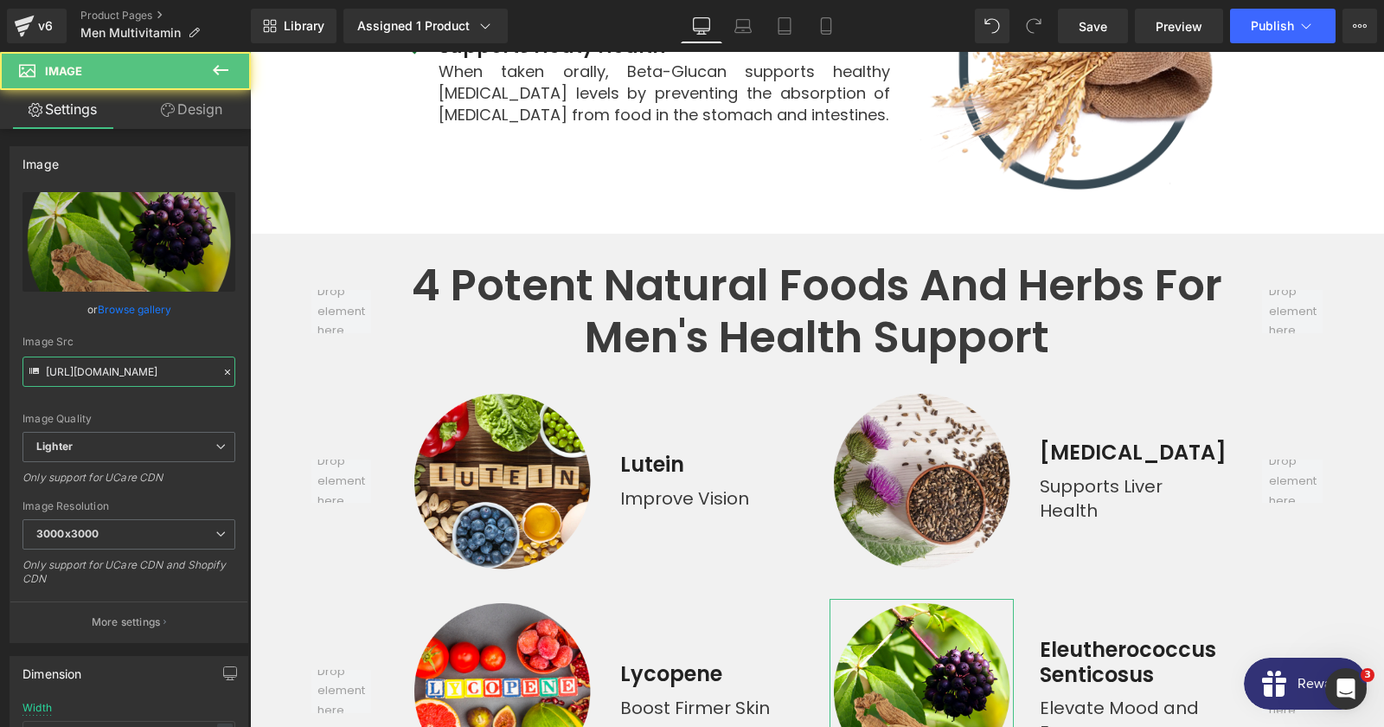
click at [96, 375] on input "https://ucarecdn.com/1ccf7137-88f2-4e15-ac3a-dcb735aa9332/-/format/auto/-/previ…" at bounding box center [128, 371] width 213 height 30
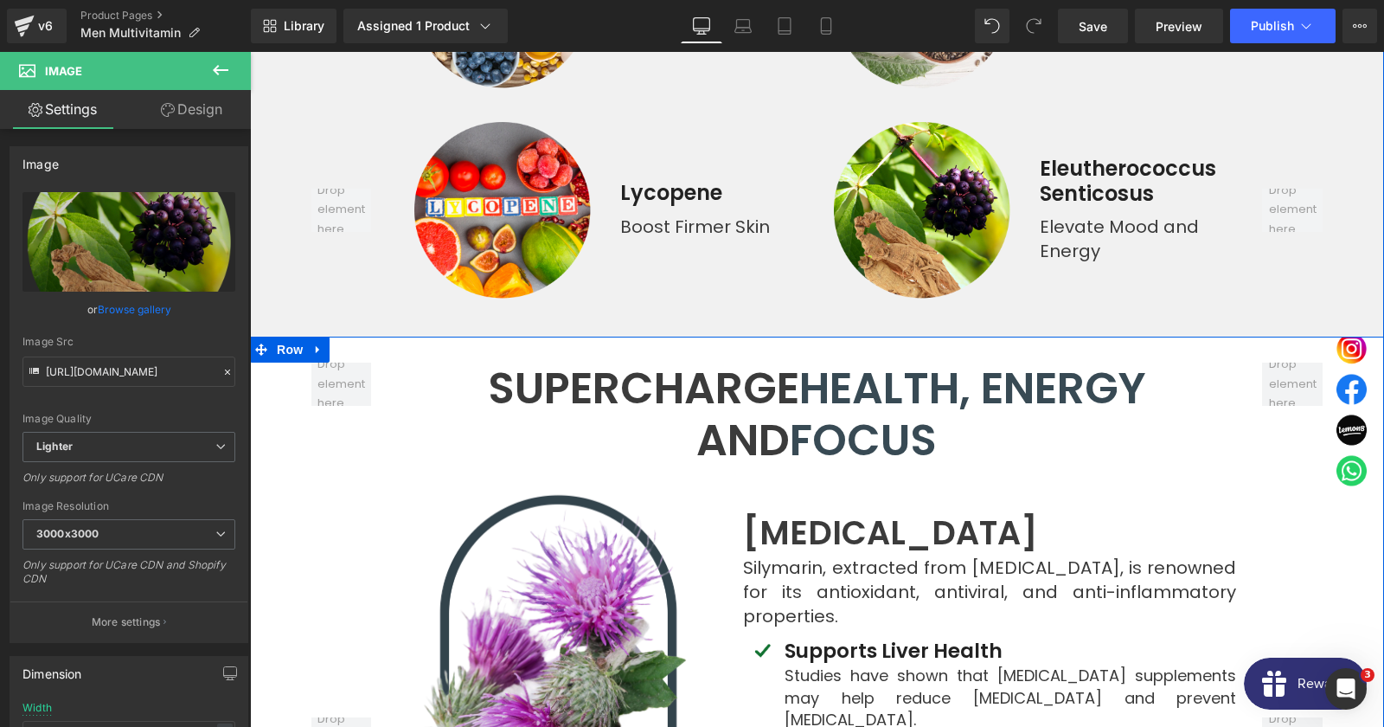
scroll to position [6353, 0]
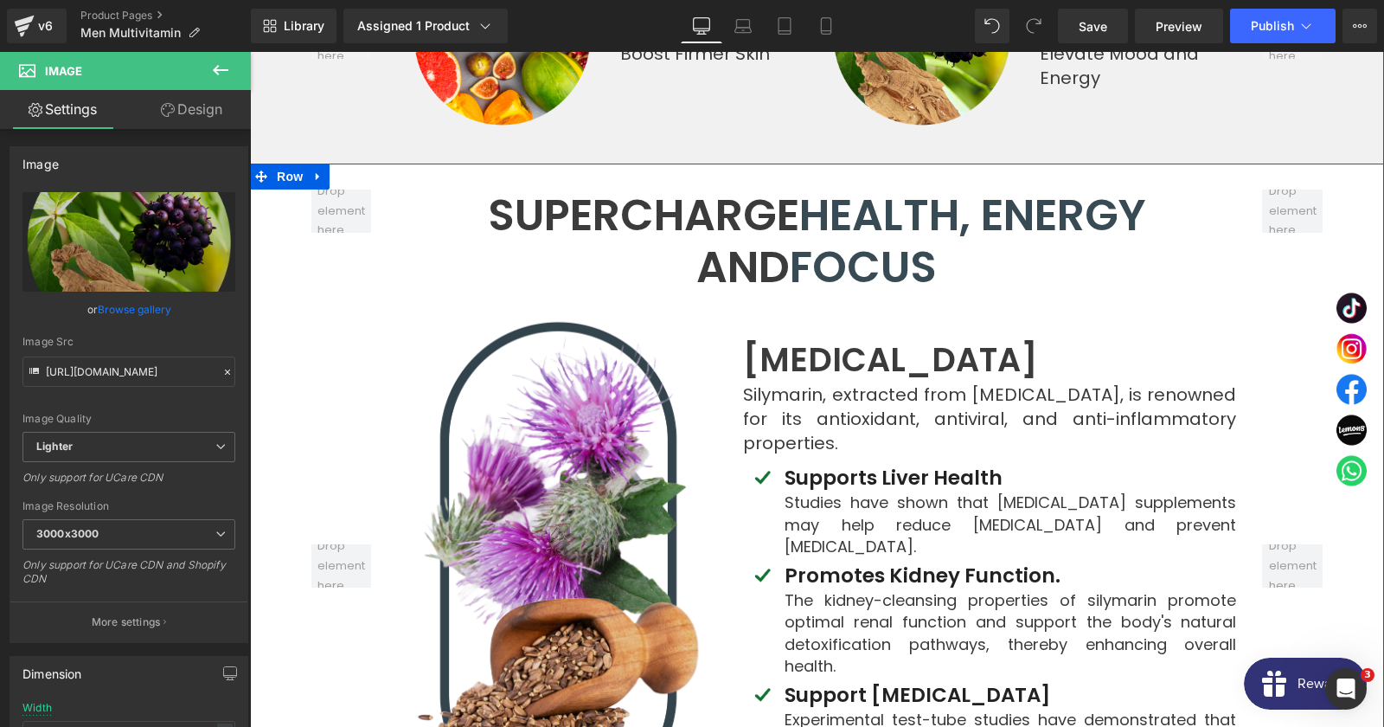
click at [602, 482] on img at bounding box center [557, 566] width 320 height 511
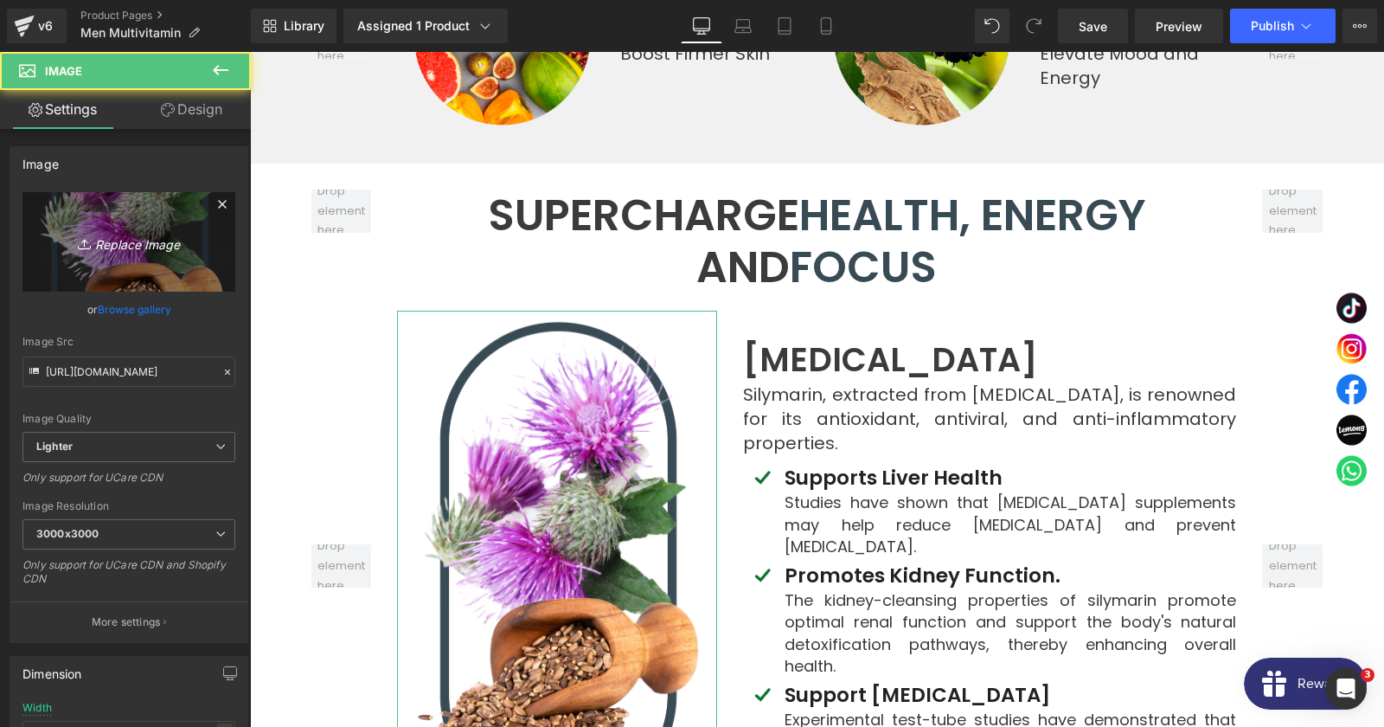
click at [133, 256] on link "Replace Image" at bounding box center [128, 241] width 213 height 99
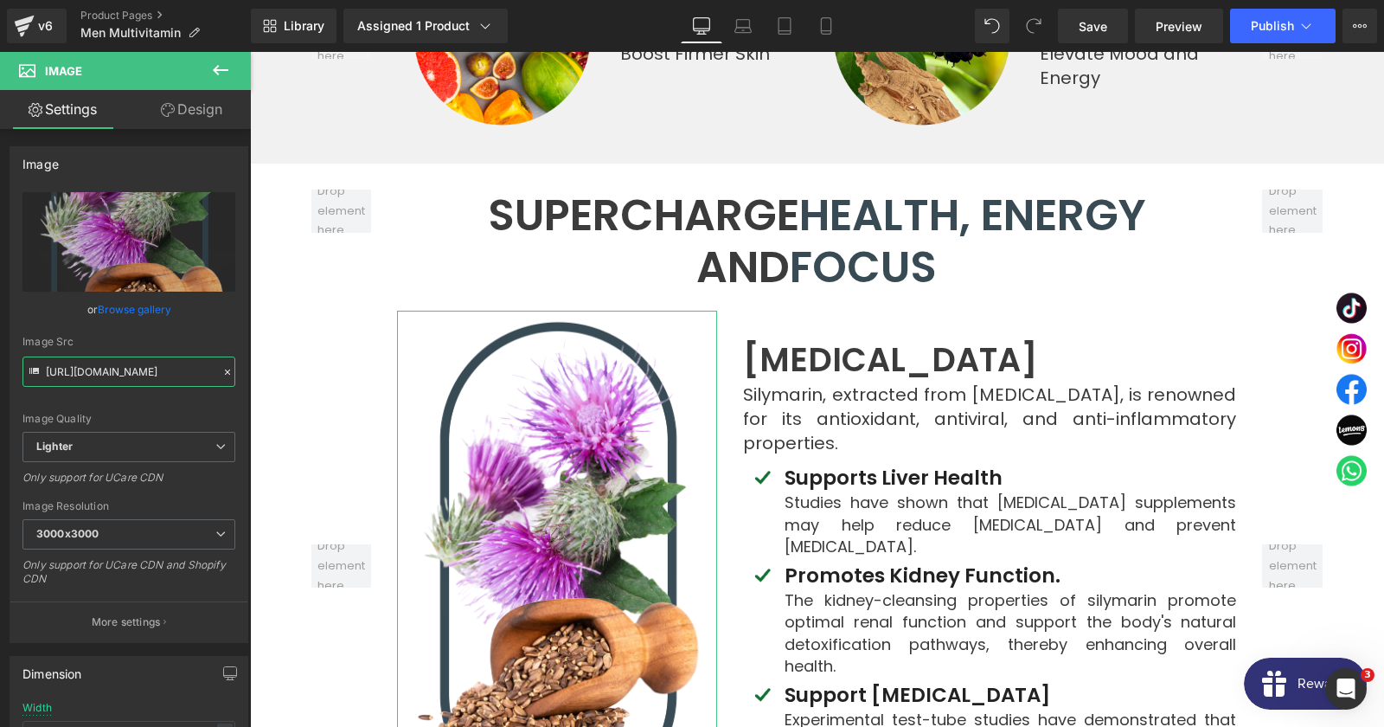
click at [167, 363] on input "https://ucarecdn.com/8d20354d-2ac5-4b0d-8415-3992e6d63f9f/-/format/auto/-/previ…" at bounding box center [128, 371] width 213 height 30
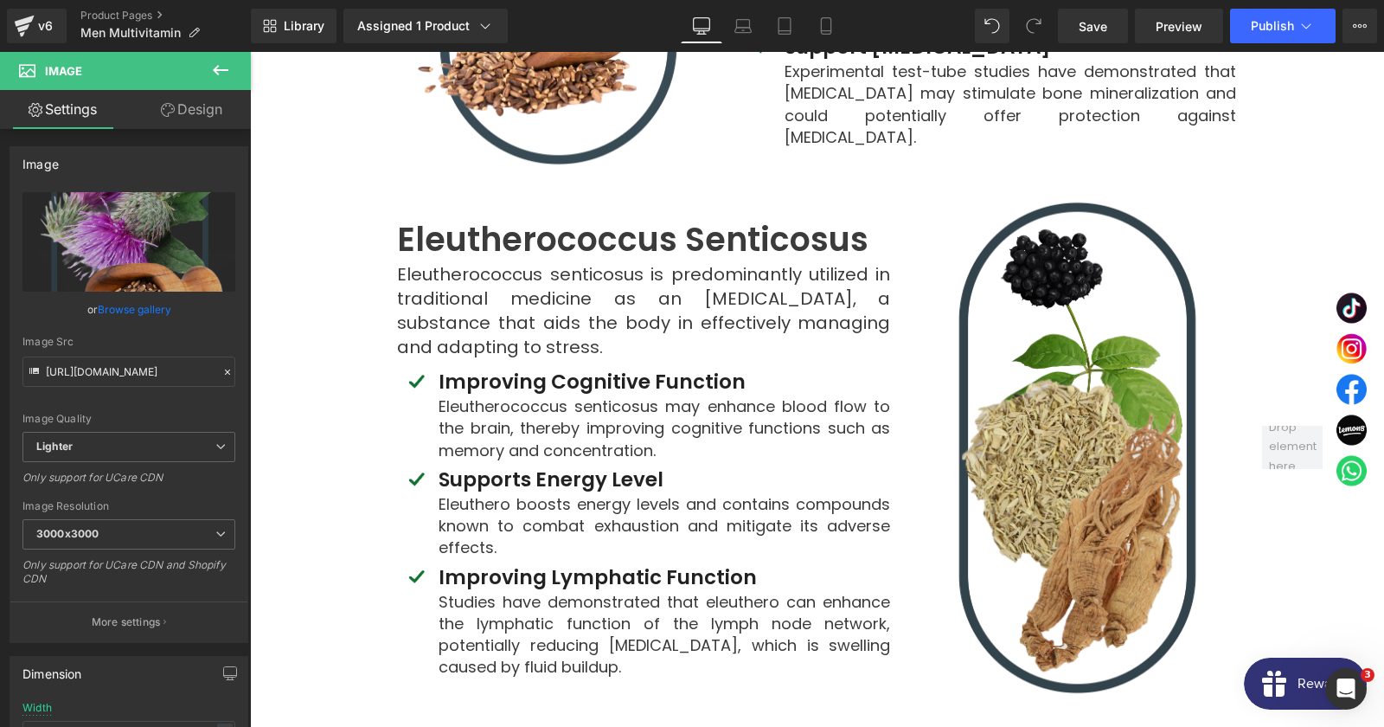
scroll to position [7100, 0]
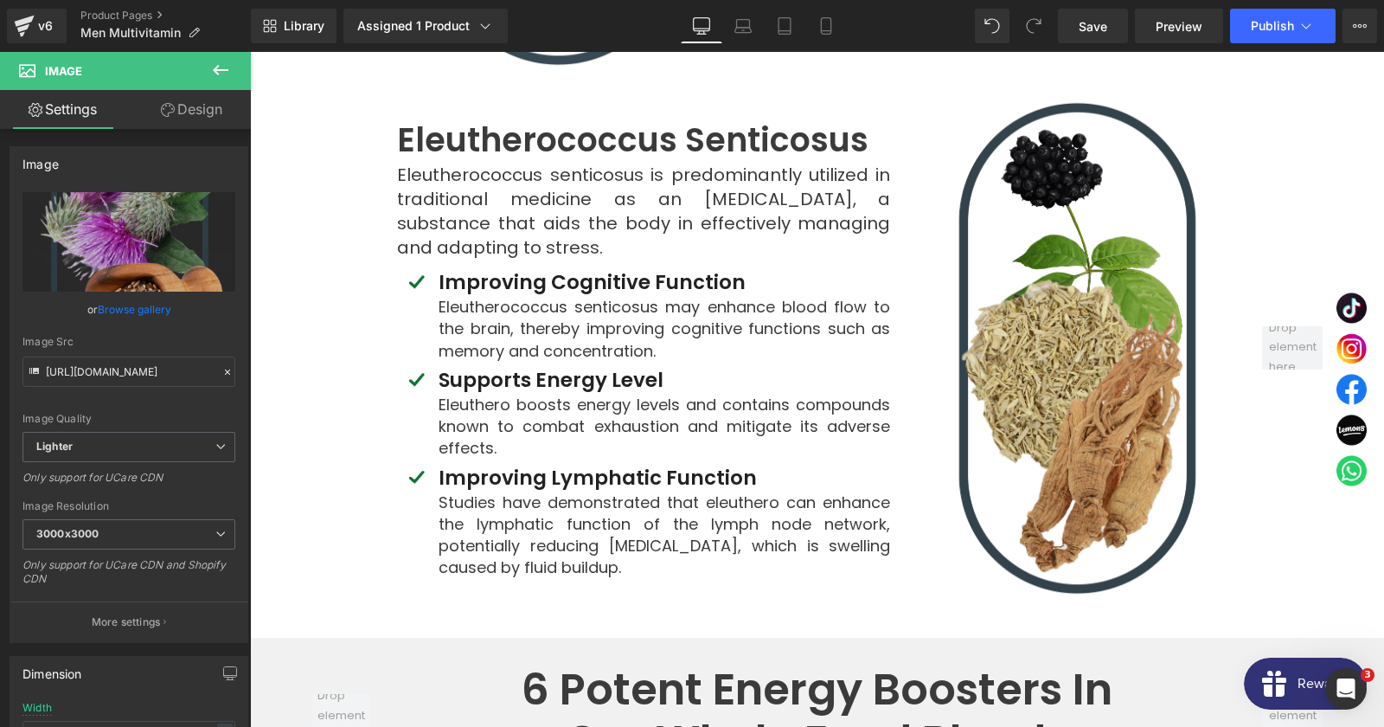
click at [1073, 255] on img at bounding box center [1076, 347] width 320 height 511
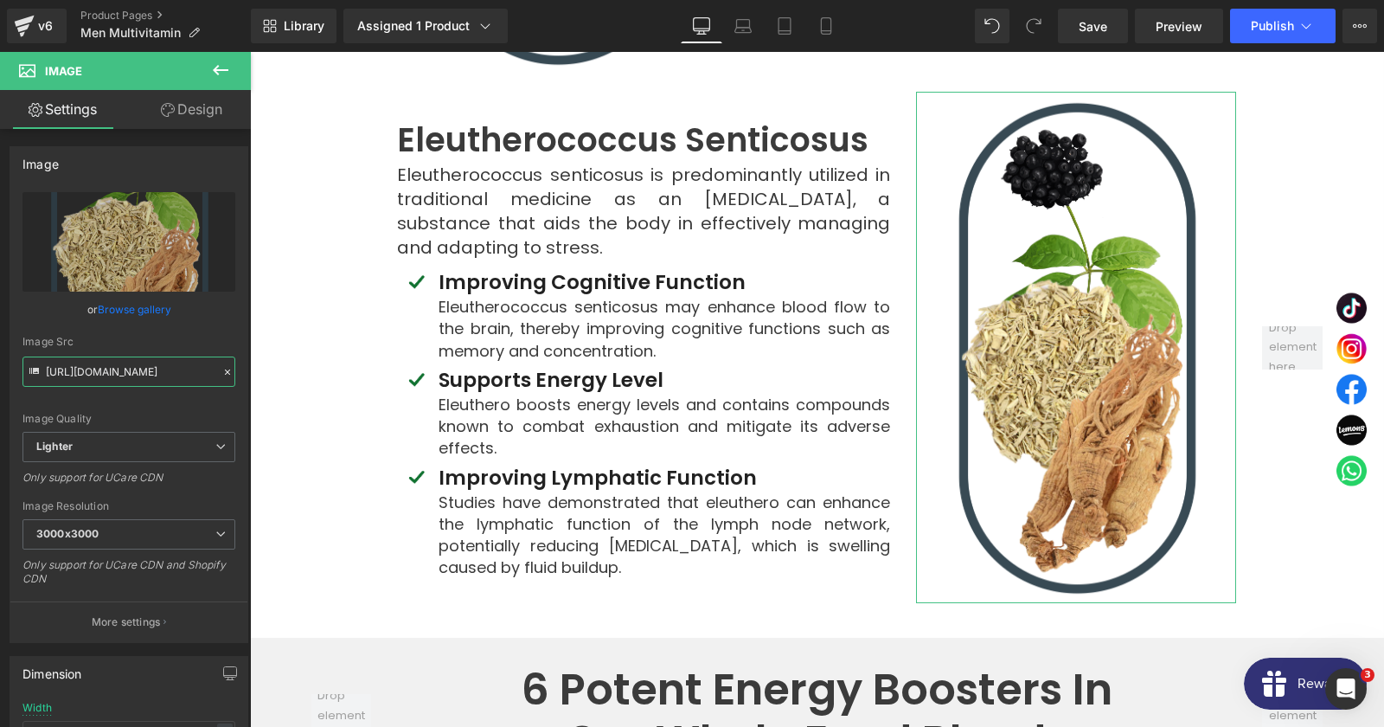
click at [135, 366] on input "https://ucarecdn.com/97bb433e-008f-4e6e-adc3-d702b8f6a854/-/format/auto/-/previ…" at bounding box center [128, 371] width 213 height 30
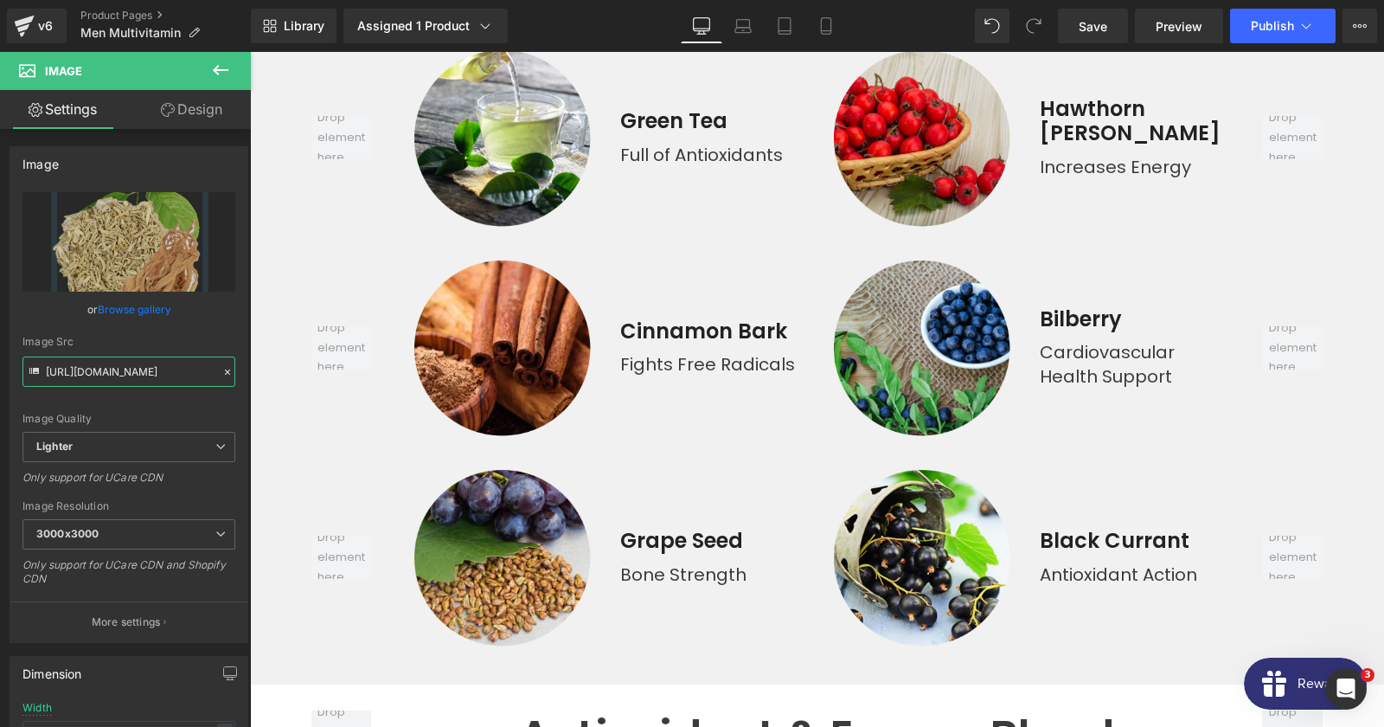
scroll to position [7380, 0]
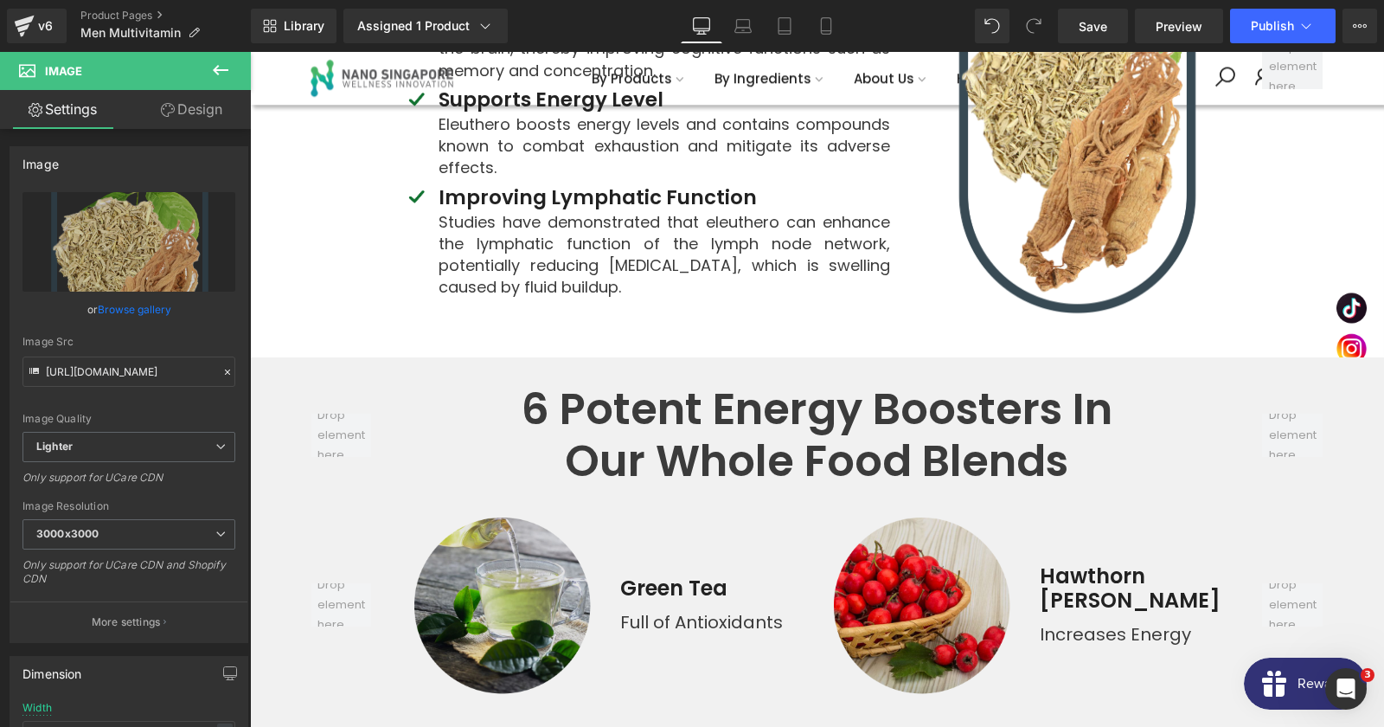
click at [516, 513] on img at bounding box center [501, 604] width 183 height 183
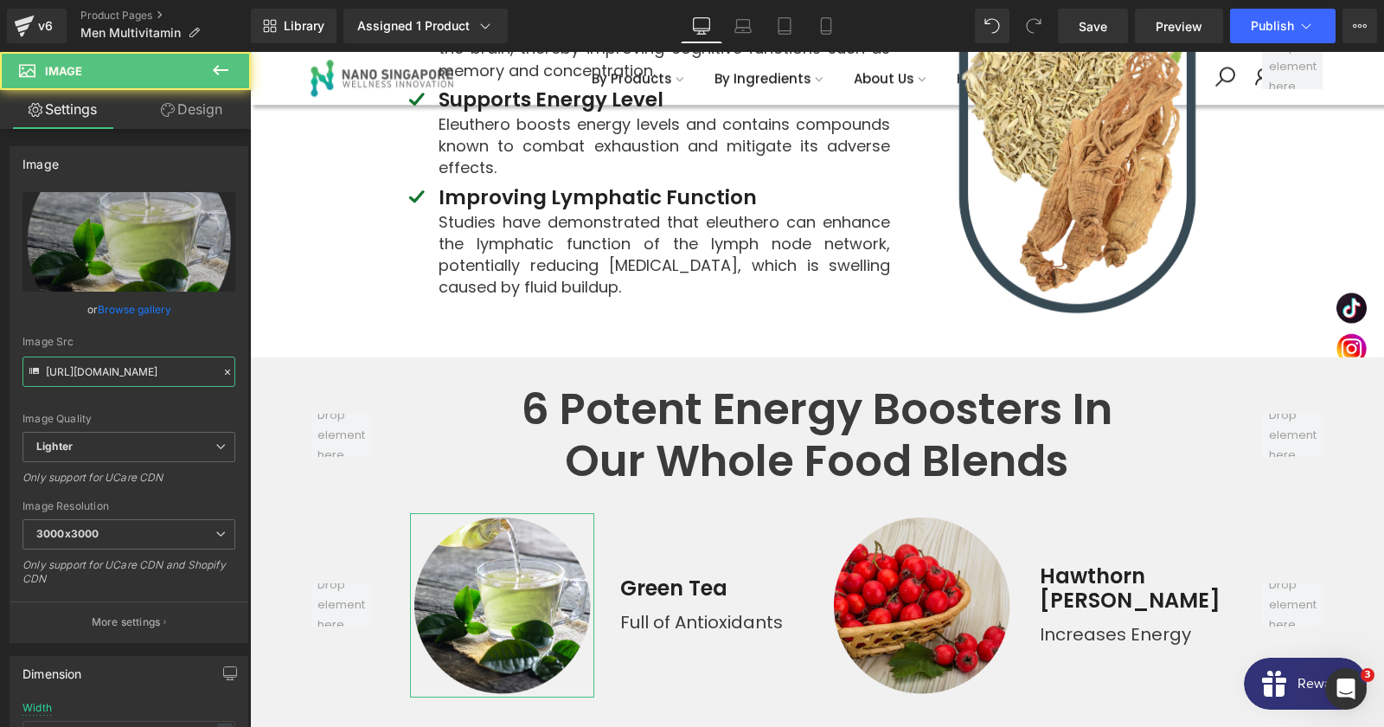
click at [127, 364] on input "https://ucarecdn.com/87a808c0-9608-47a9-97b2-e1f6713aaf53/-/format/auto/-/previ…" at bounding box center [128, 371] width 213 height 30
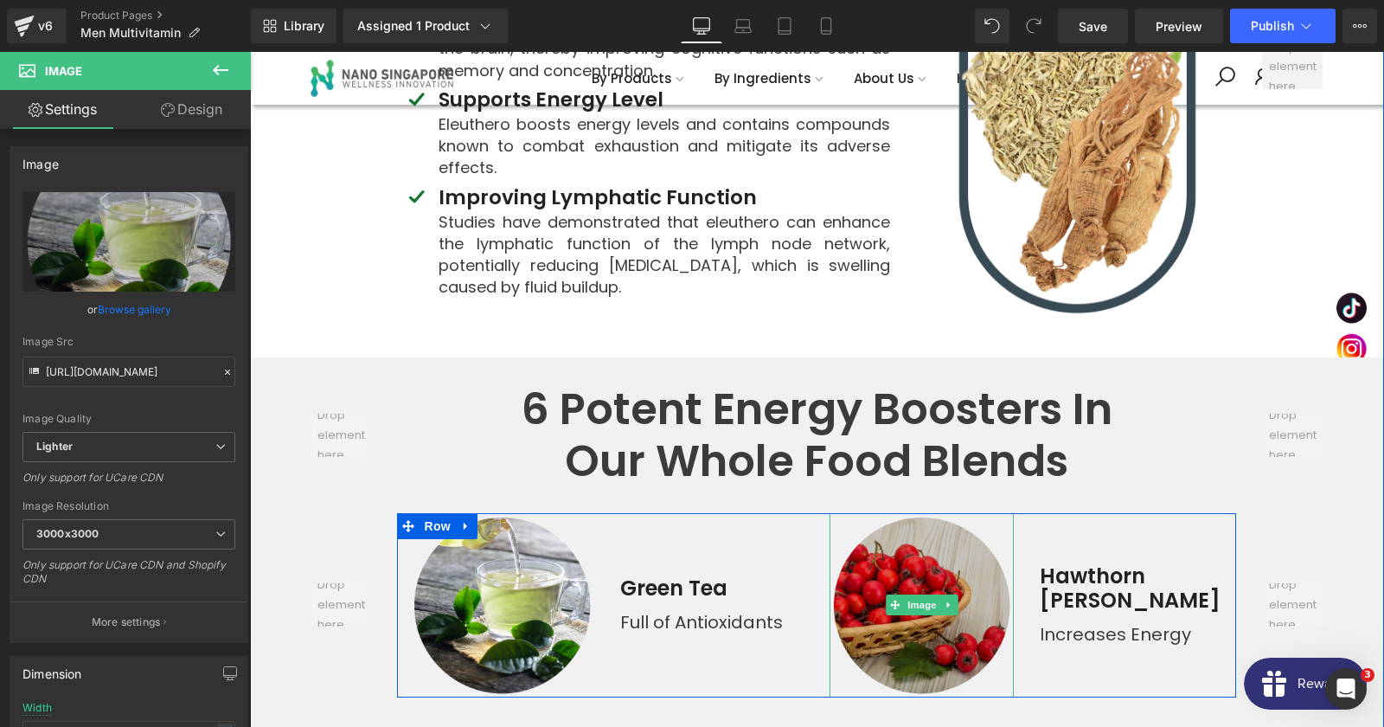
click at [939, 513] on img at bounding box center [921, 604] width 183 height 183
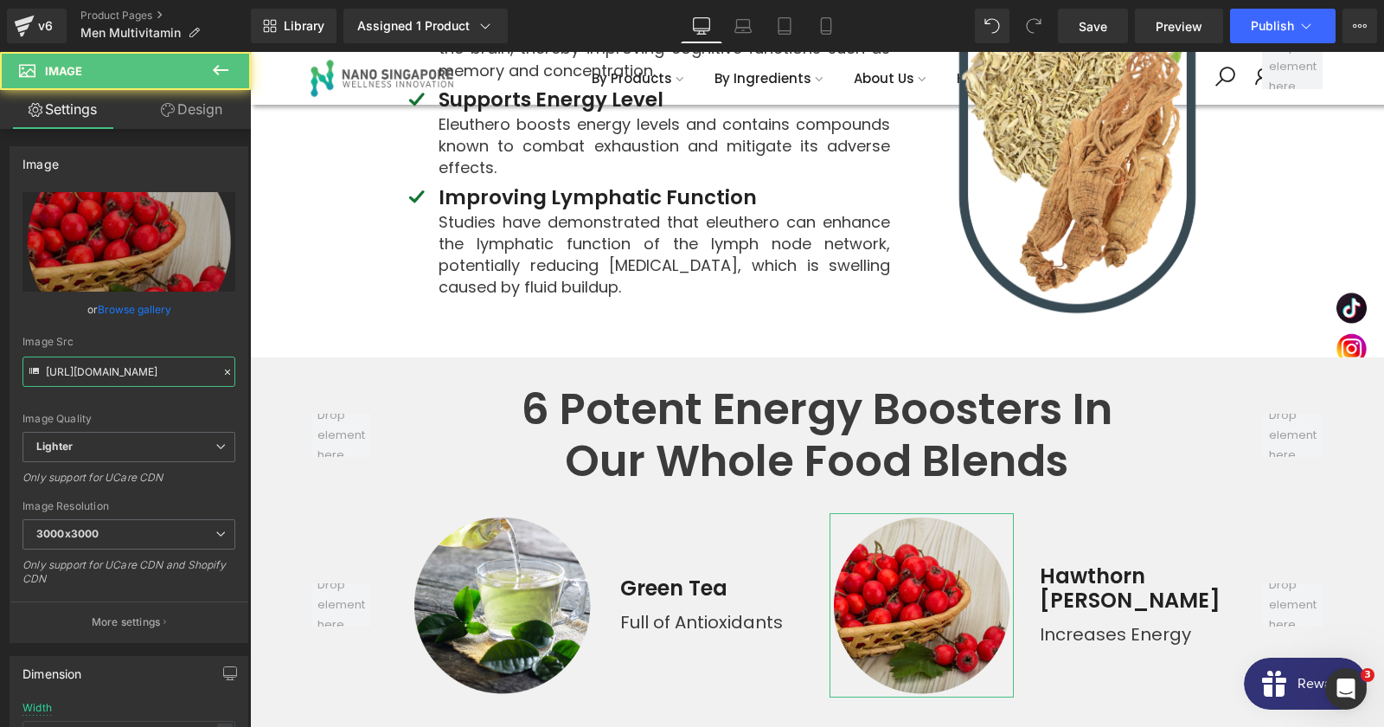
click at [156, 375] on input "https://ucarecdn.com/8b1d9a68-9e00-446c-847e-b074a25194fd/-/format/auto/-/previ…" at bounding box center [128, 371] width 213 height 30
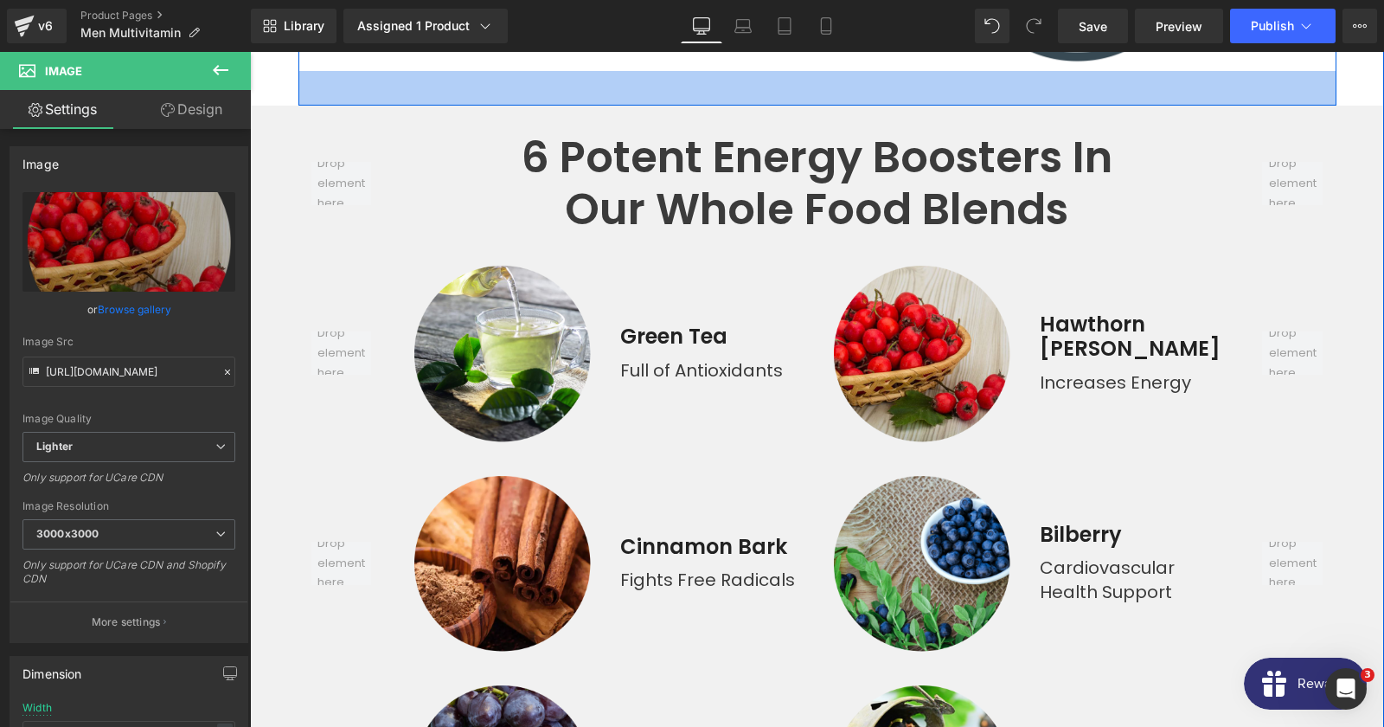
scroll to position [7661, 0]
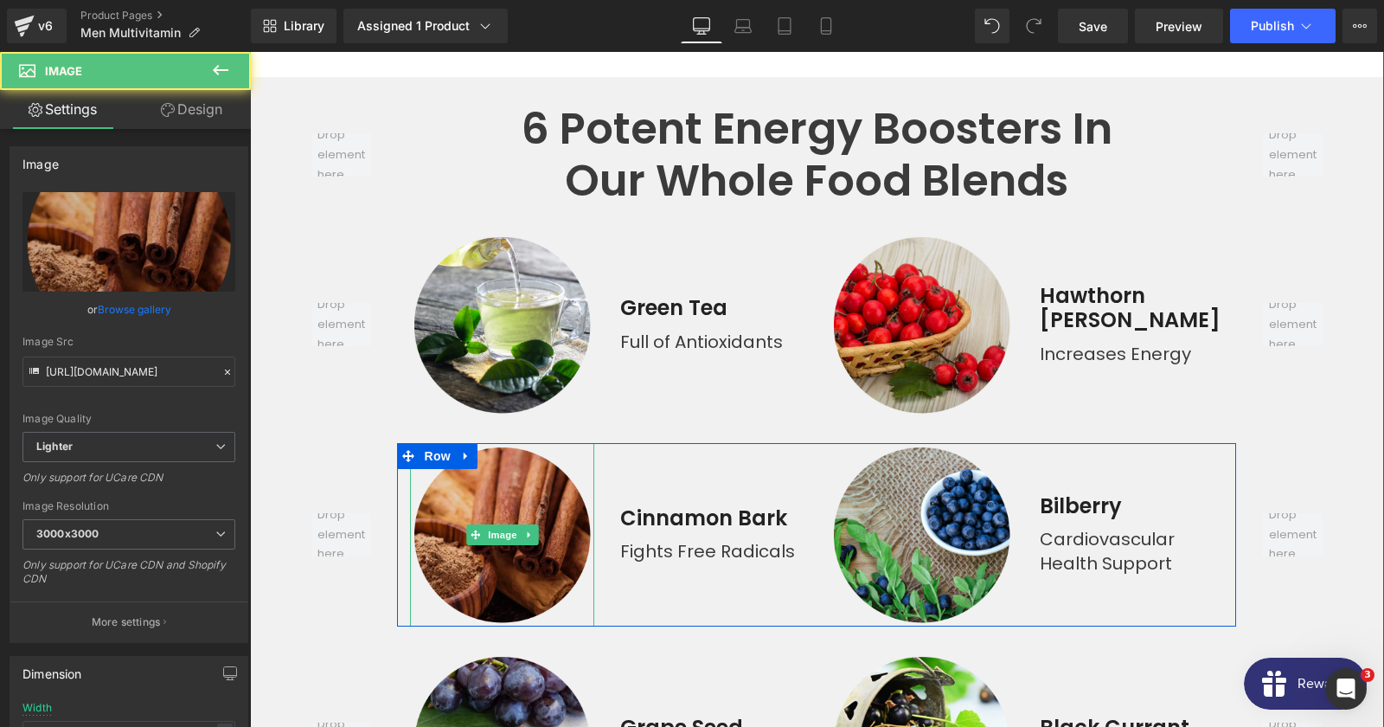
click at [497, 471] on img at bounding box center [501, 534] width 183 height 183
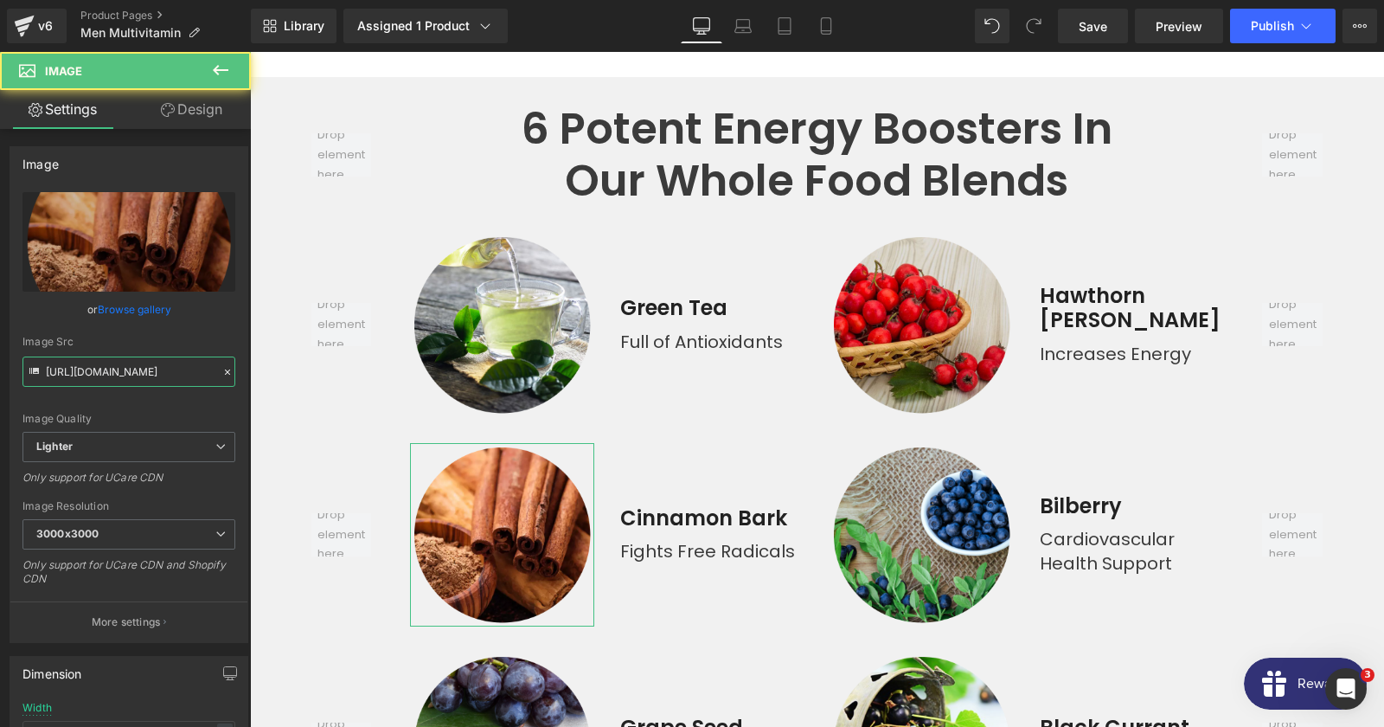
click at [128, 377] on input "https://ucarecdn.com/01ca83bd-c775-443b-bd89-45fbe0c57be1/-/format/auto/-/previ…" at bounding box center [128, 371] width 213 height 30
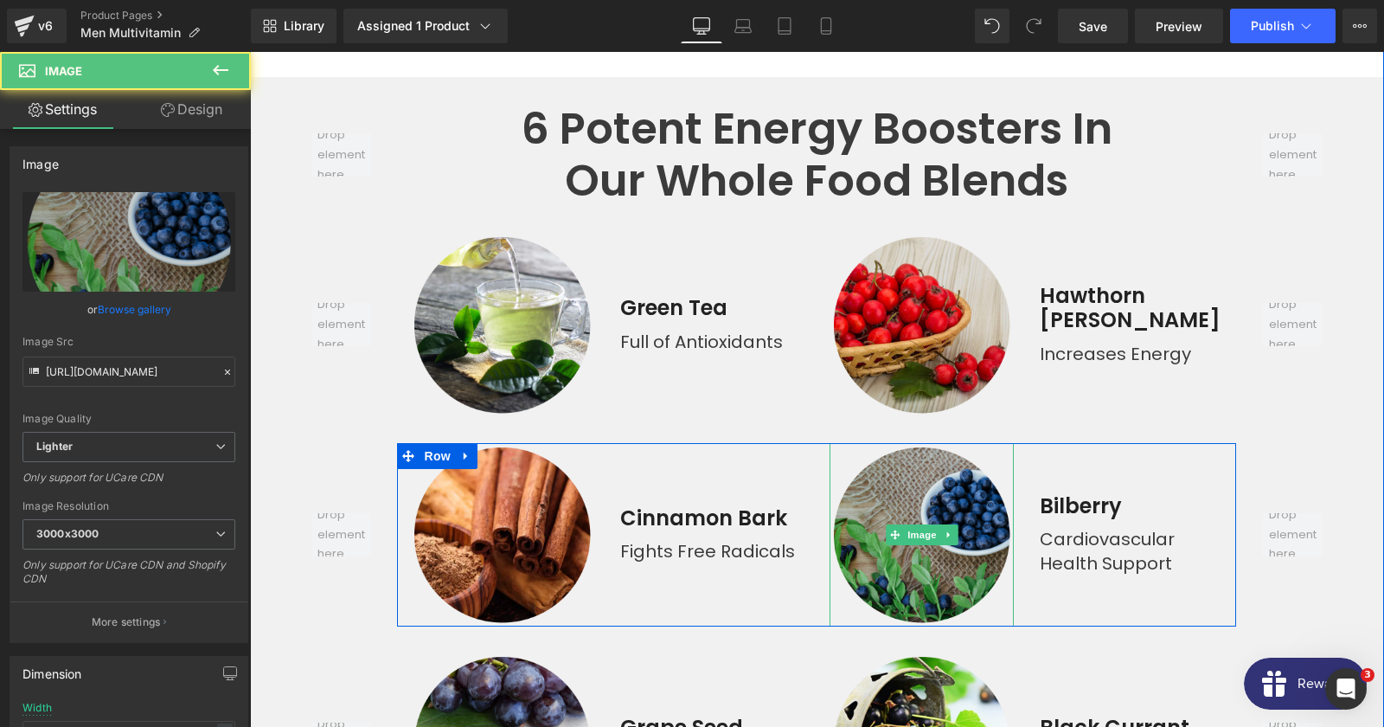
click at [890, 443] on img at bounding box center [921, 534] width 183 height 183
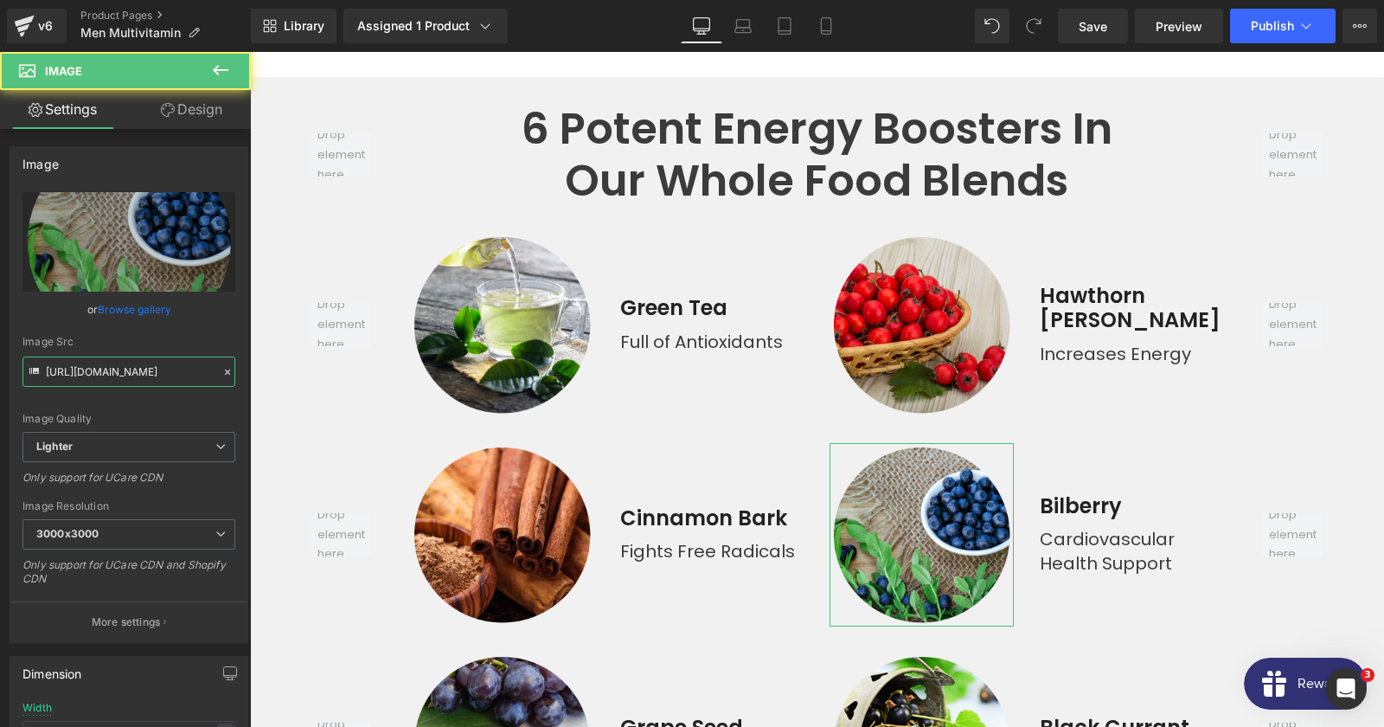
click at [126, 364] on input "https://ucarecdn.com/d4869c70-cc82-4e27-bdaf-dce0c4490eb1/-/format/auto/-/previ…" at bounding box center [128, 371] width 213 height 30
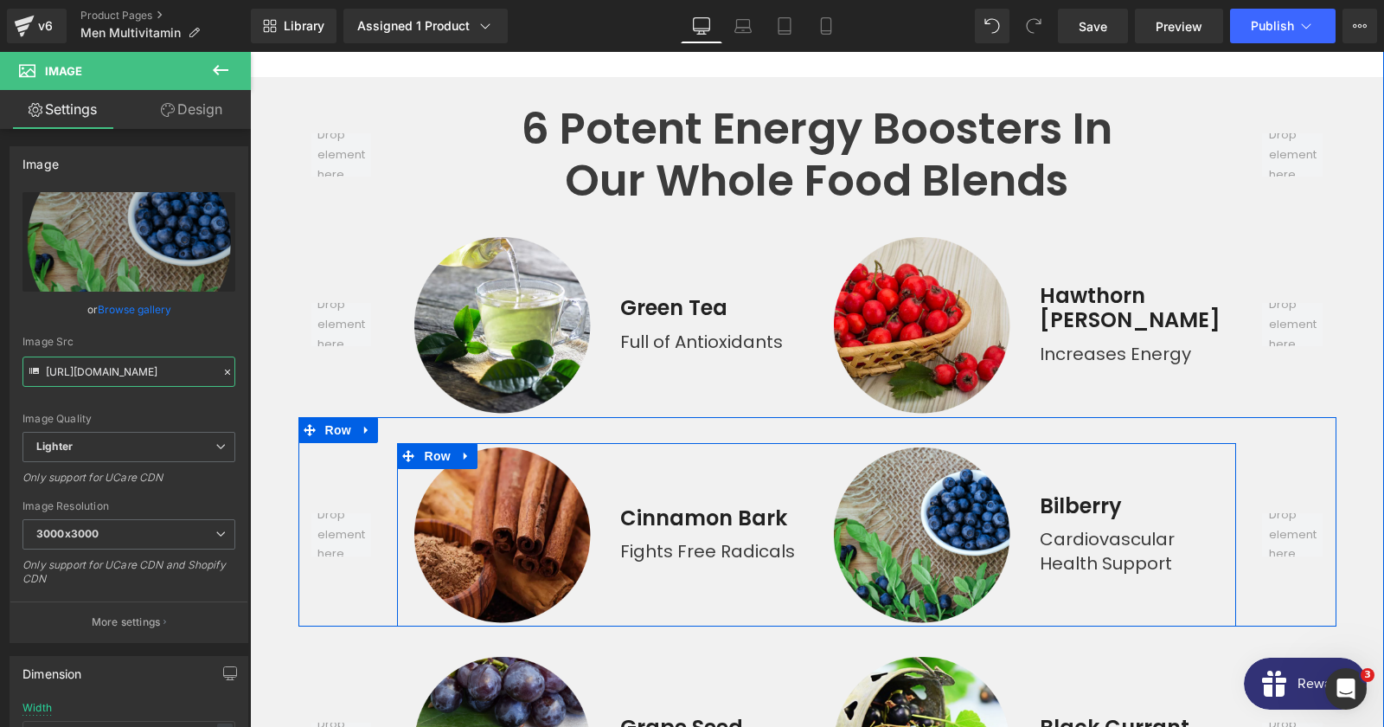
click at [527, 529] on icon at bounding box center [529, 534] width 10 height 10
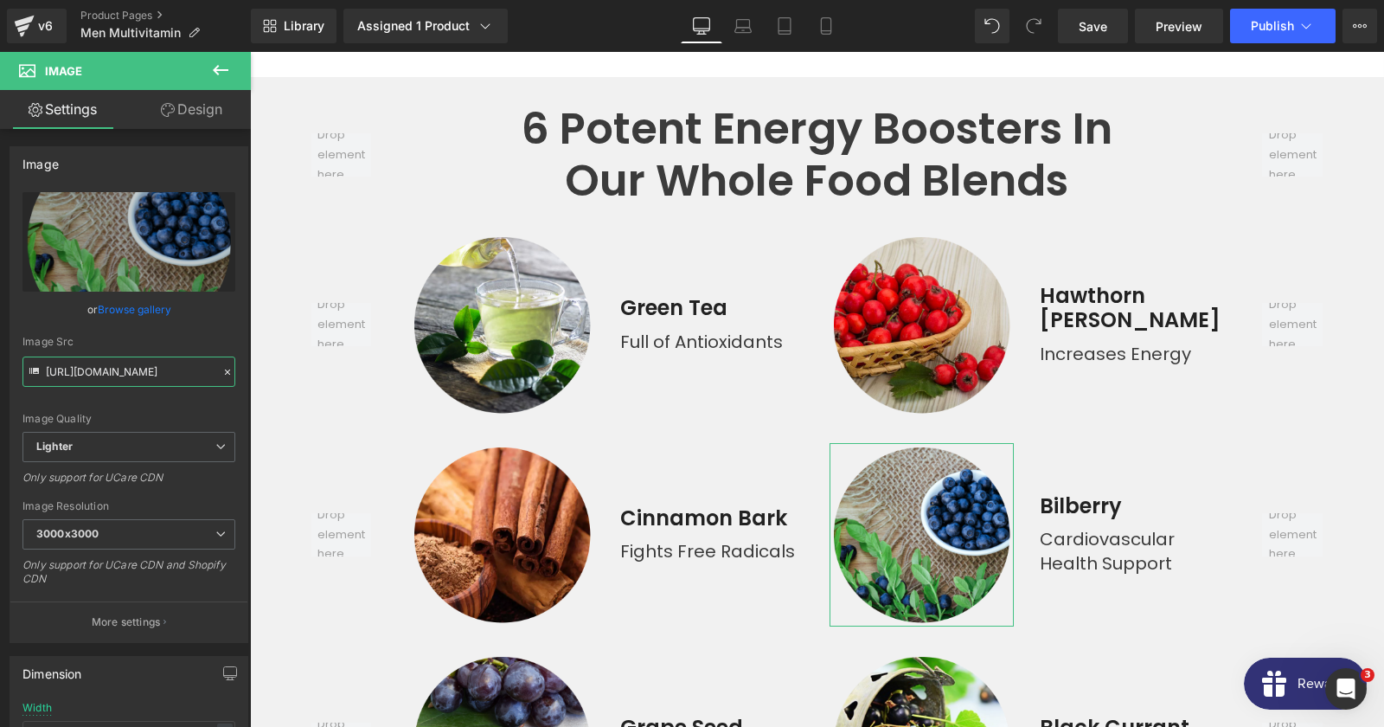
click at [176, 370] on input "https://ucarecdn.com/d4869c70-cc82-4e27-bdaf-dce0c4490eb1/-/format/auto/-/previ…" at bounding box center [128, 371] width 213 height 30
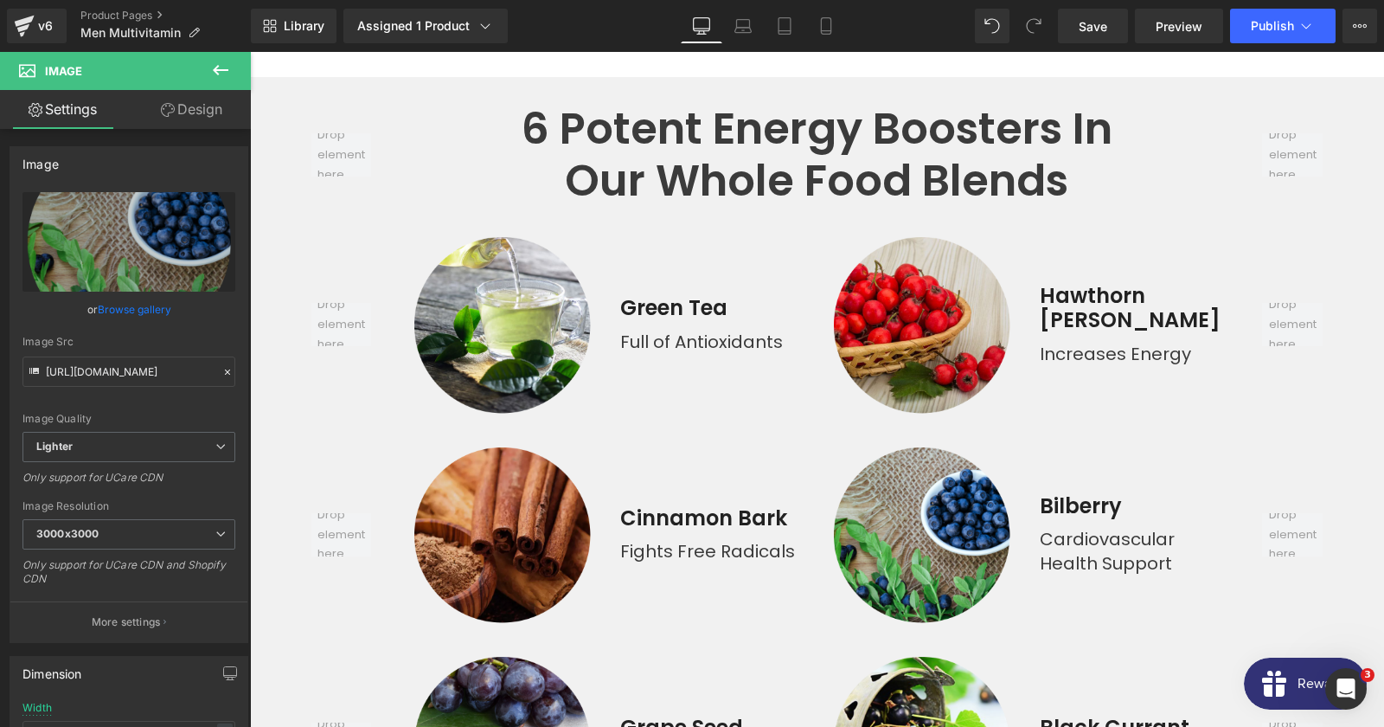
click at [477, 443] on img at bounding box center [501, 534] width 183 height 183
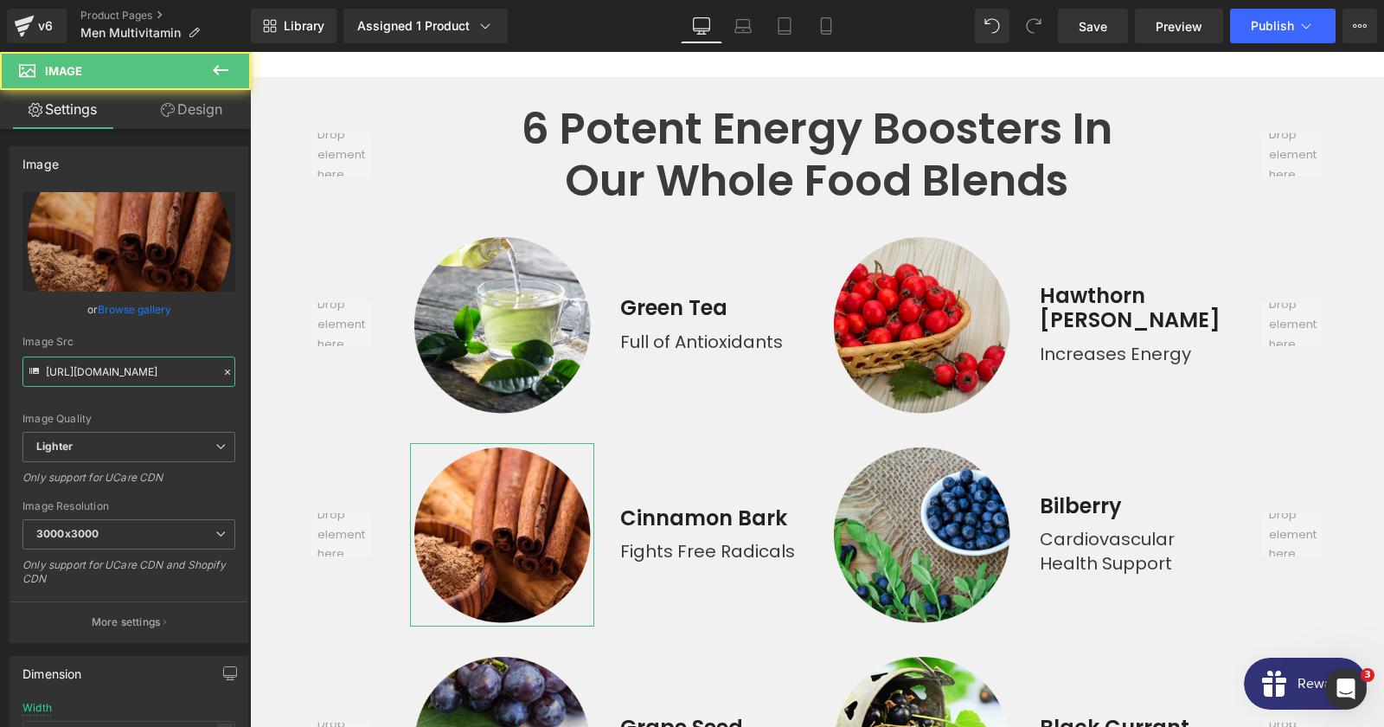
click at [149, 375] on input "https://ucarecdn.com/01ca83bd-c775-443b-bd89-45fbe0c57be1/-/format/auto/-/previ…" at bounding box center [128, 371] width 213 height 30
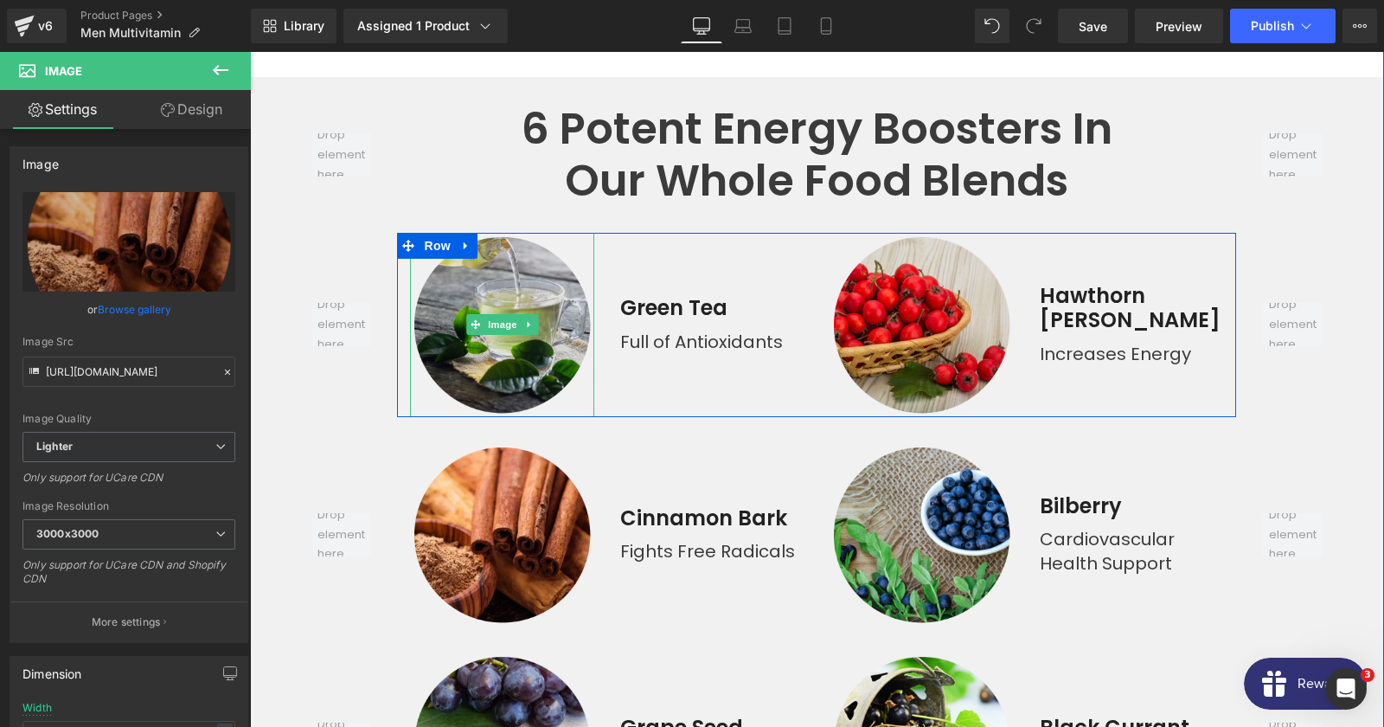
click at [529, 324] on img at bounding box center [501, 324] width 183 height 183
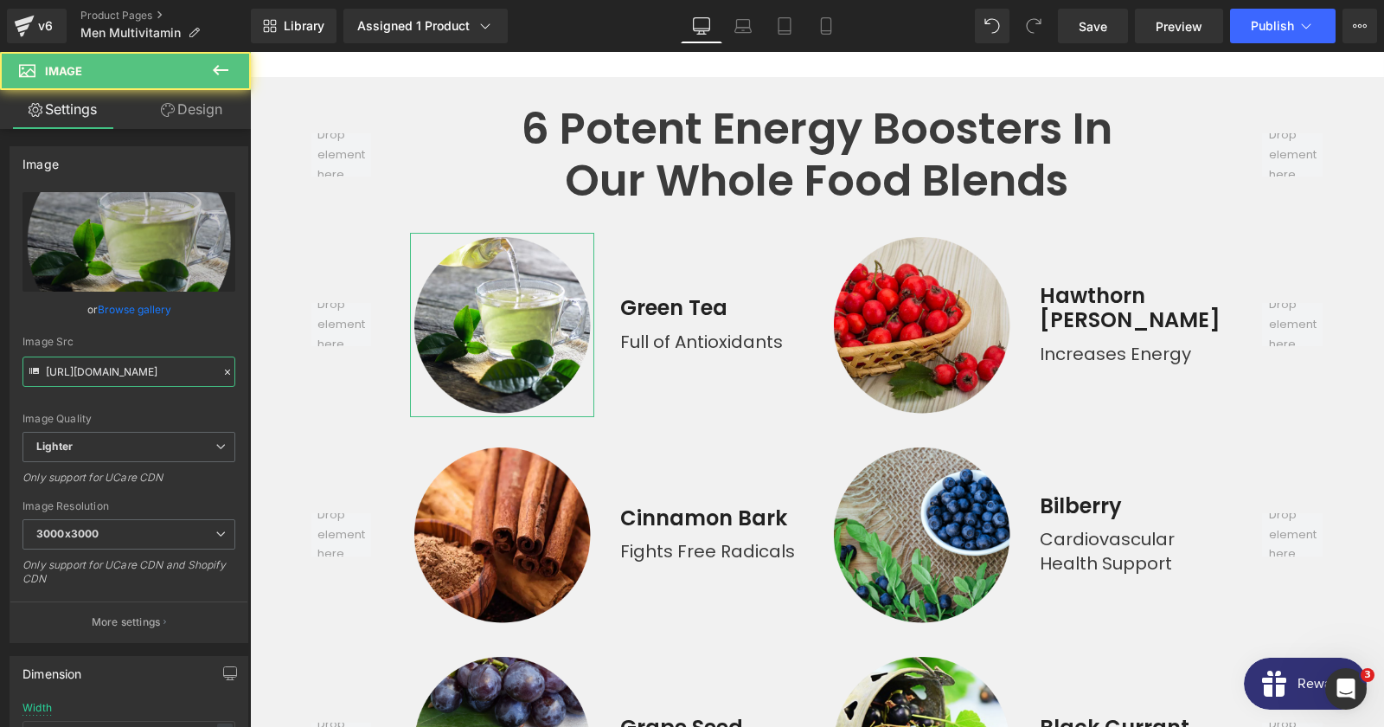
click at [136, 368] on input "https://ucarecdn.com/87a808c0-9608-47a9-97b2-e1f6713aaf53/-/format/auto/-/previ…" at bounding box center [128, 371] width 213 height 30
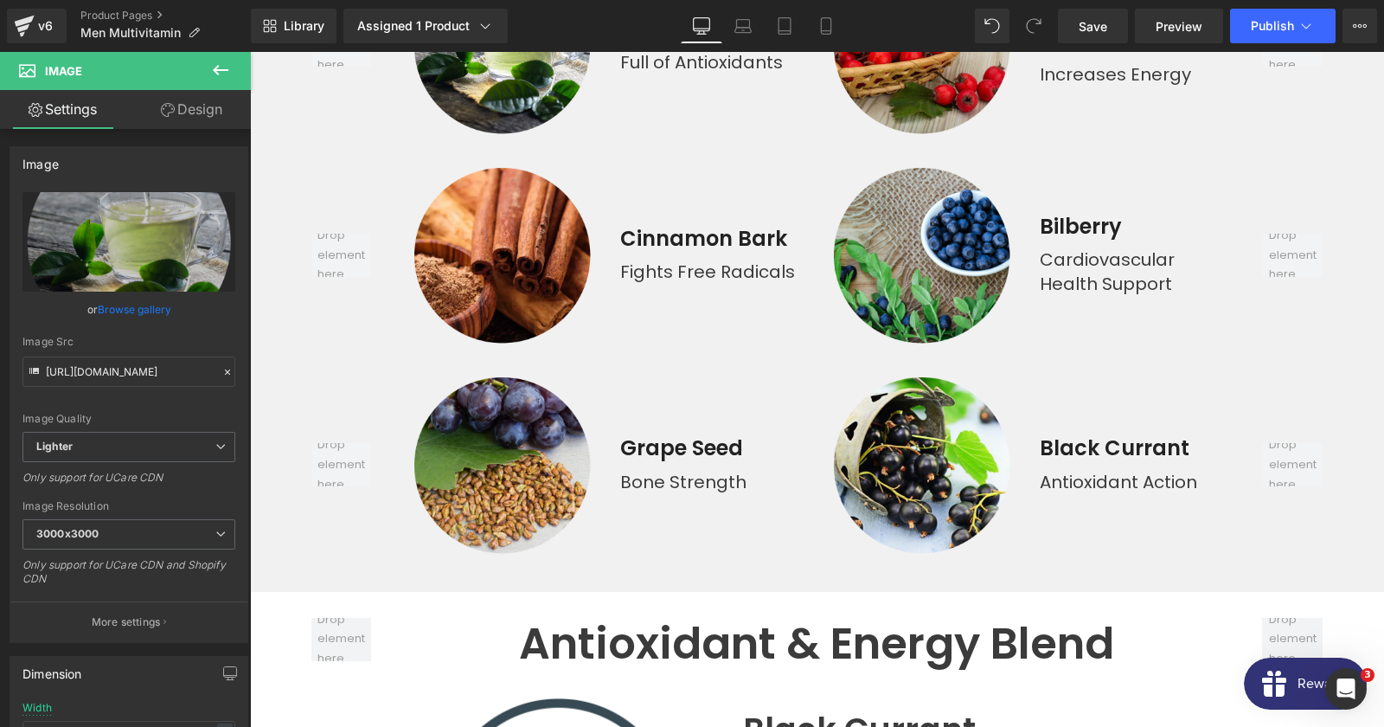
scroll to position [7941, 0]
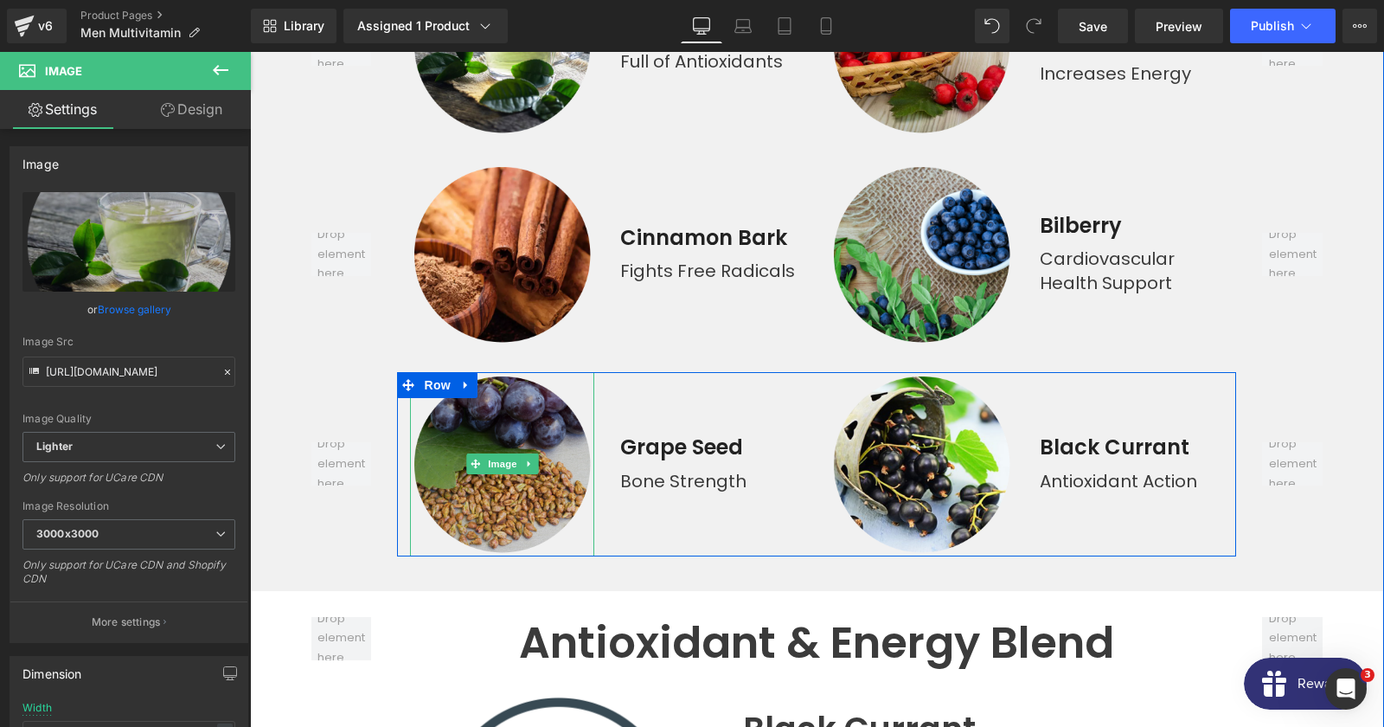
click at [500, 399] on img at bounding box center [501, 463] width 183 height 183
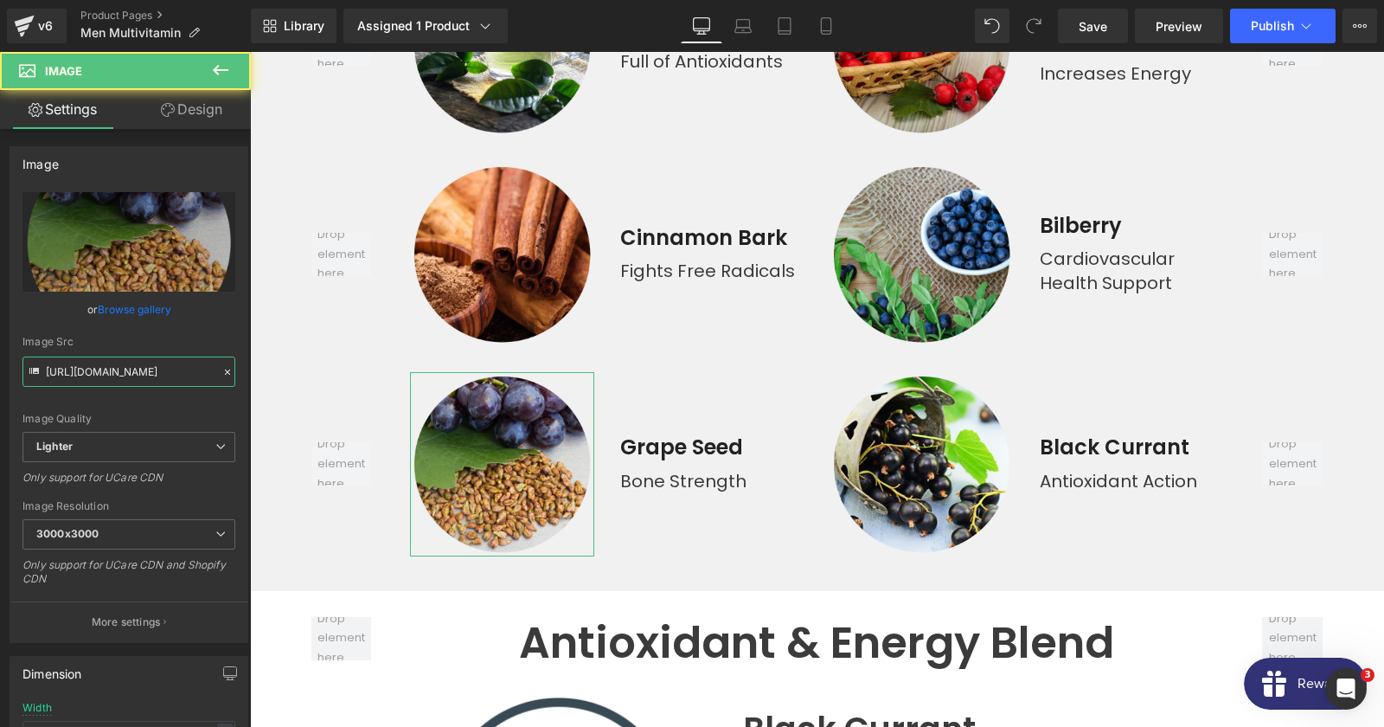
click at [134, 364] on input "https://ucarecdn.com/9539539a-65d3-4234-809a-724efb719022/-/format/auto/-/previ…" at bounding box center [128, 371] width 213 height 30
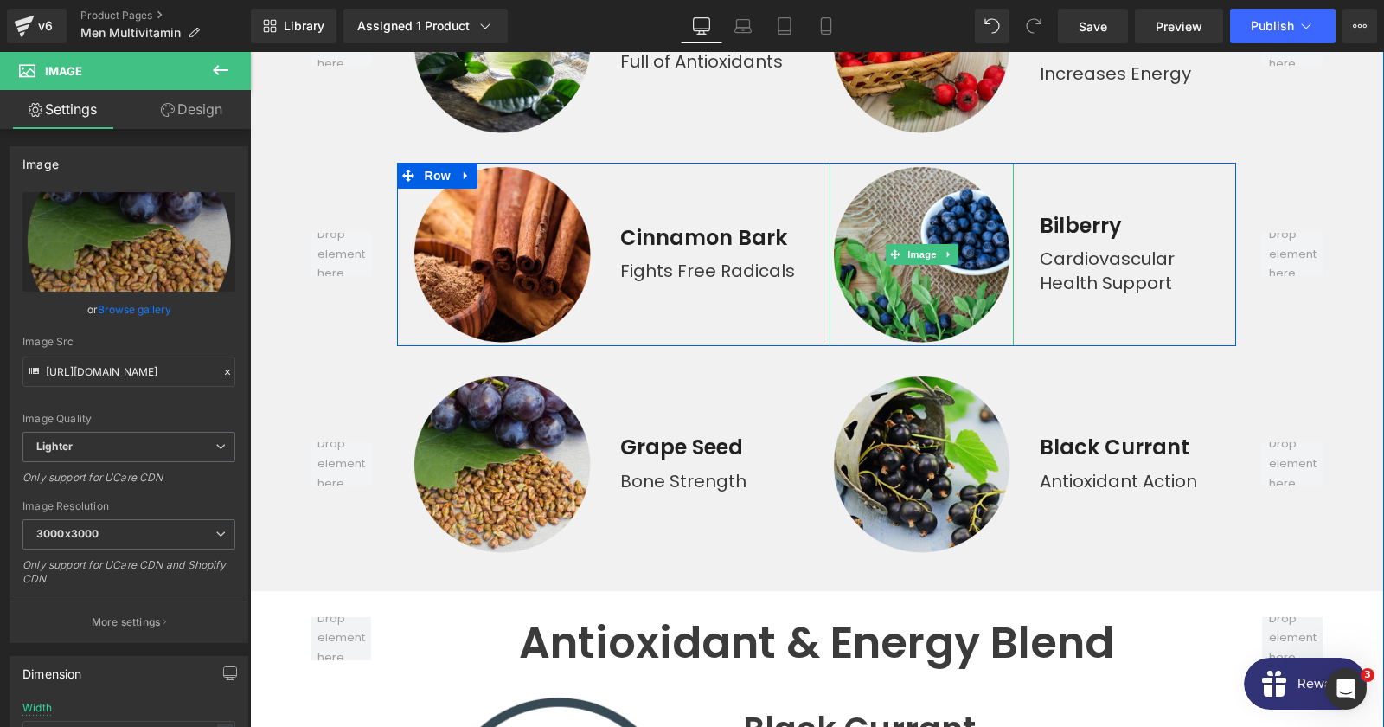
click at [931, 372] on img at bounding box center [921, 463] width 183 height 183
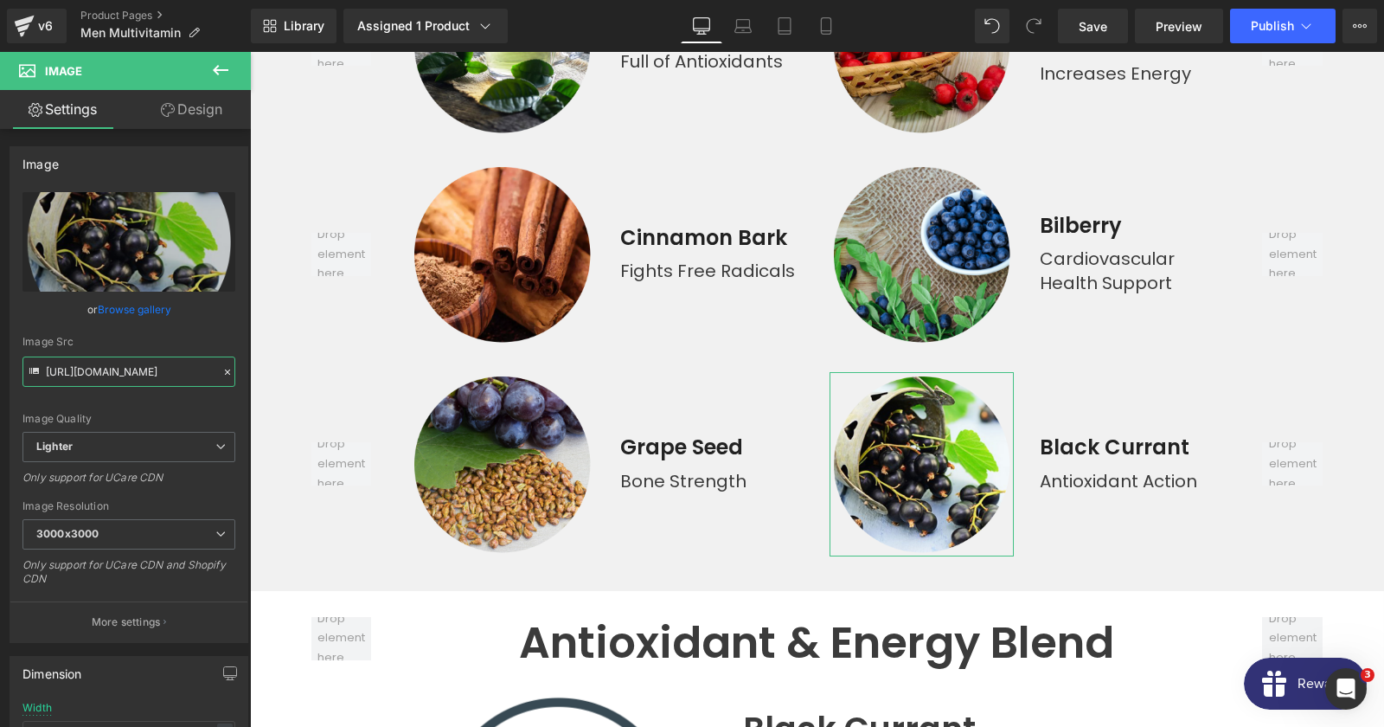
click at [103, 381] on input "https://ucarecdn.com/efe07749-c02d-415e-874e-9d697f20dc19/-/format/auto/-/previ…" at bounding box center [128, 371] width 213 height 30
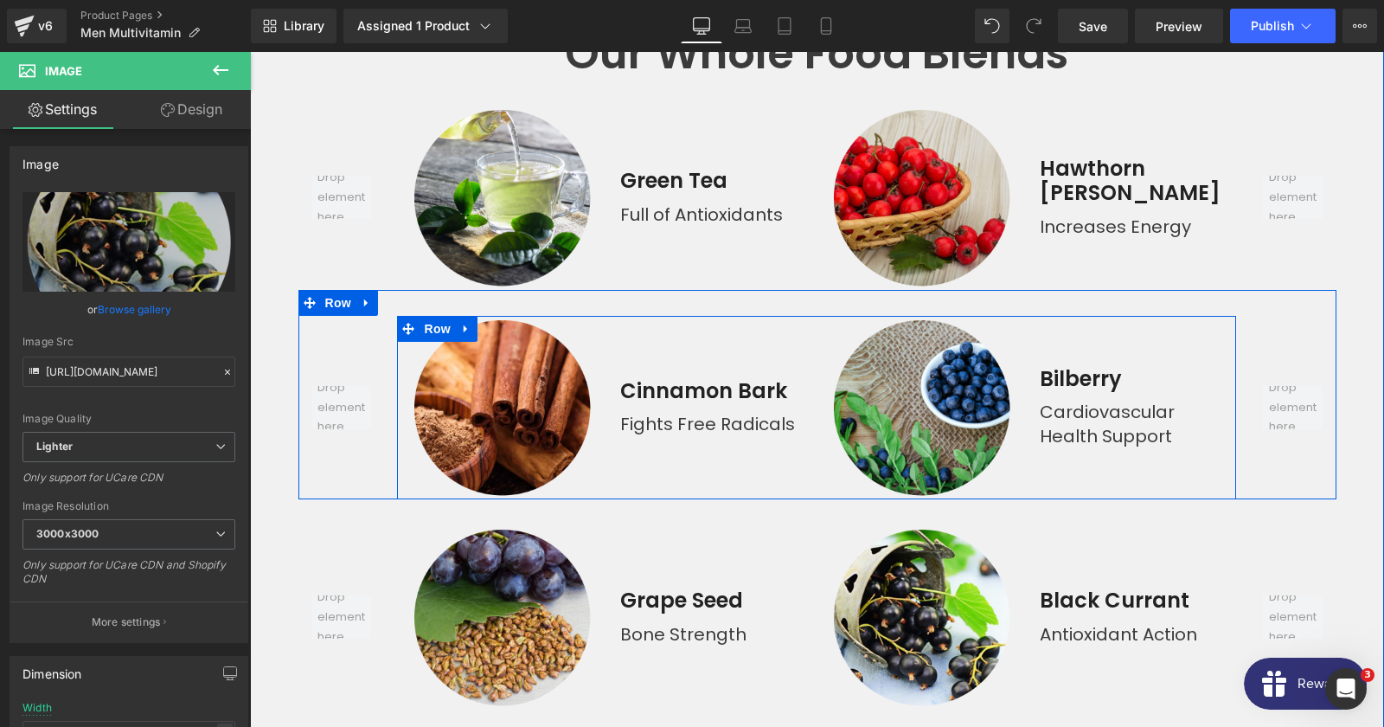
scroll to position [7661, 0]
